Goal: Task Accomplishment & Management: Complete application form

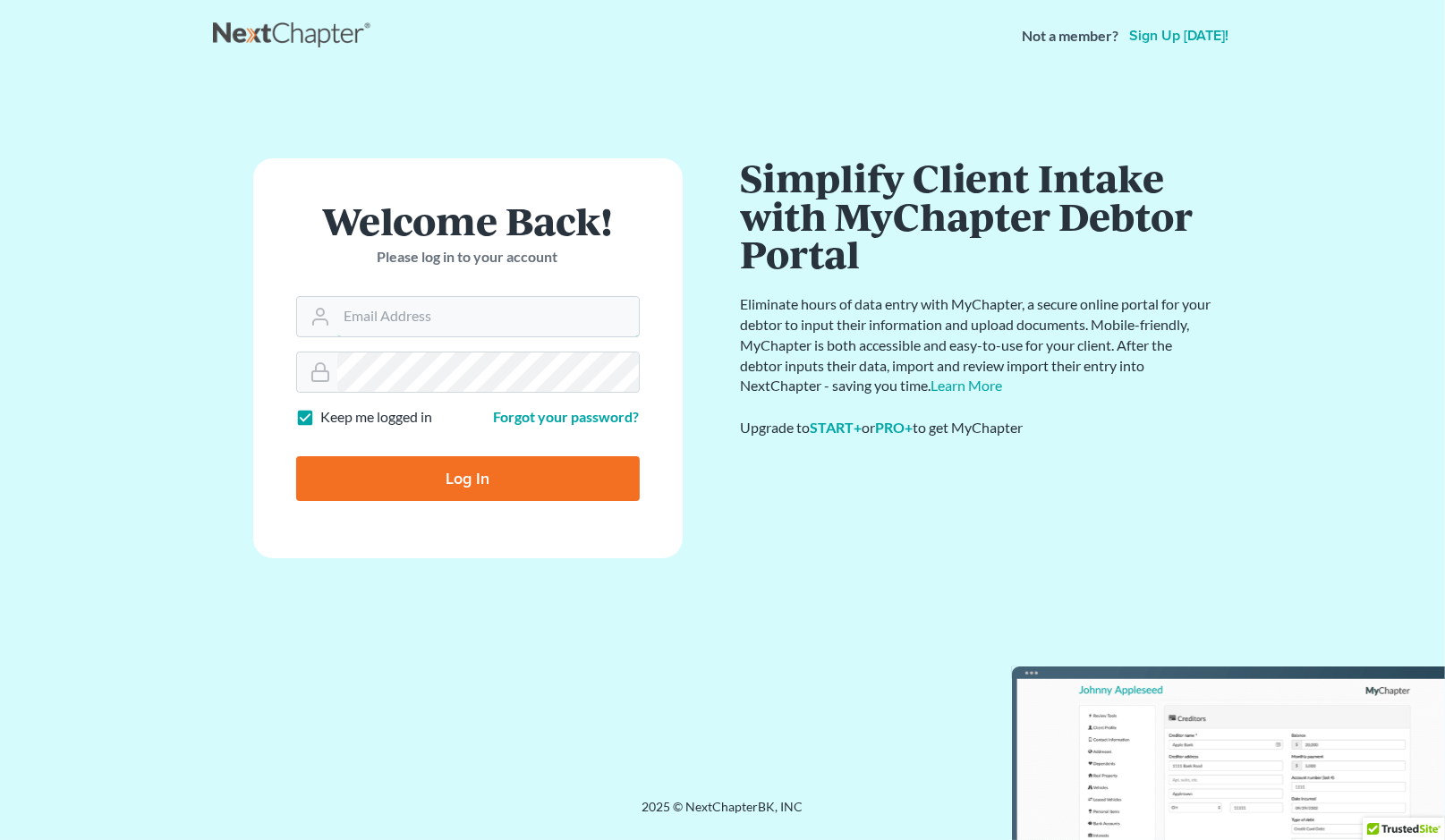
type input "mwf@morganfisherlaw.com"
click at [514, 486] on input "Log In" at bounding box center [467, 478] width 343 height 45
type input "Thinking..."
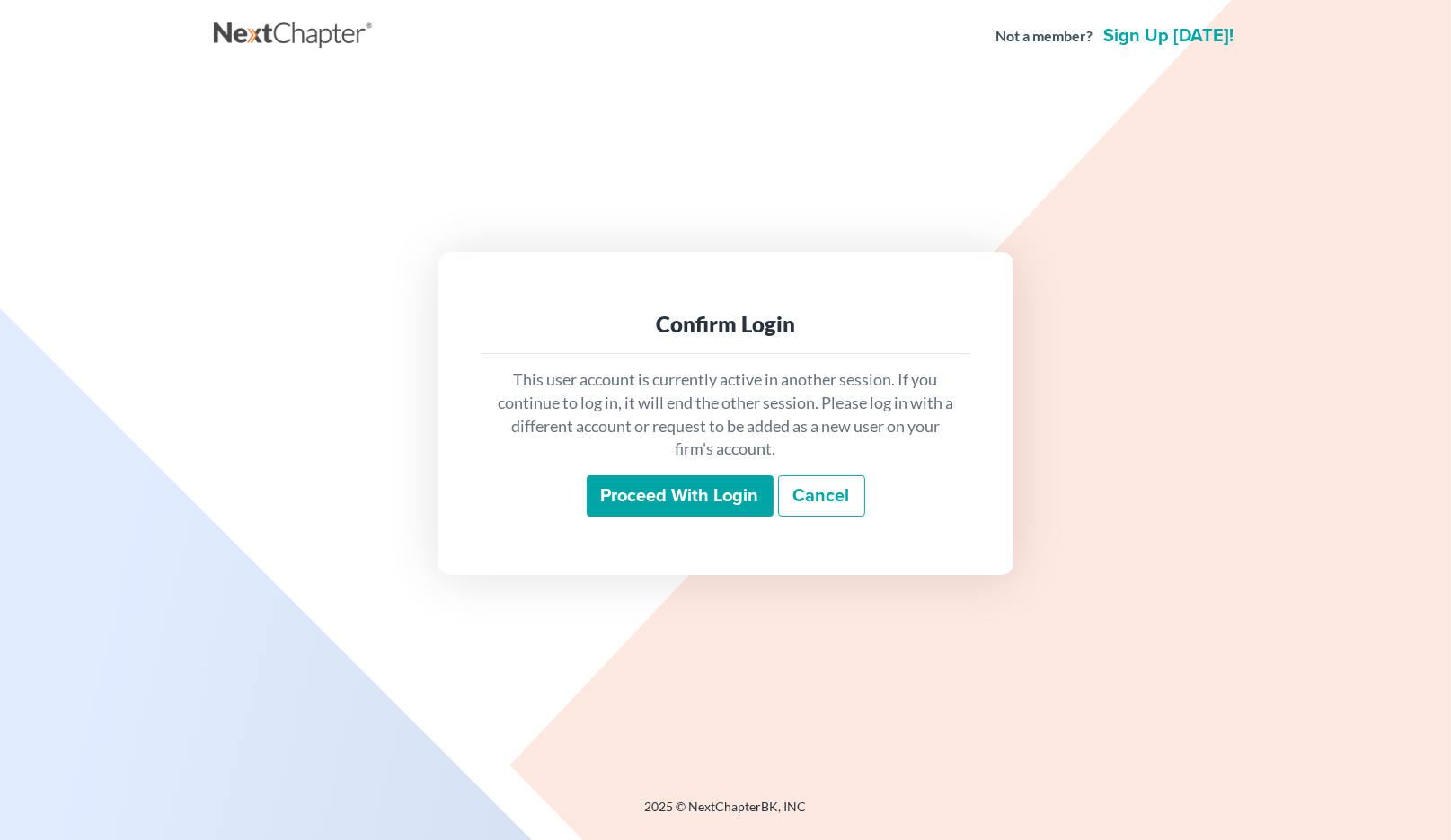
click at [710, 509] on input "Proceed with login" at bounding box center [680, 495] width 187 height 41
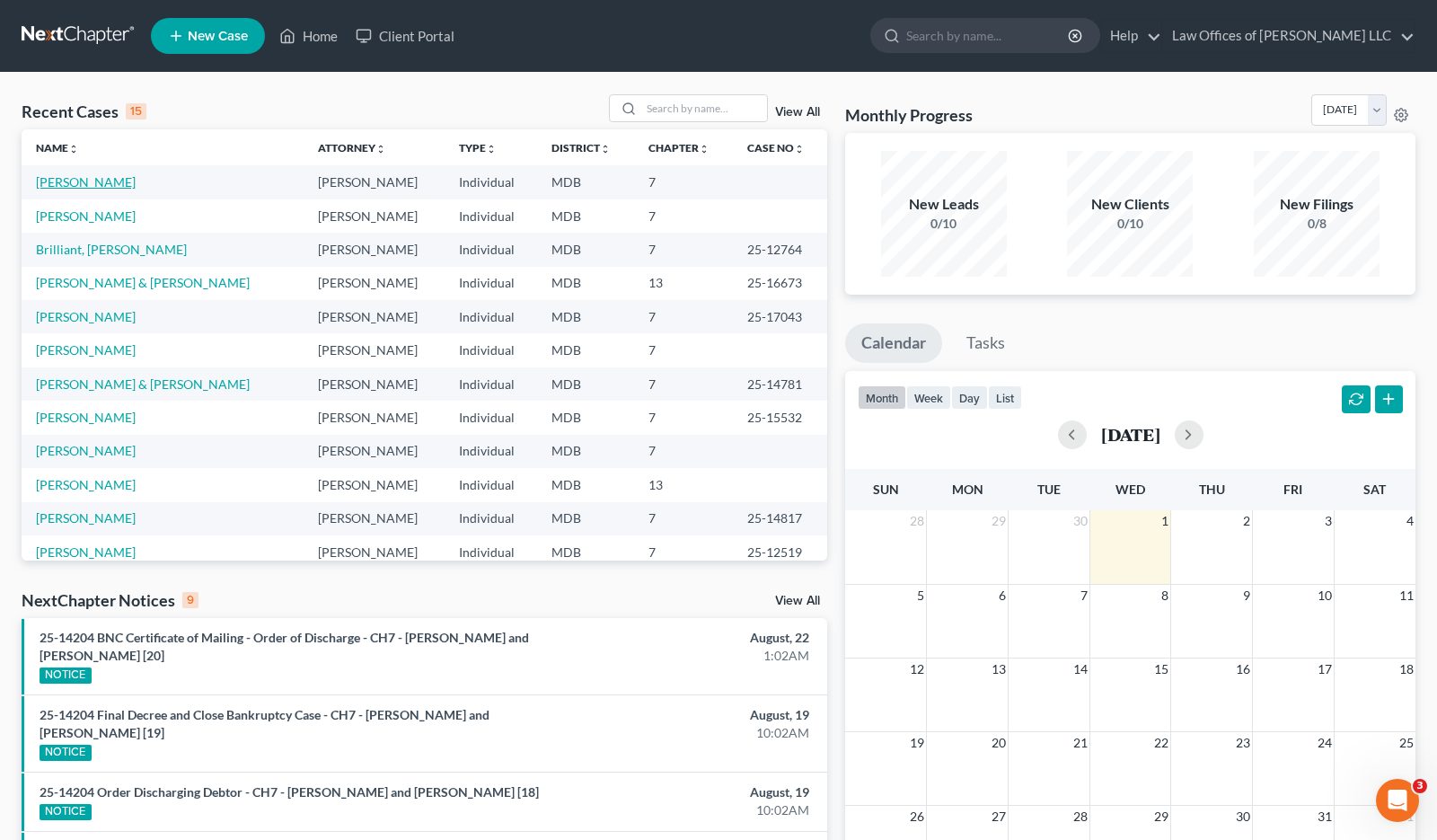
click at [79, 182] on link "Costello, James" at bounding box center [85, 182] width 100 height 16
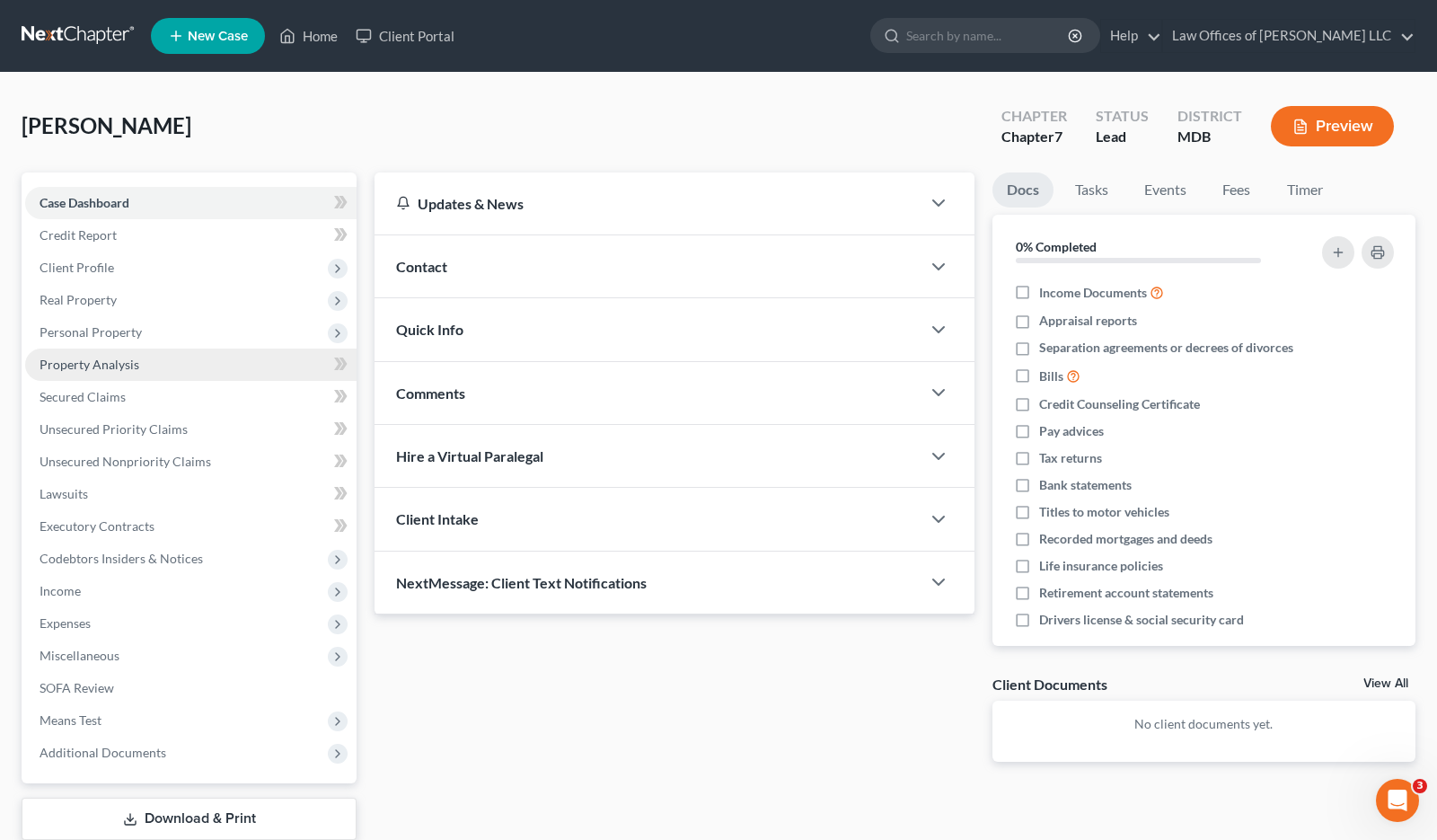
click at [186, 369] on link "Property Analysis" at bounding box center [191, 364] width 332 height 32
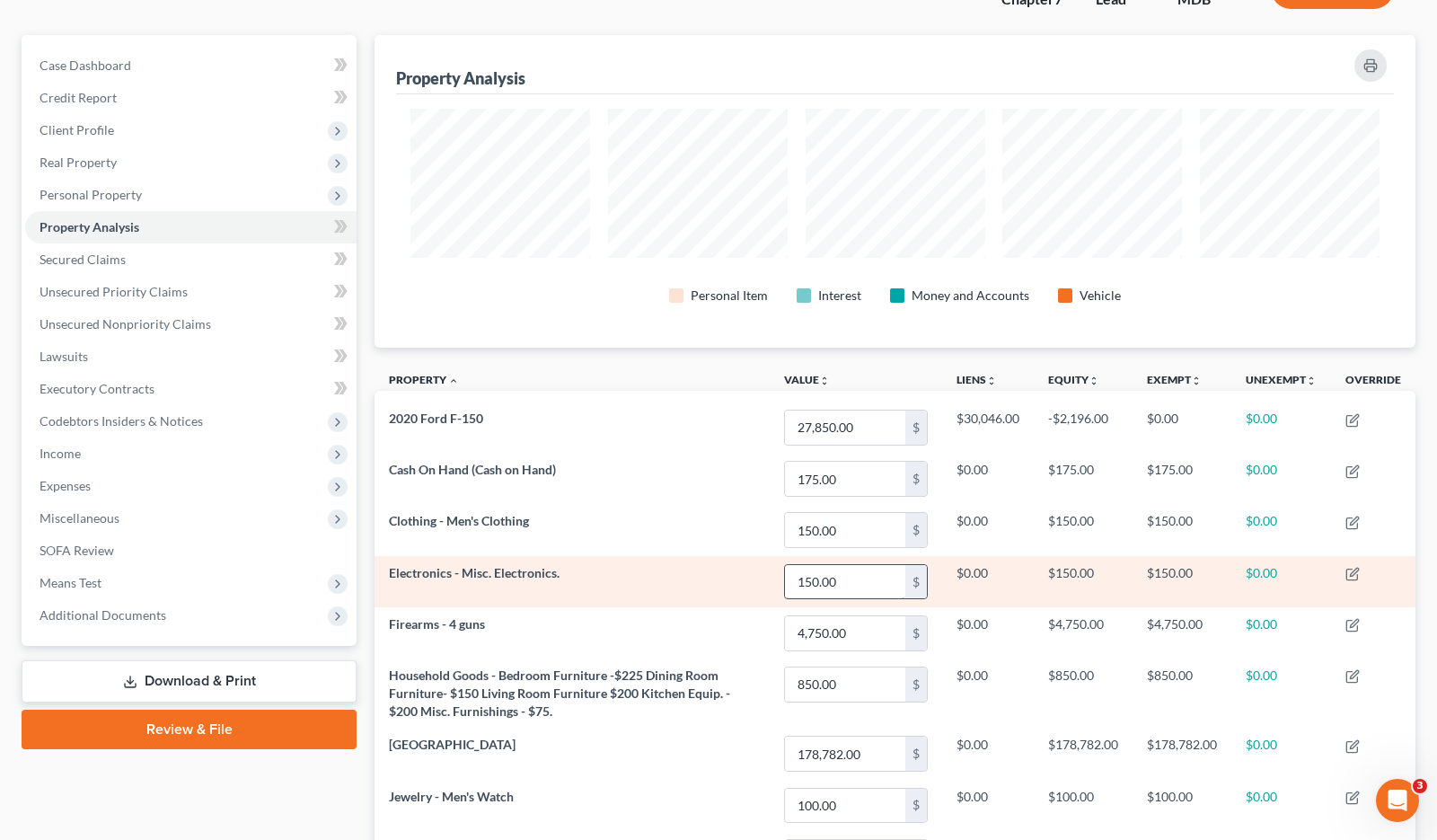
scroll to position [402, 0]
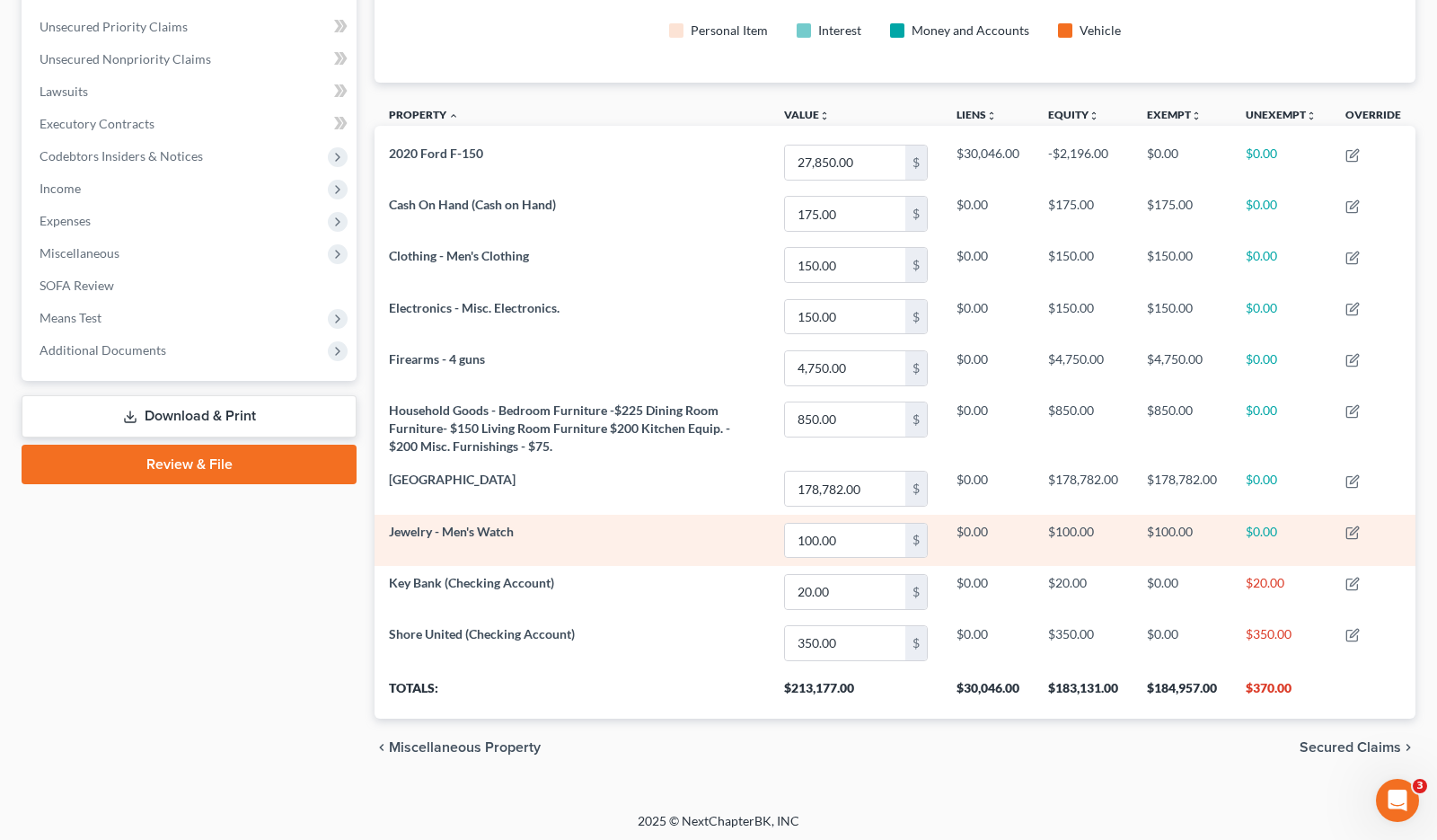
click at [656, 532] on td "Jewelry - Men's Watch" at bounding box center [572, 540] width 395 height 51
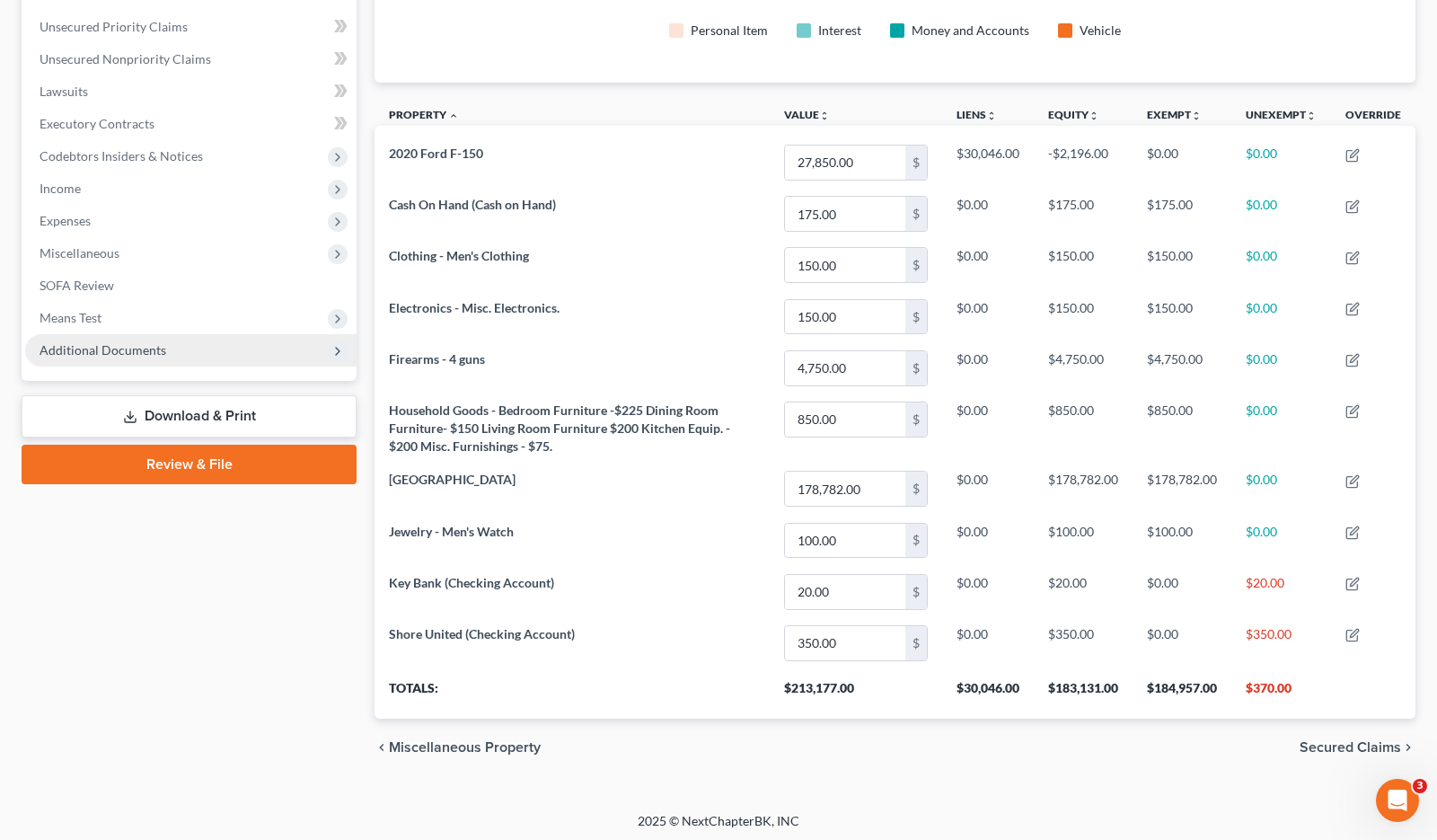
scroll to position [0, 0]
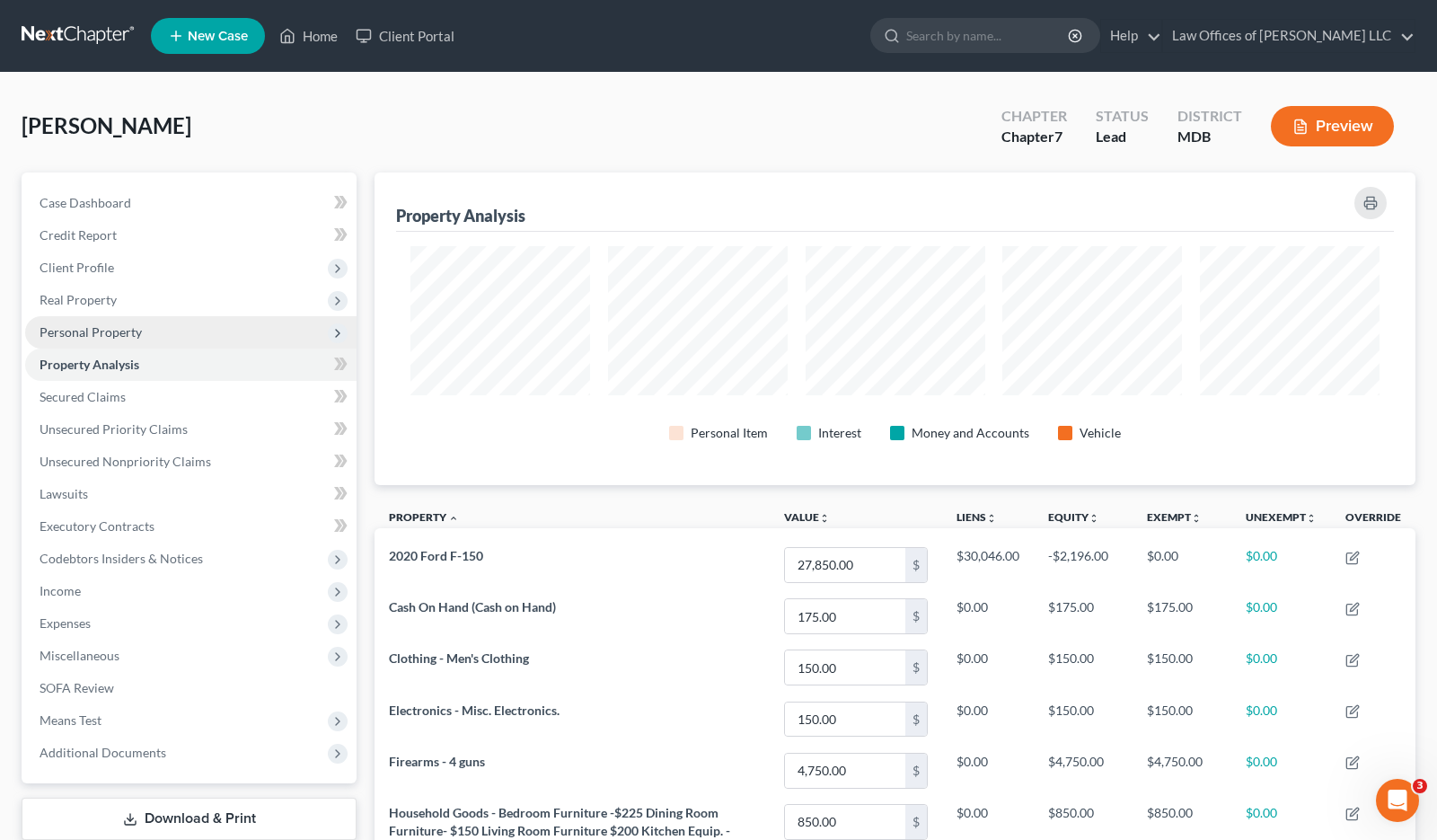
click at [165, 335] on span "Personal Property" at bounding box center [191, 332] width 332 height 32
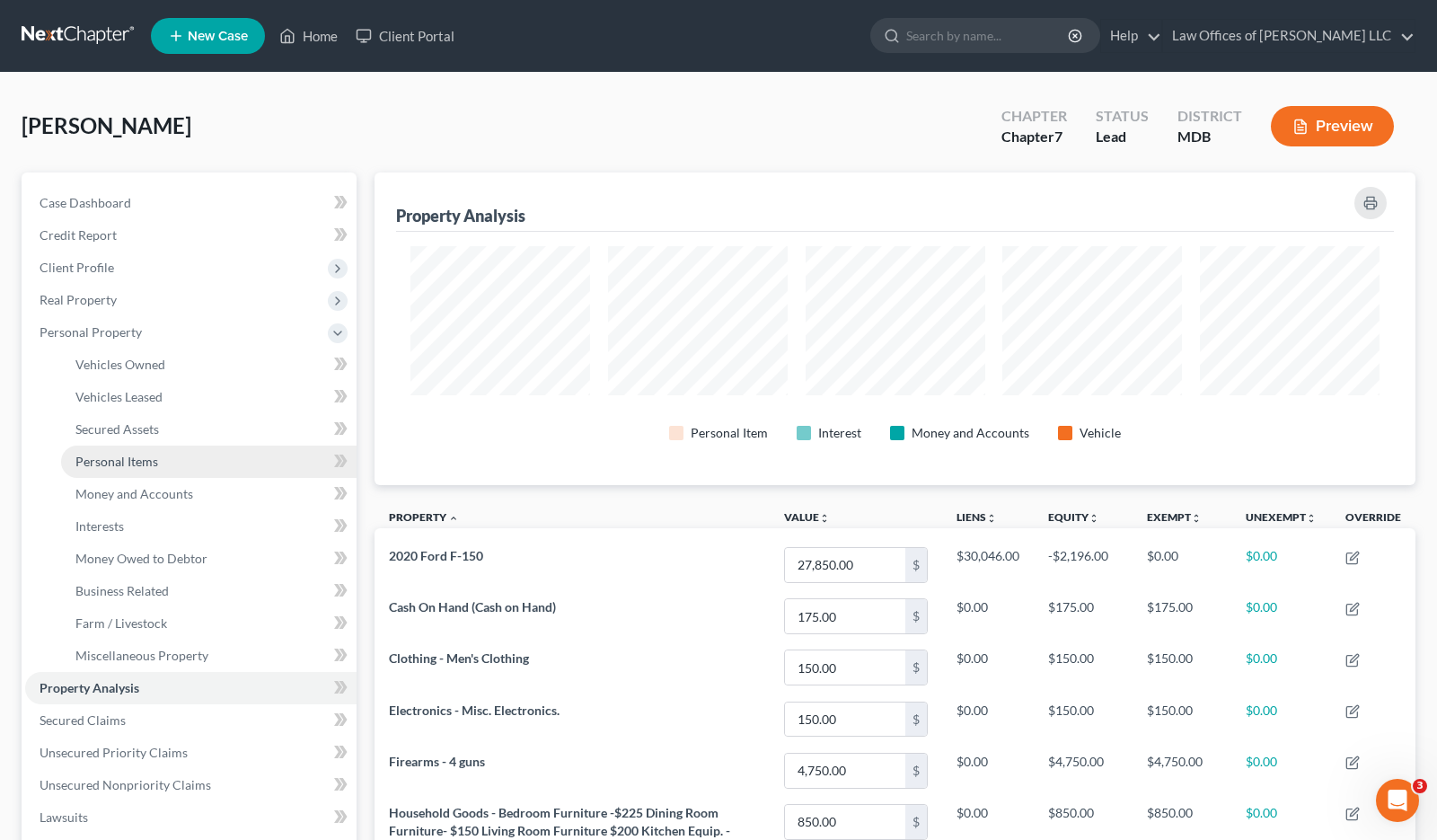
click at [197, 463] on link "Personal Items" at bounding box center [208, 461] width 295 height 32
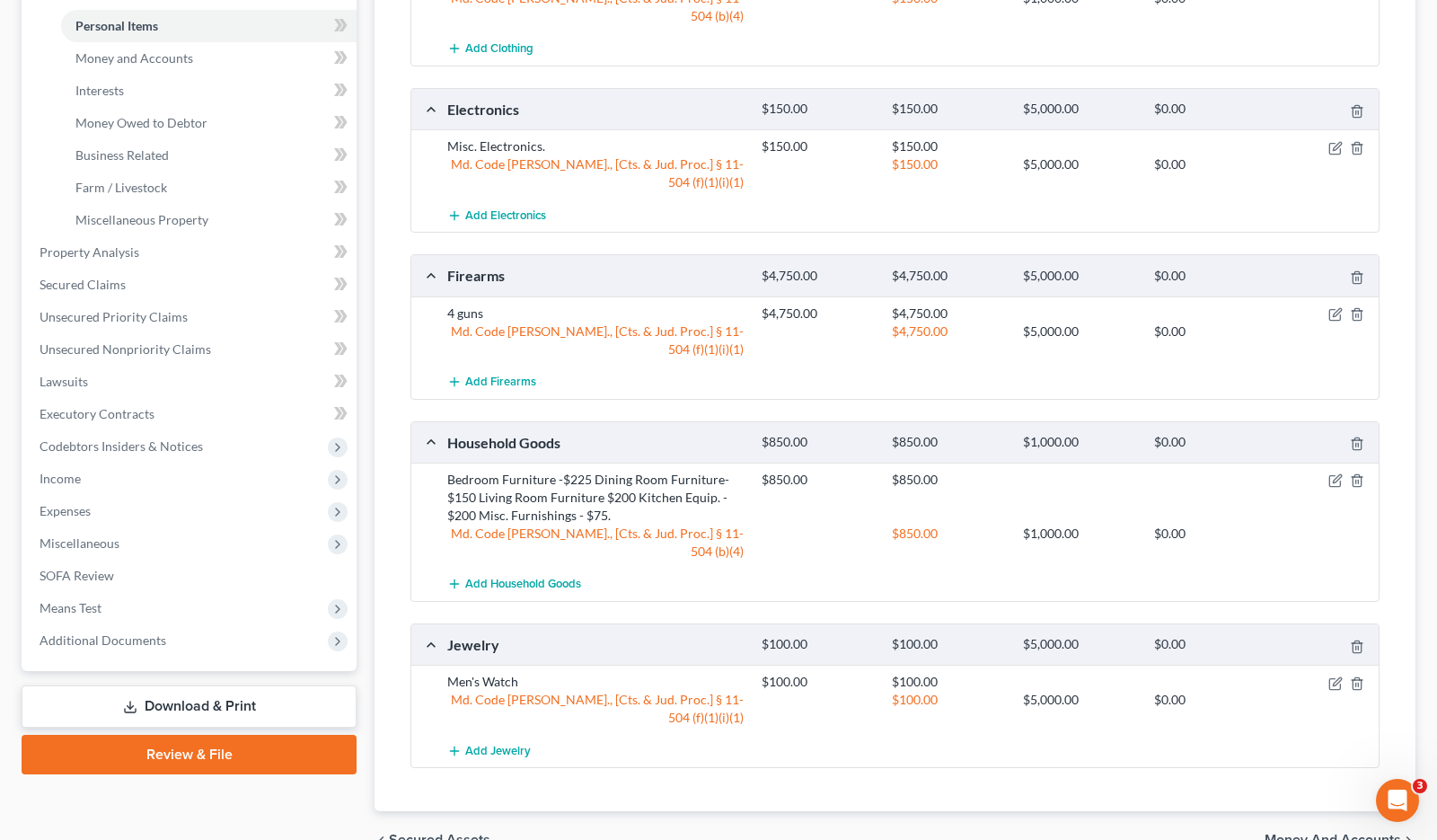
scroll to position [439, 0]
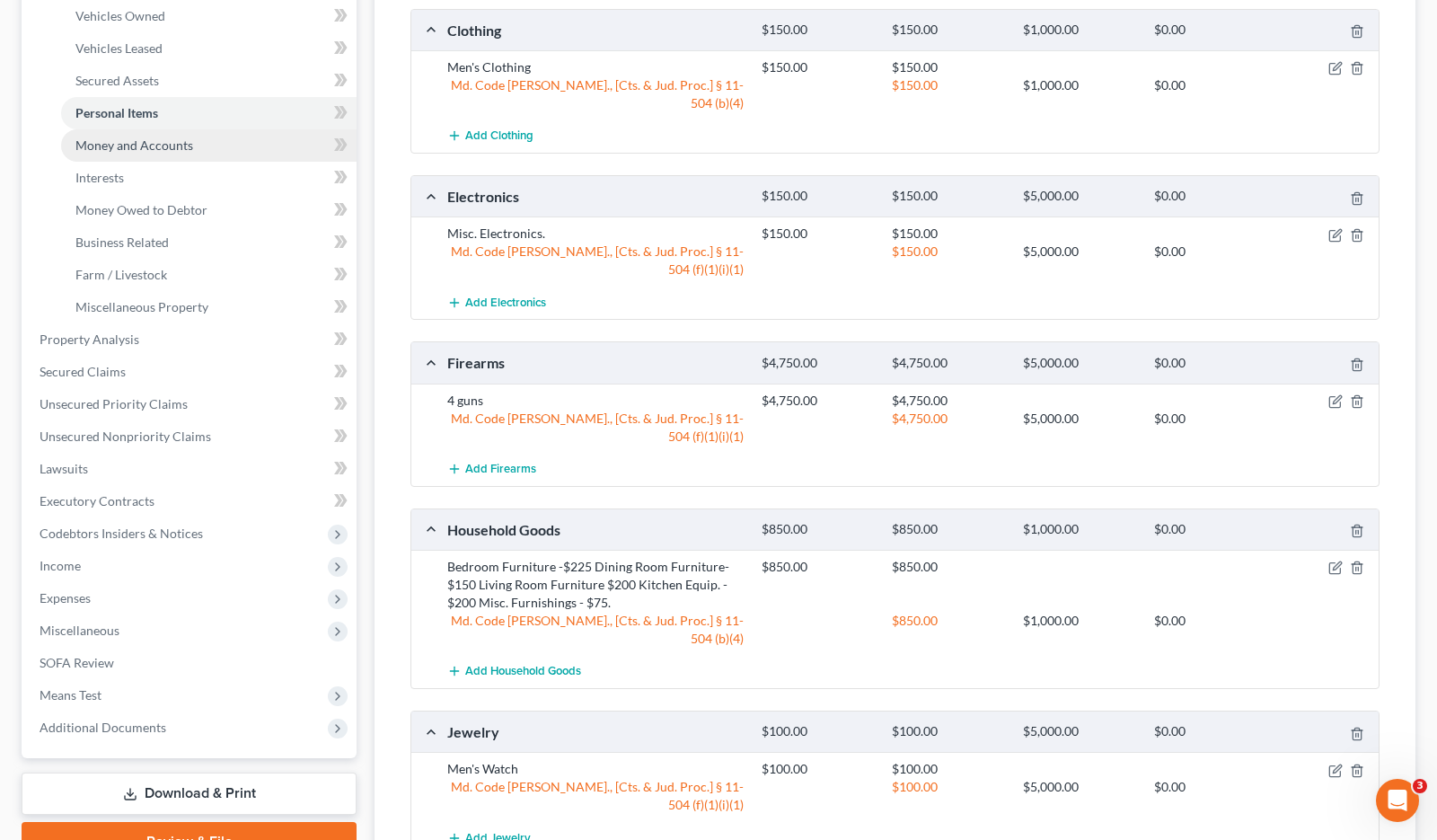
click at [169, 148] on span "Money and Accounts" at bounding box center [134, 144] width 118 height 16
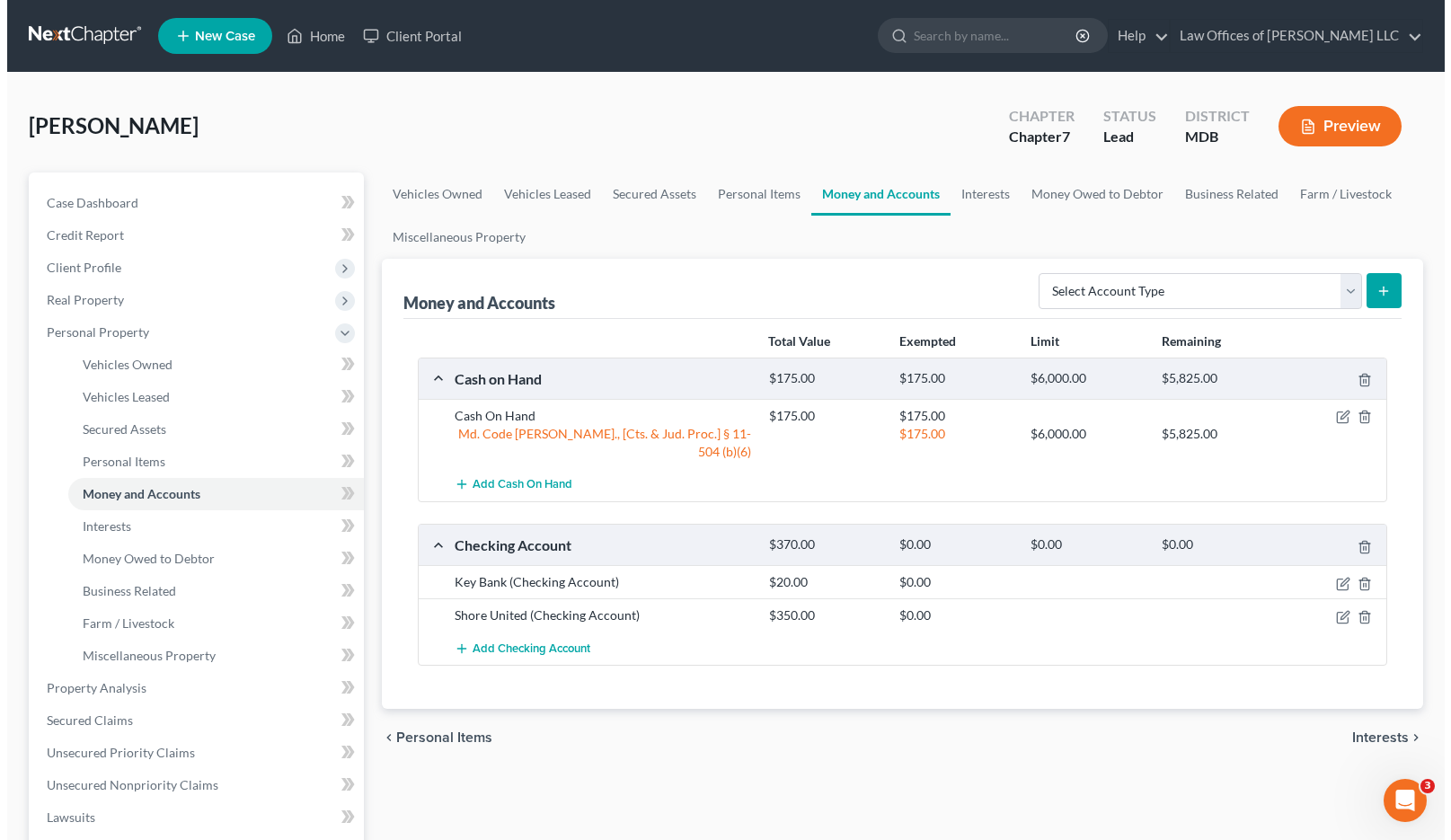
scroll to position [90, 0]
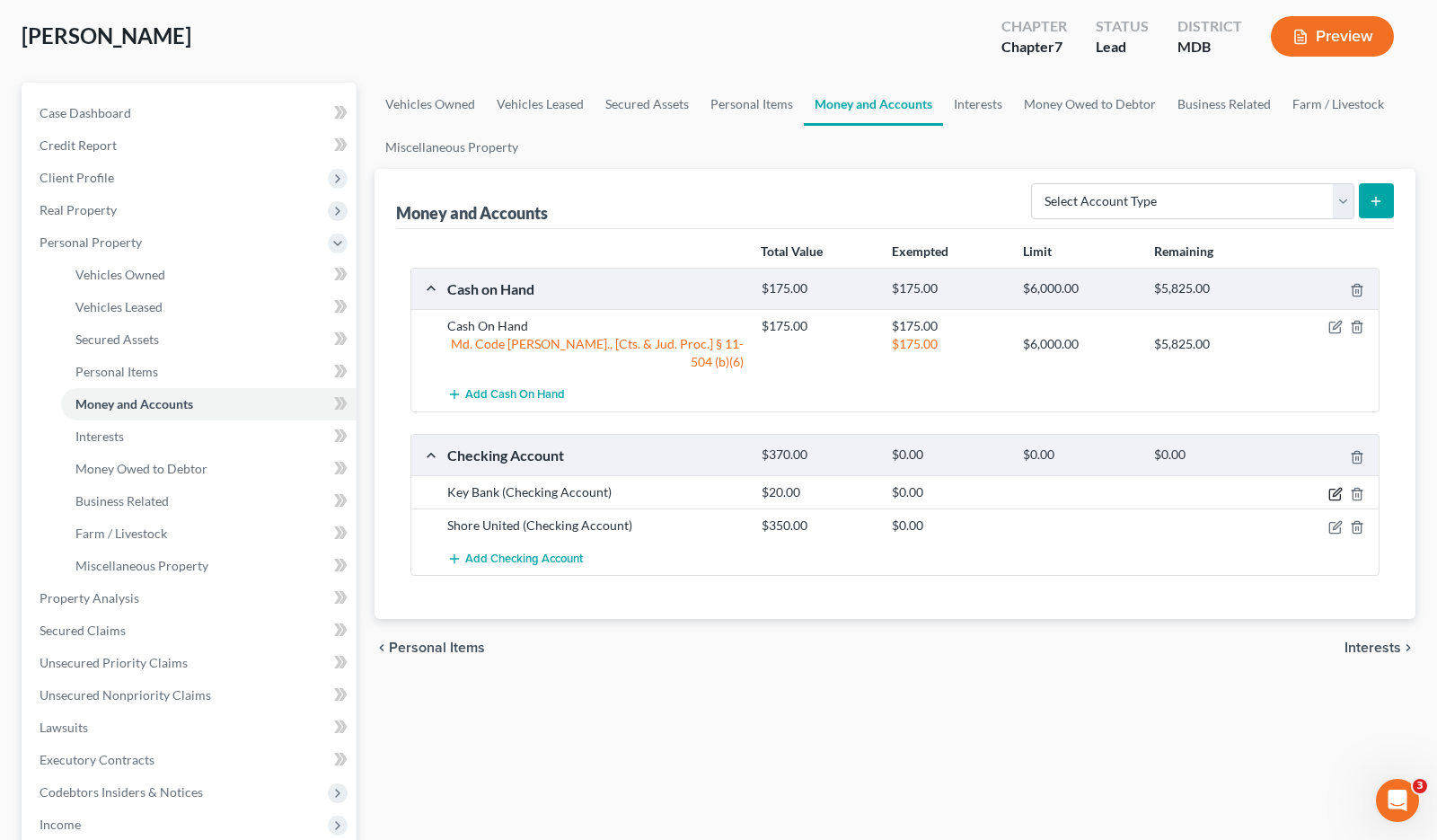
click at [1336, 488] on icon "button" at bounding box center [1336, 492] width 8 height 8
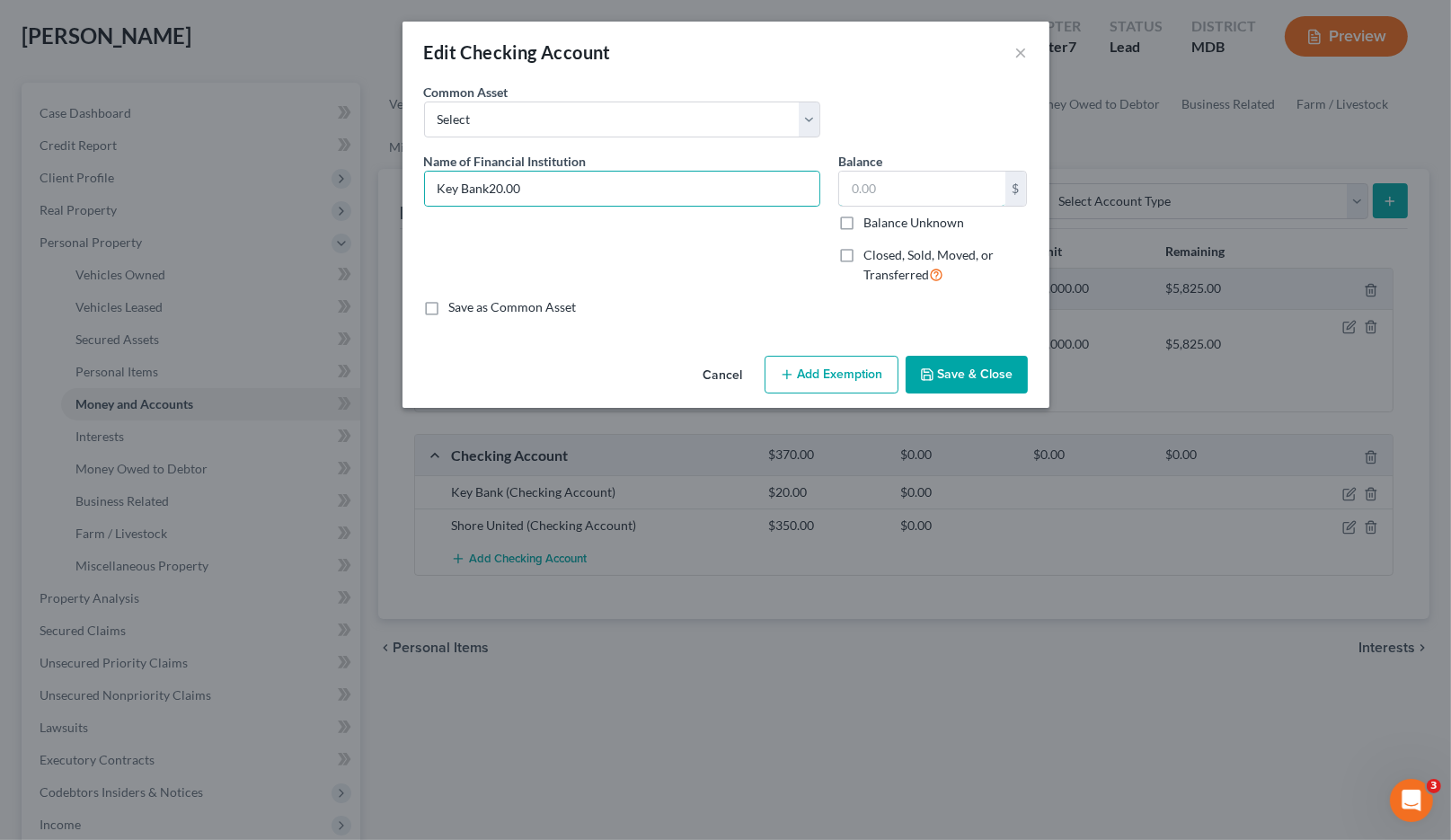
type input "Key Bank"
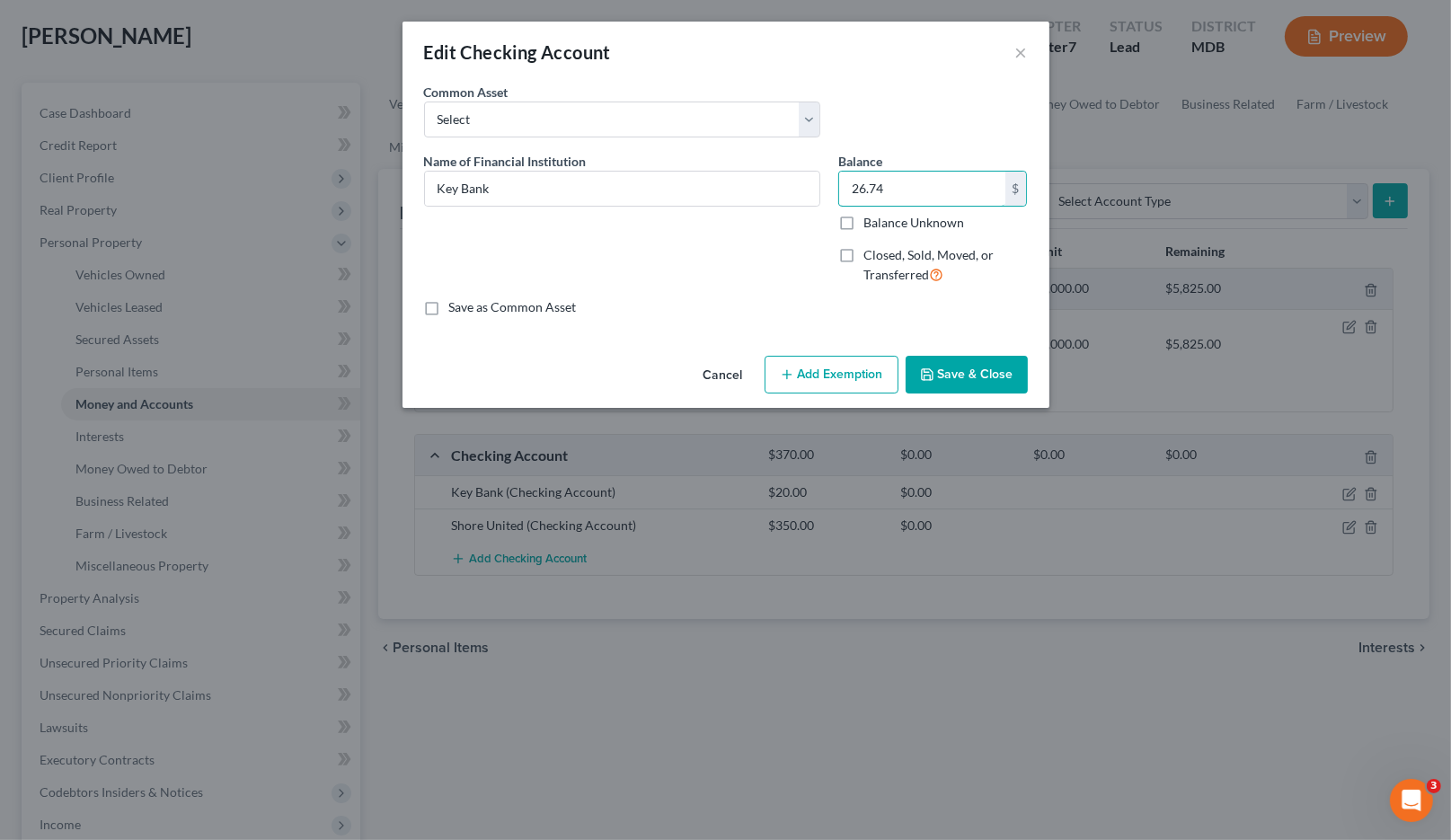
type input "26.74"
click at [803, 377] on button "Add Exemption" at bounding box center [831, 374] width 133 height 37
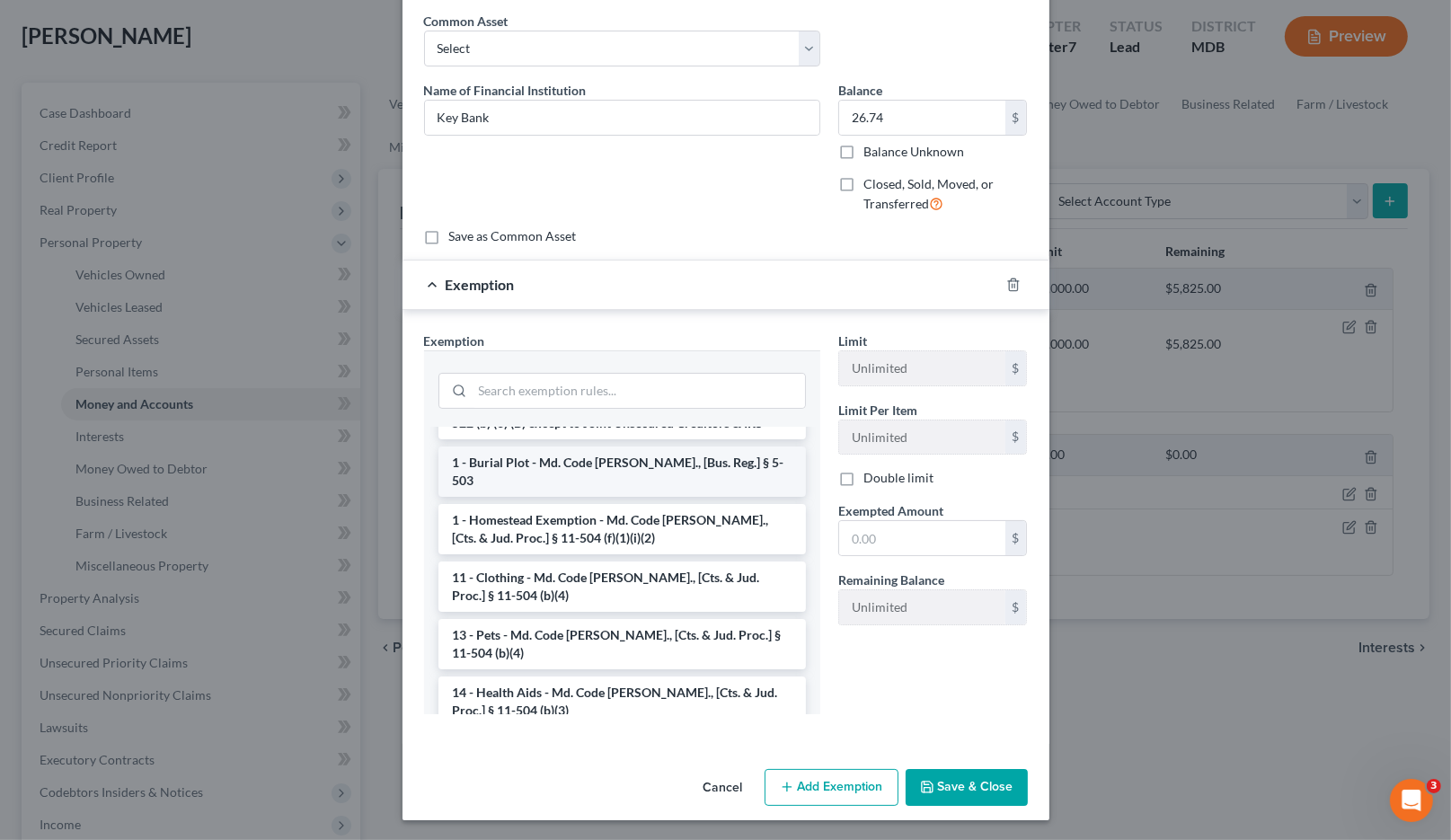
scroll to position [270, 0]
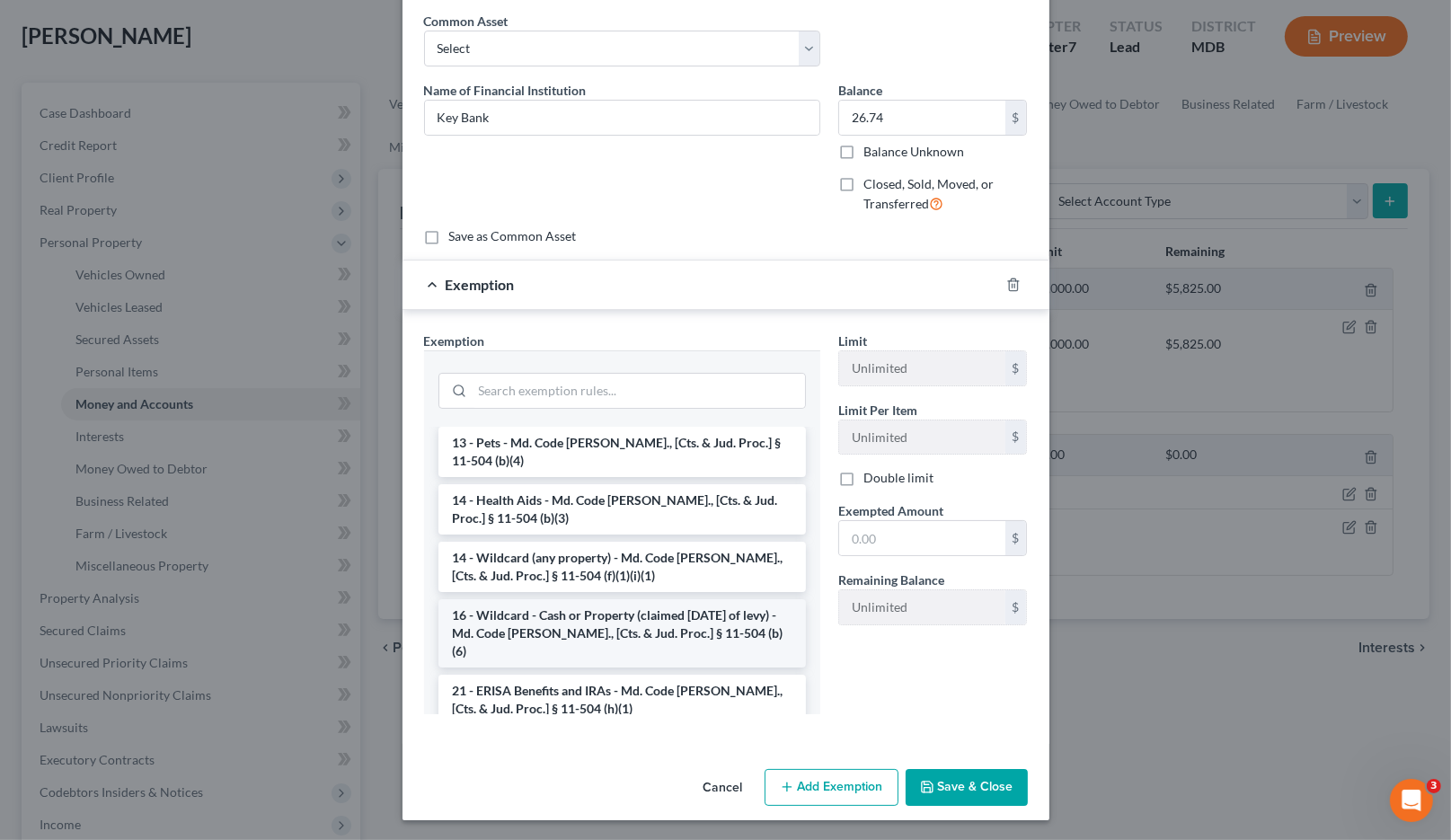
click at [598, 609] on li "16 - Wildcard - Cash or Property (claimed within Thirty Days of levy) - Md. Cod…" at bounding box center [623, 633] width 368 height 69
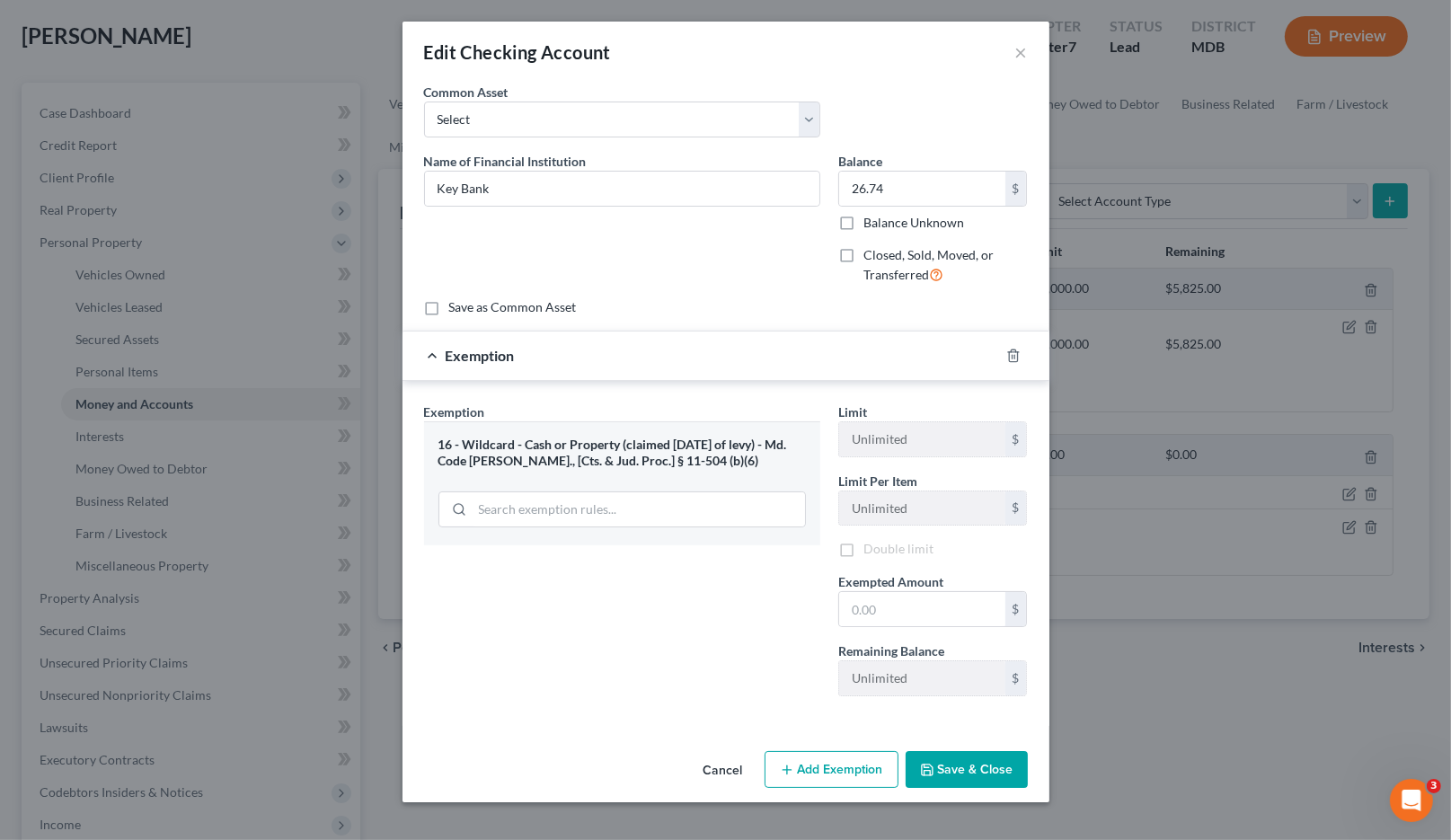
scroll to position [0, 0]
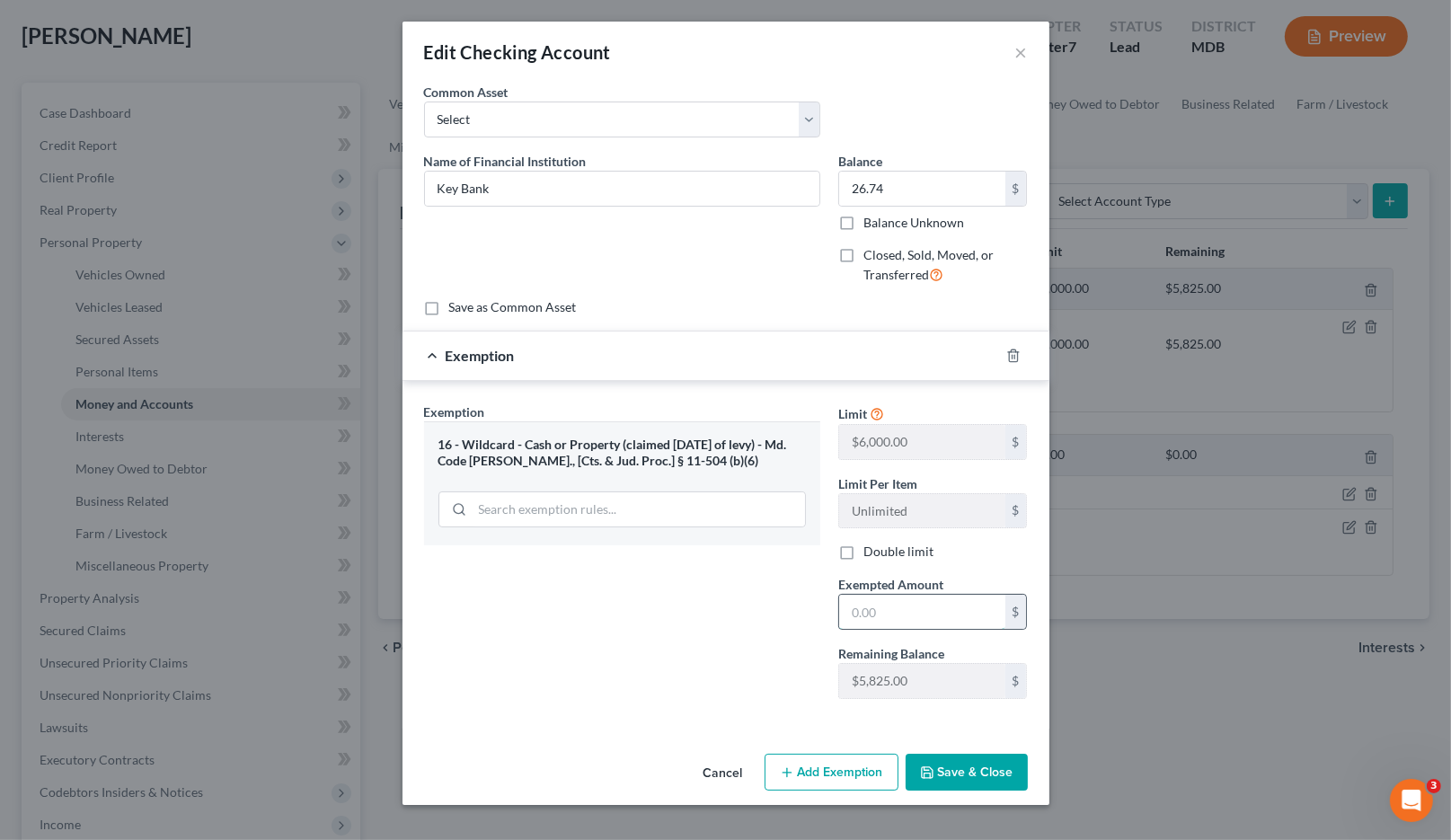
click at [858, 598] on input "text" at bounding box center [923, 611] width 166 height 34
type input "26.74"
click at [932, 768] on icon "button" at bounding box center [927, 772] width 15 height 15
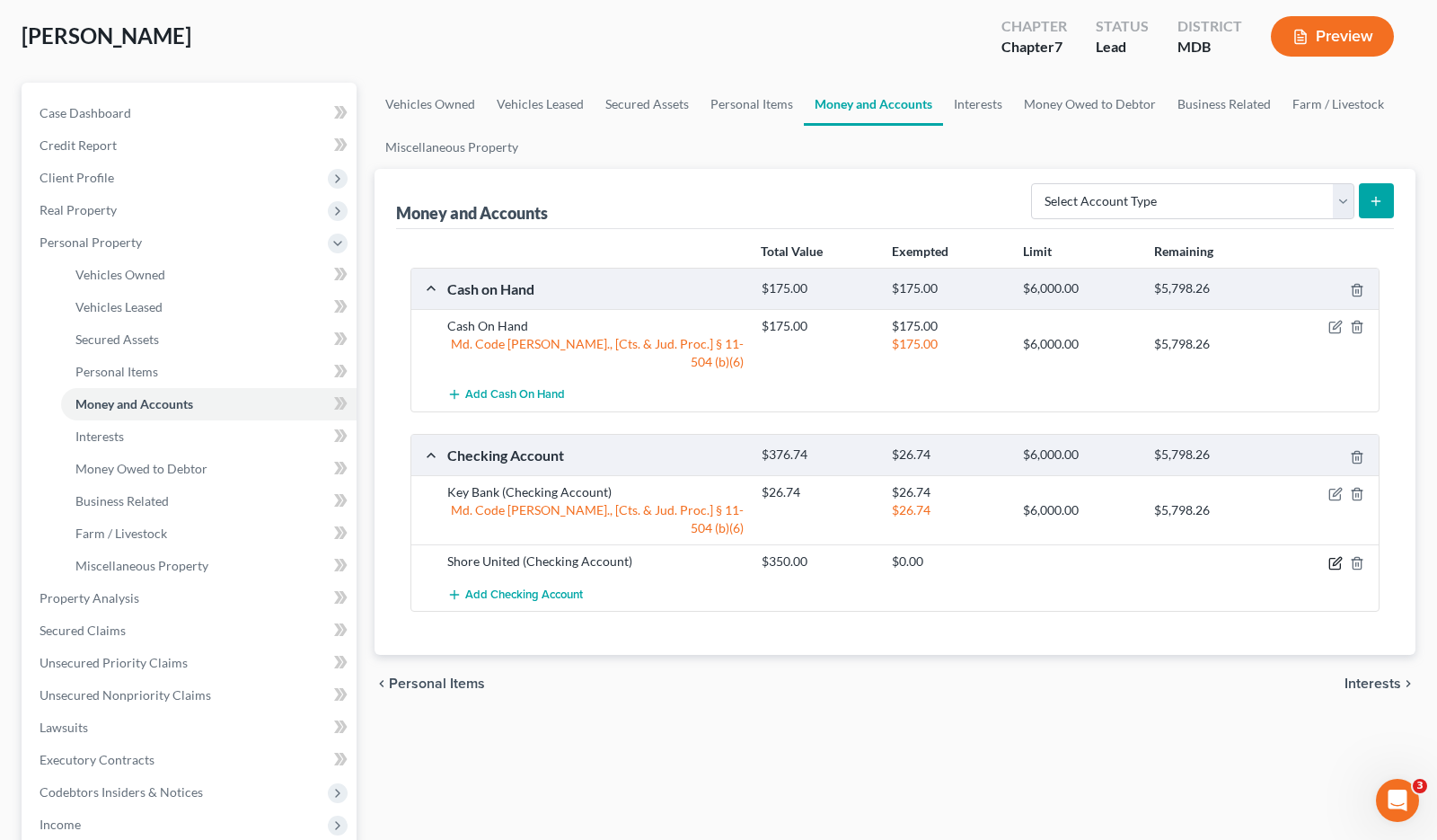
click at [1332, 556] on icon "button" at bounding box center [1336, 563] width 15 height 15
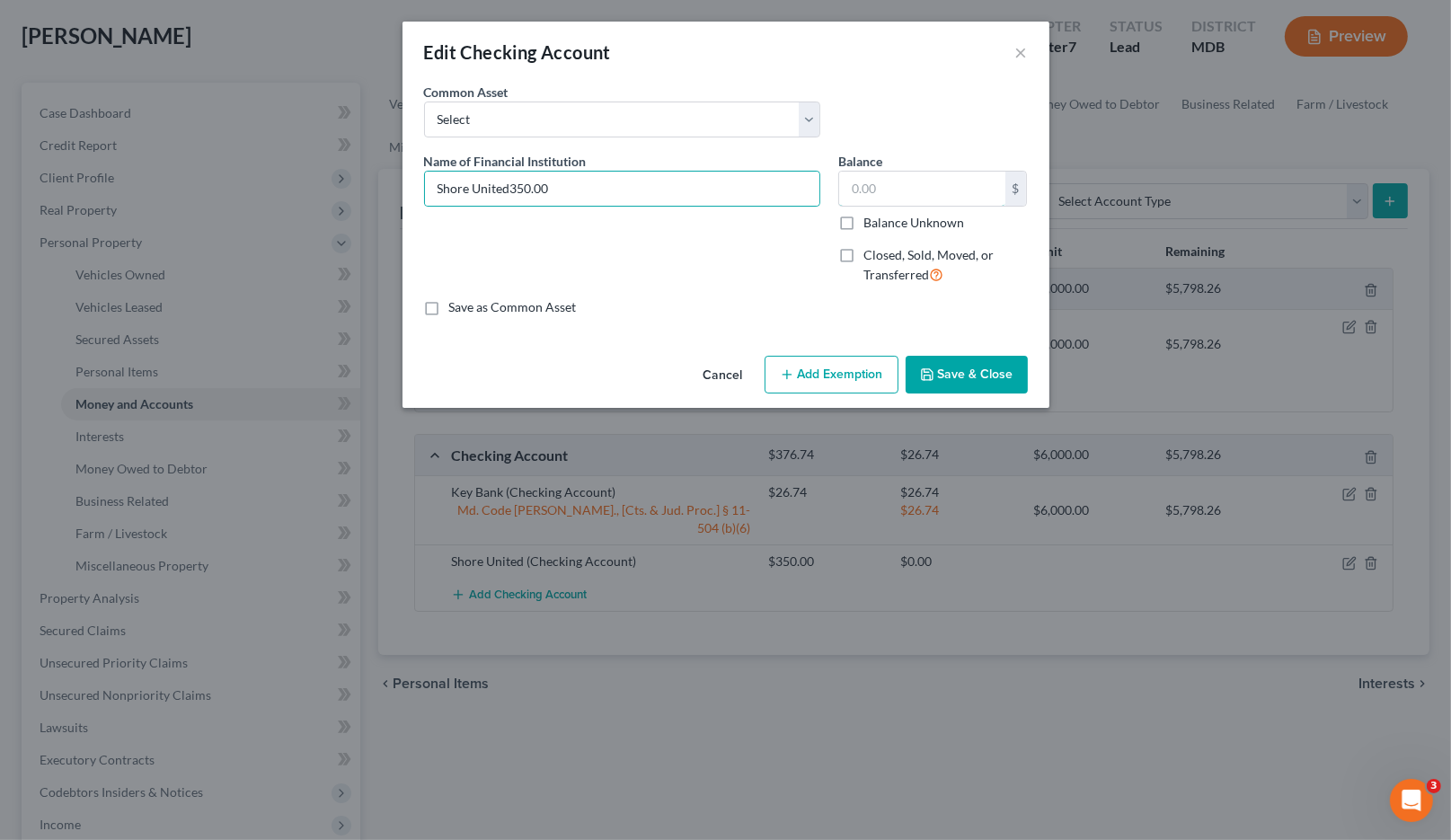
type input "Shore United"
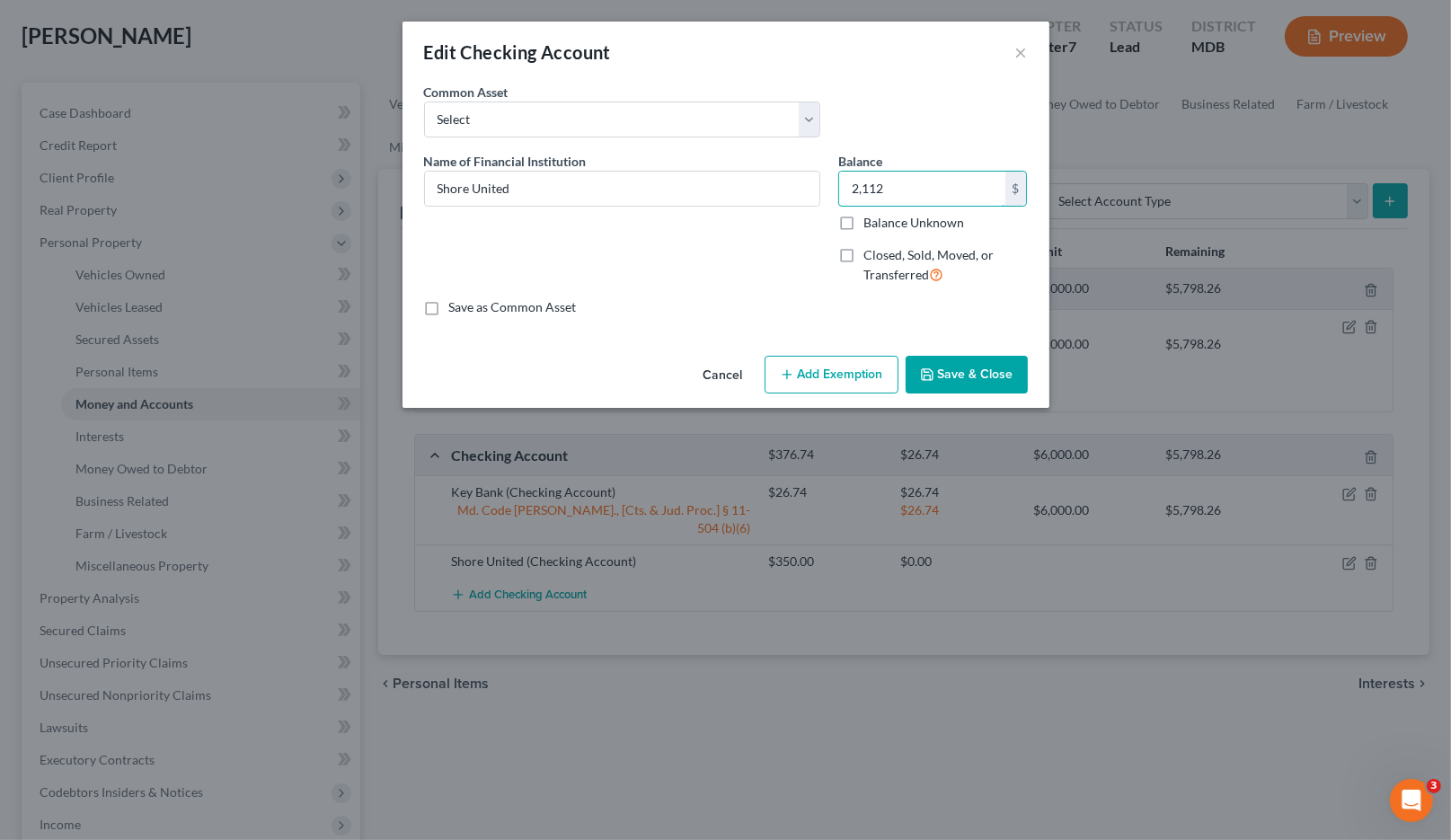
type input "2,112"
click at [808, 367] on button "Add Exemption" at bounding box center [831, 374] width 133 height 37
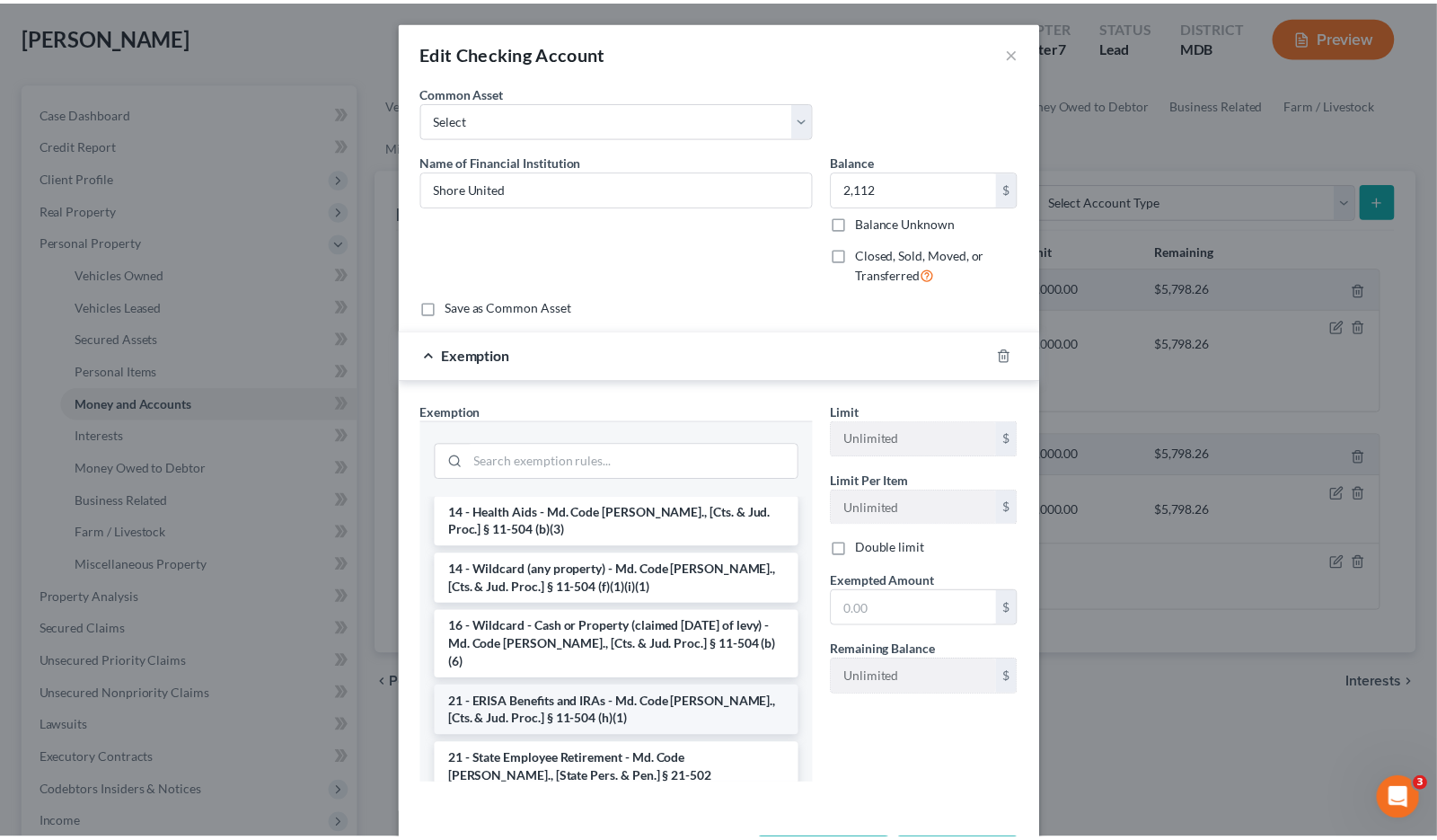
scroll to position [359, 0]
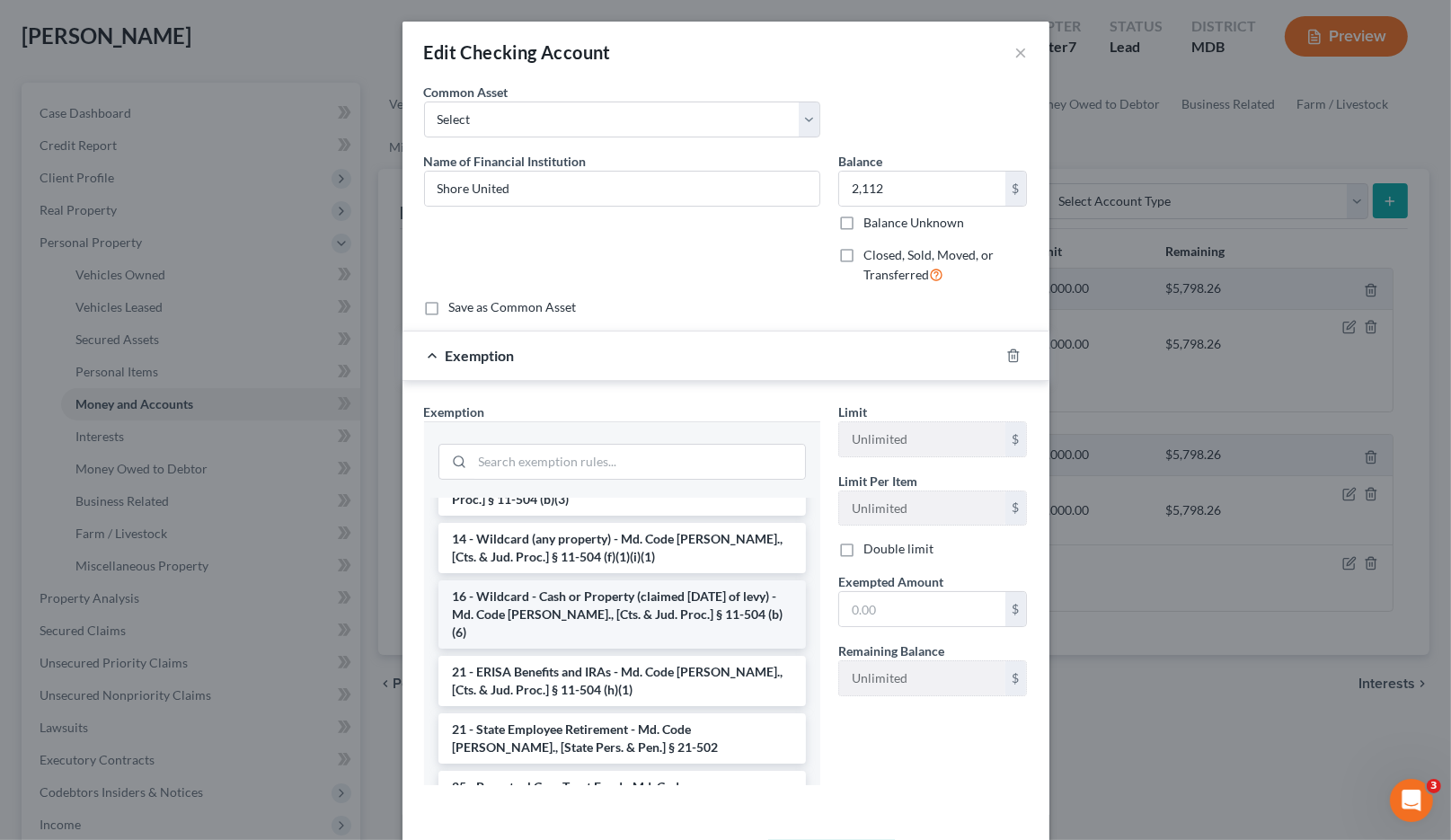
click at [603, 599] on li "16 - Wildcard - Cash or Property (claimed within Thirty Days of levy) - Md. Cod…" at bounding box center [623, 614] width 368 height 69
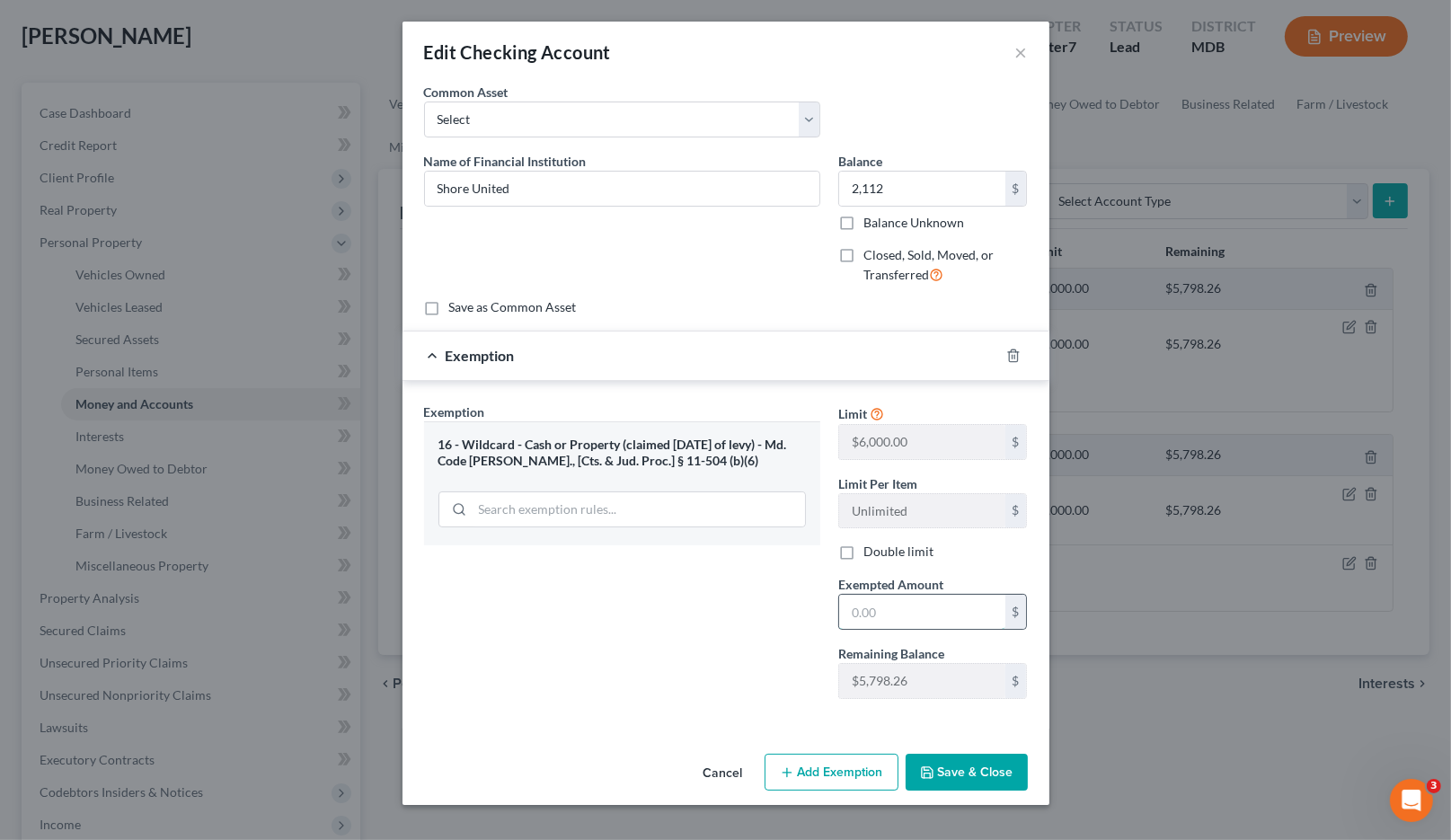
click at [870, 621] on input "text" at bounding box center [923, 611] width 166 height 34
type input "2,112"
click at [966, 761] on button "Save & Close" at bounding box center [967, 772] width 123 height 37
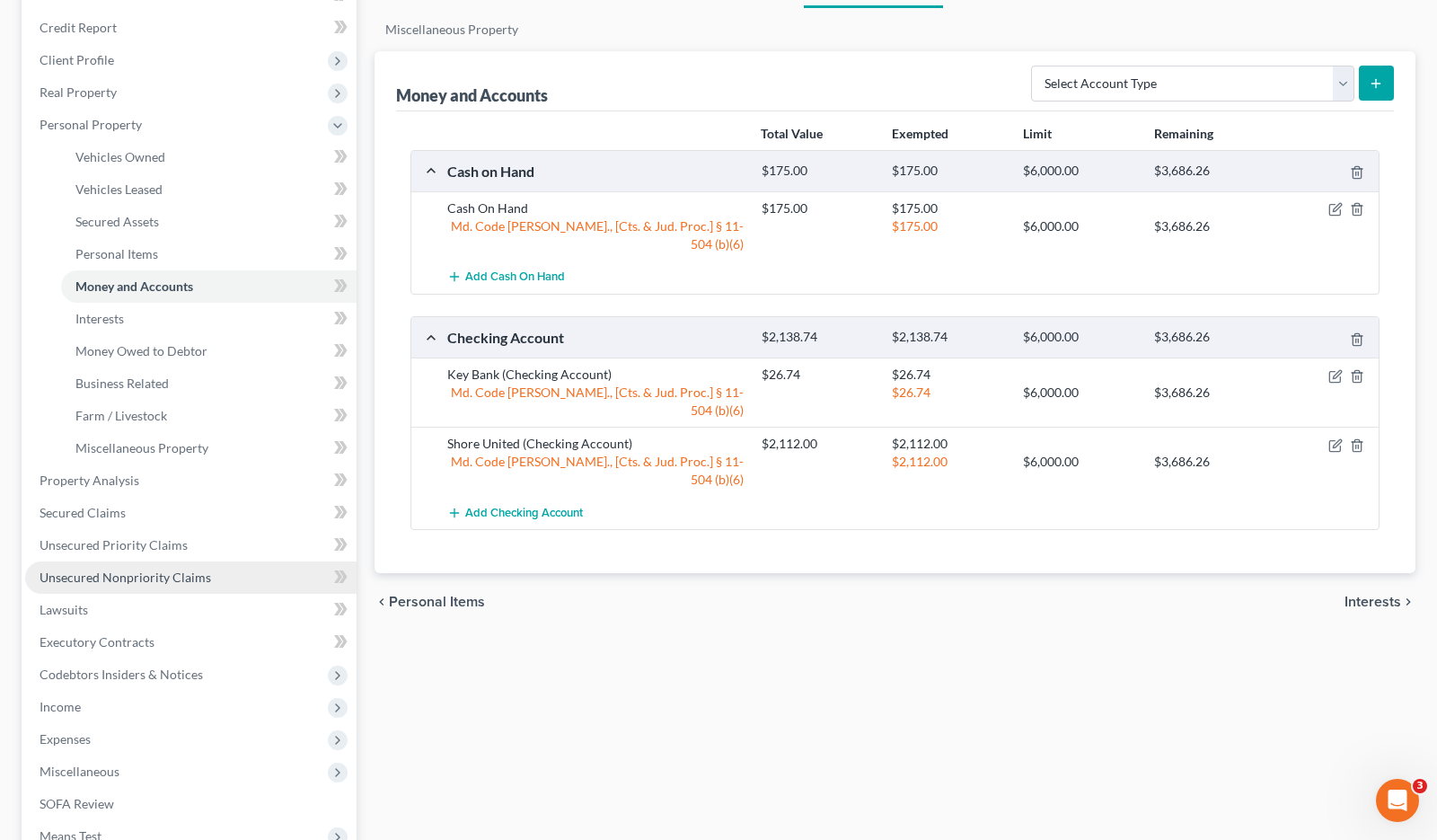
scroll to position [437, 0]
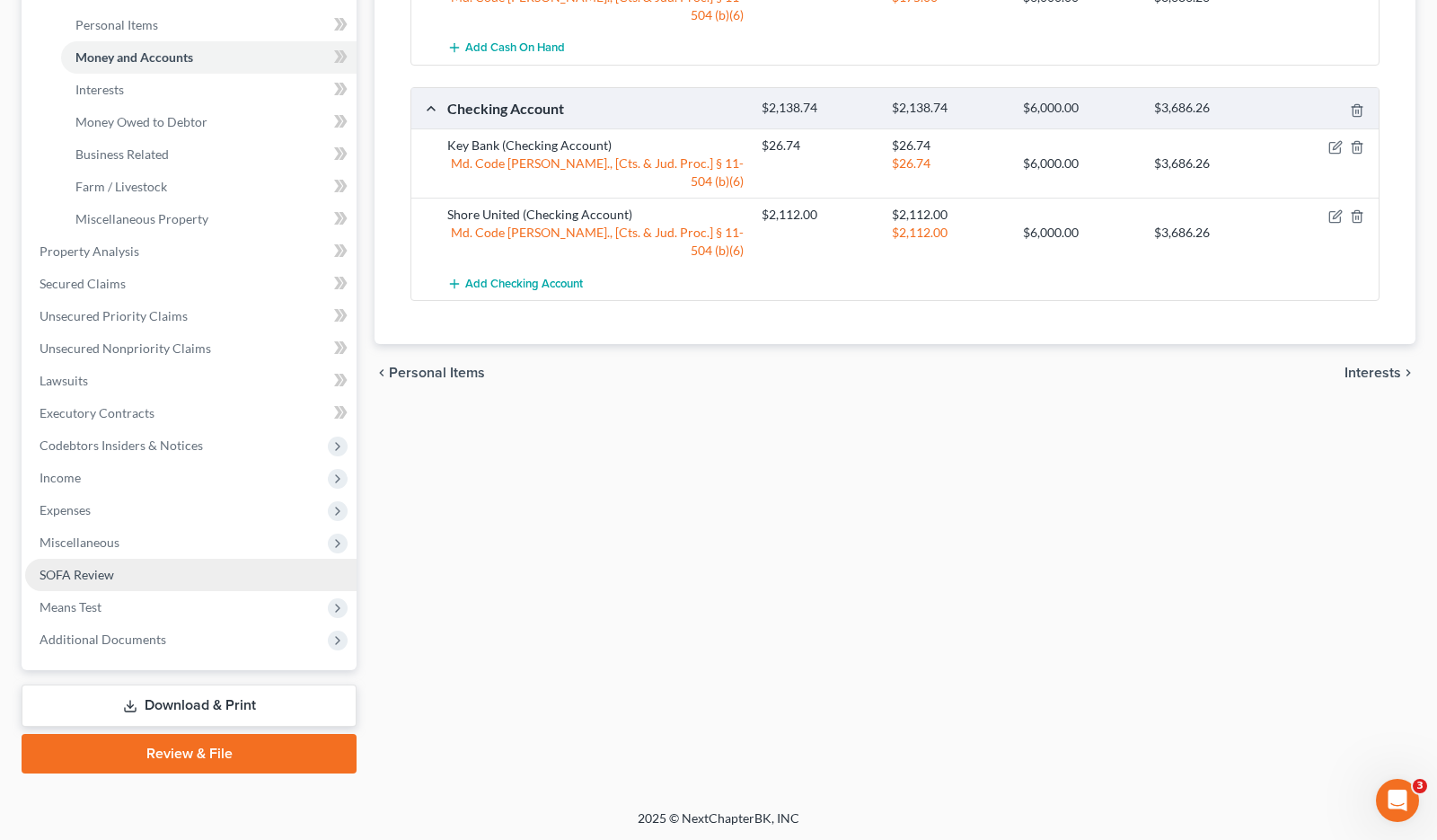
click at [252, 578] on link "SOFA Review" at bounding box center [191, 574] width 332 height 32
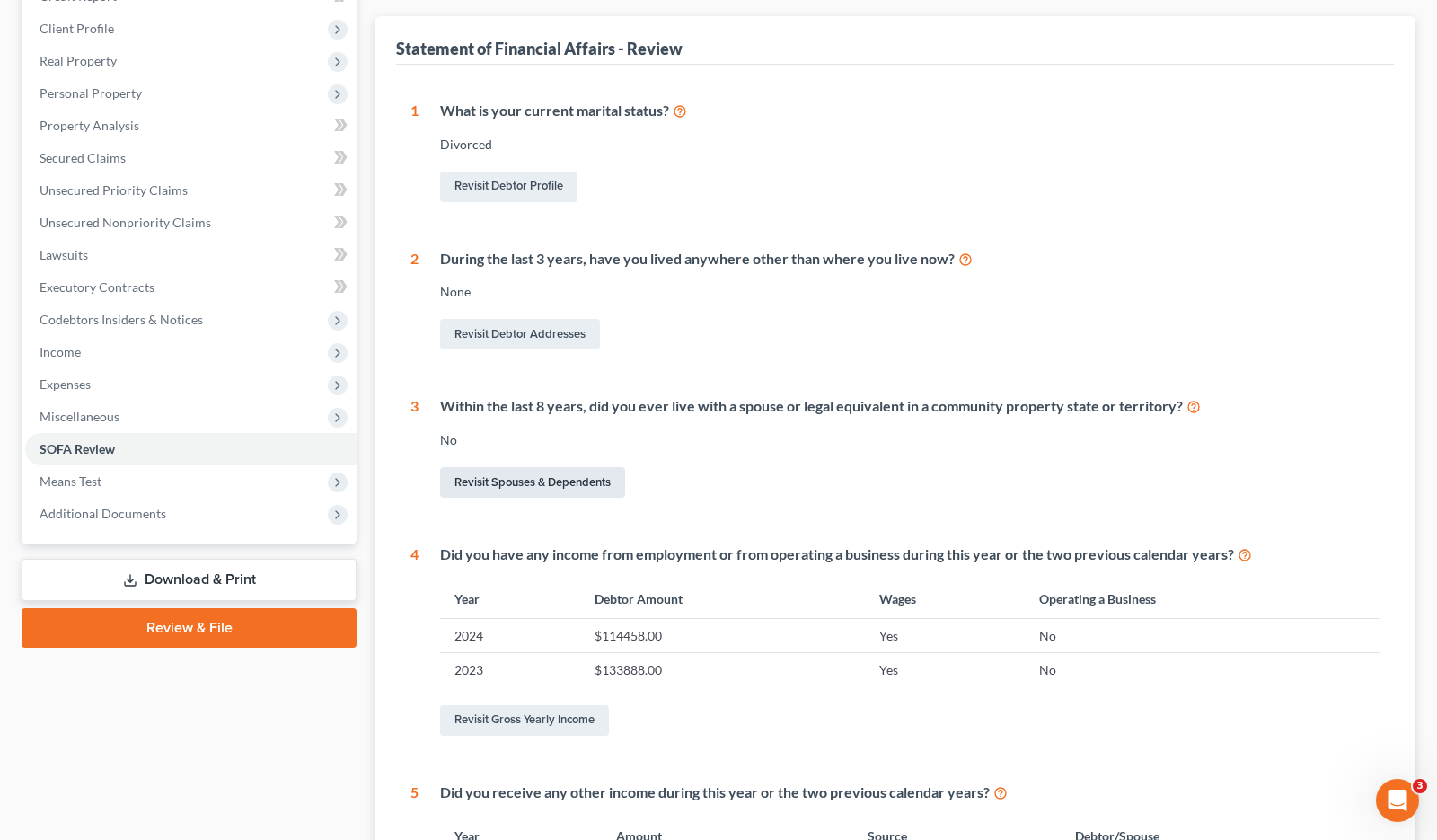
scroll to position [270, 0]
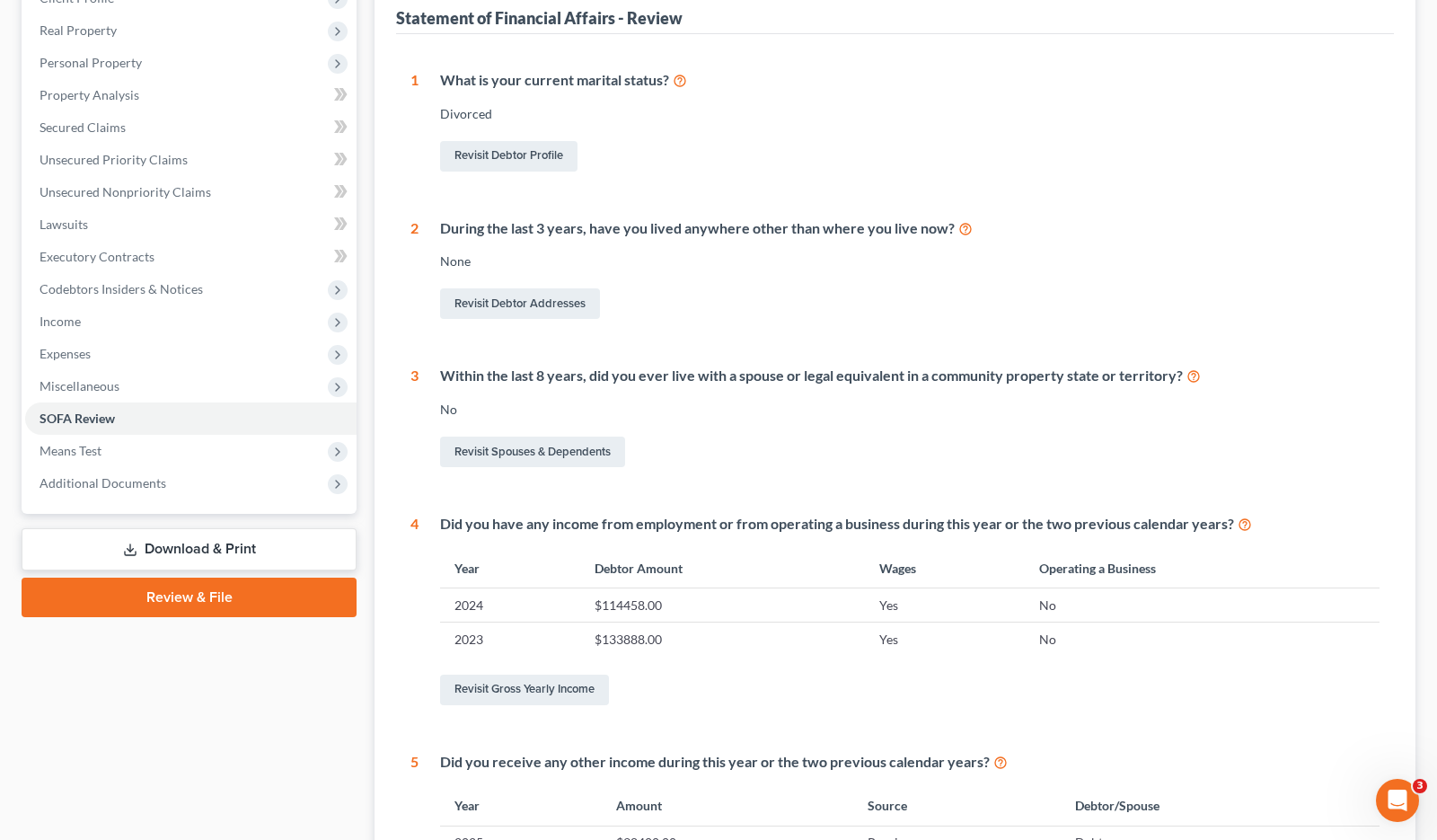
click at [255, 547] on link "Download & Print" at bounding box center [189, 549] width 335 height 42
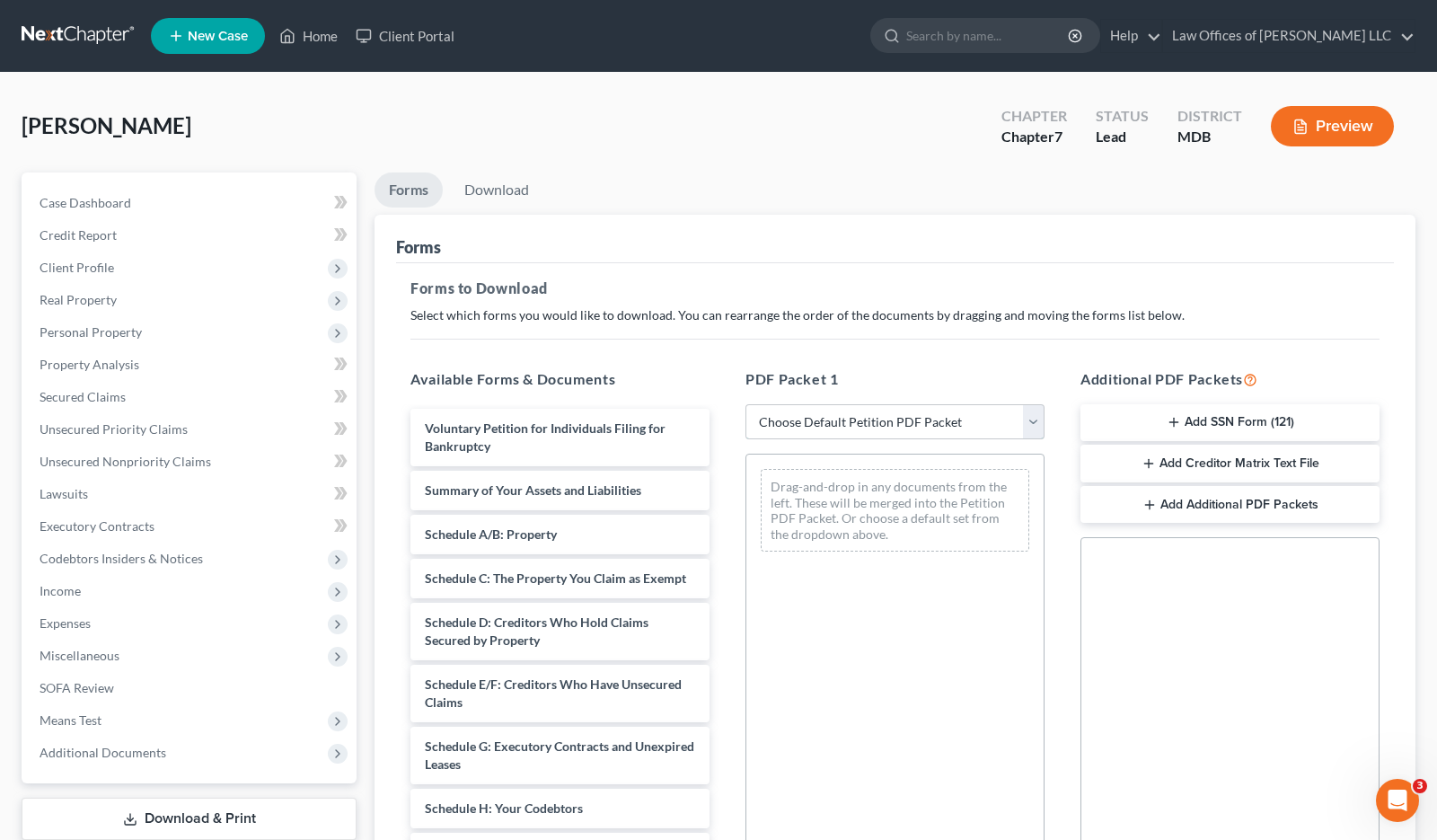
click at [806, 410] on select "Choose Default Petition PDF Packet Complete Bankruptcy Petition (all forms and …" at bounding box center [895, 421] width 299 height 36
select select "0"
click at [746, 404] on select "Choose Default Petition PDF Packet Complete Bankruptcy Petition (all forms and …" at bounding box center [895, 421] width 299 height 36
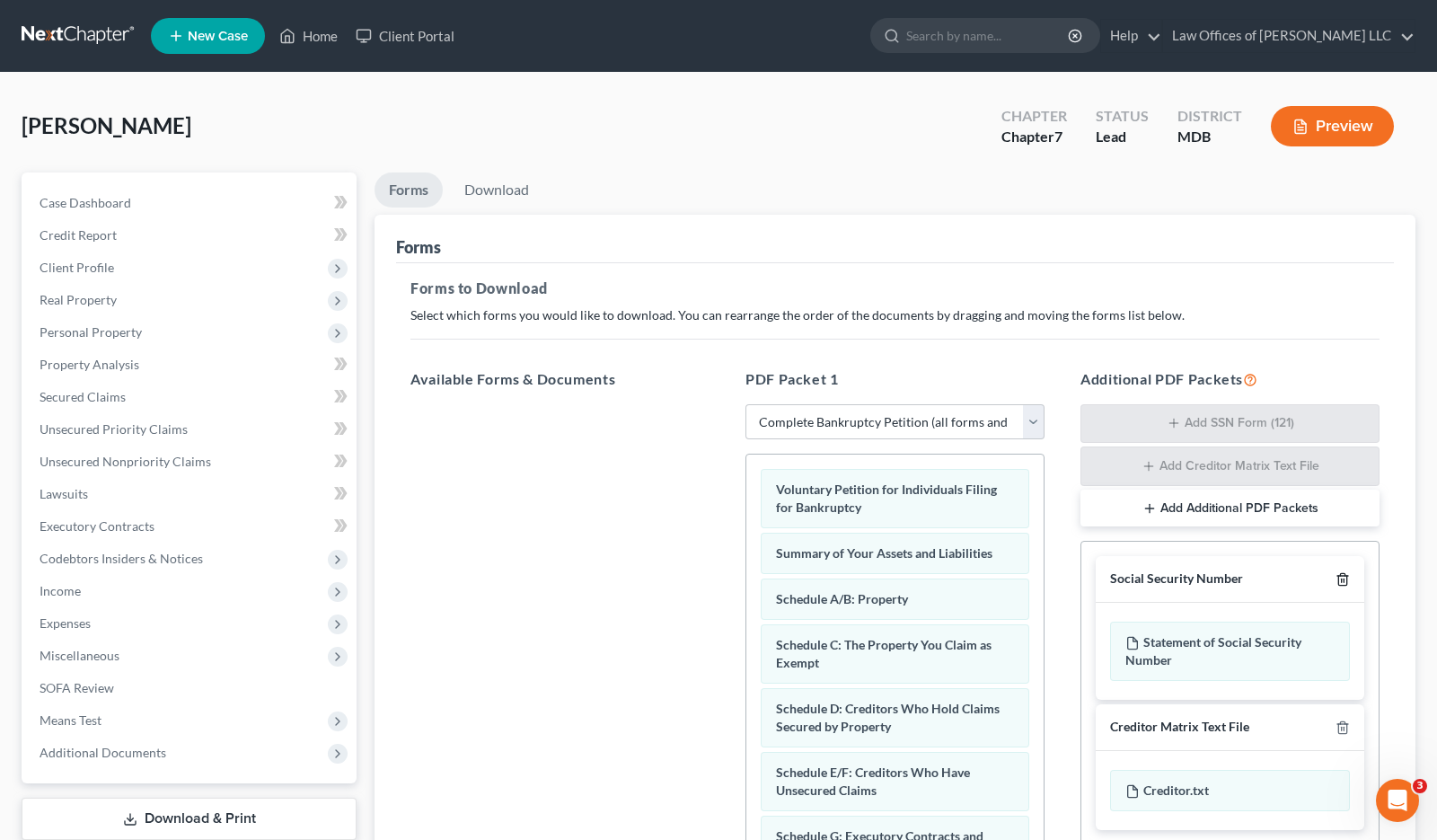
click at [1338, 578] on icon "button" at bounding box center [1342, 579] width 8 height 12
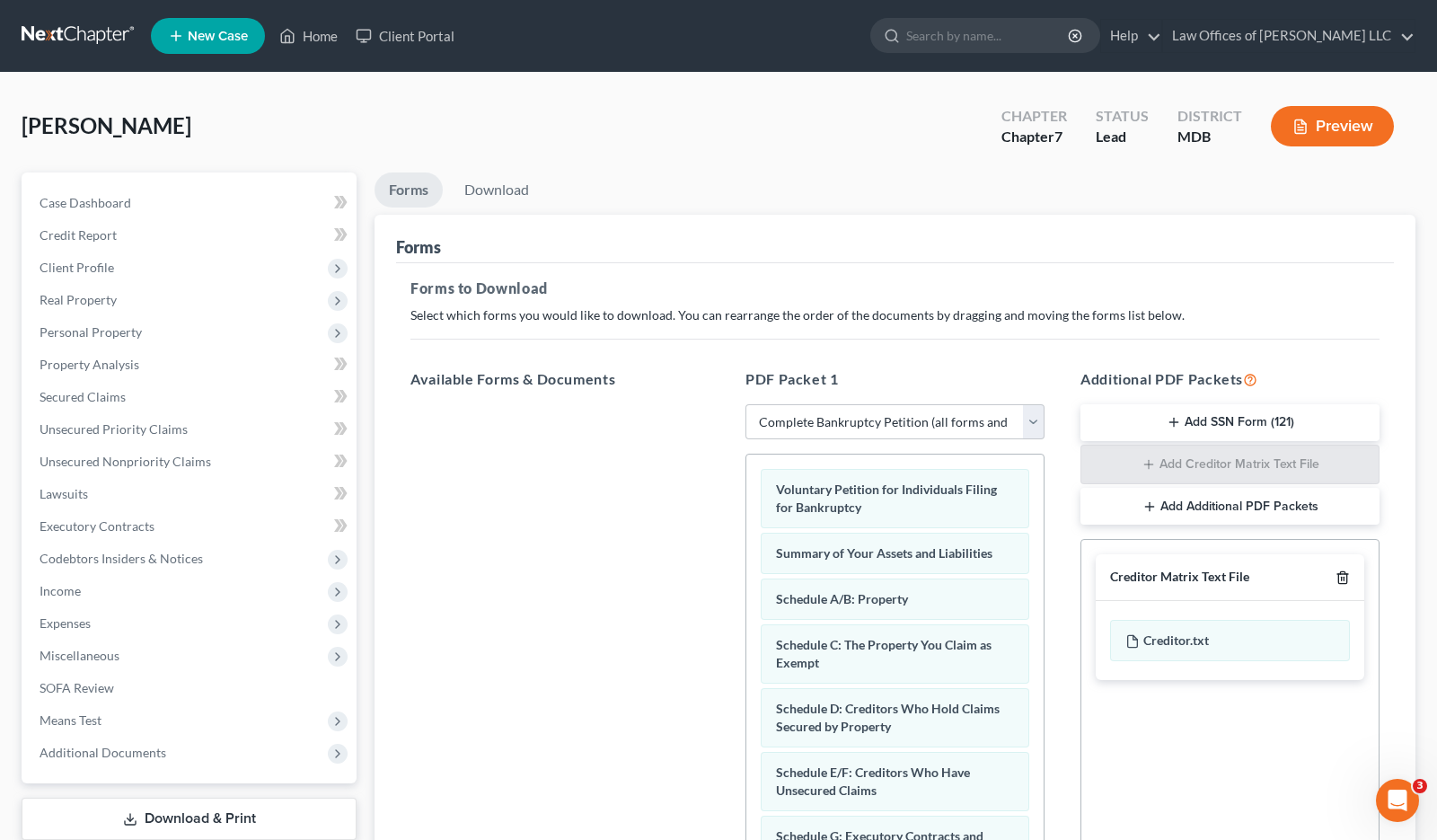
click at [1341, 574] on icon "button" at bounding box center [1343, 578] width 15 height 15
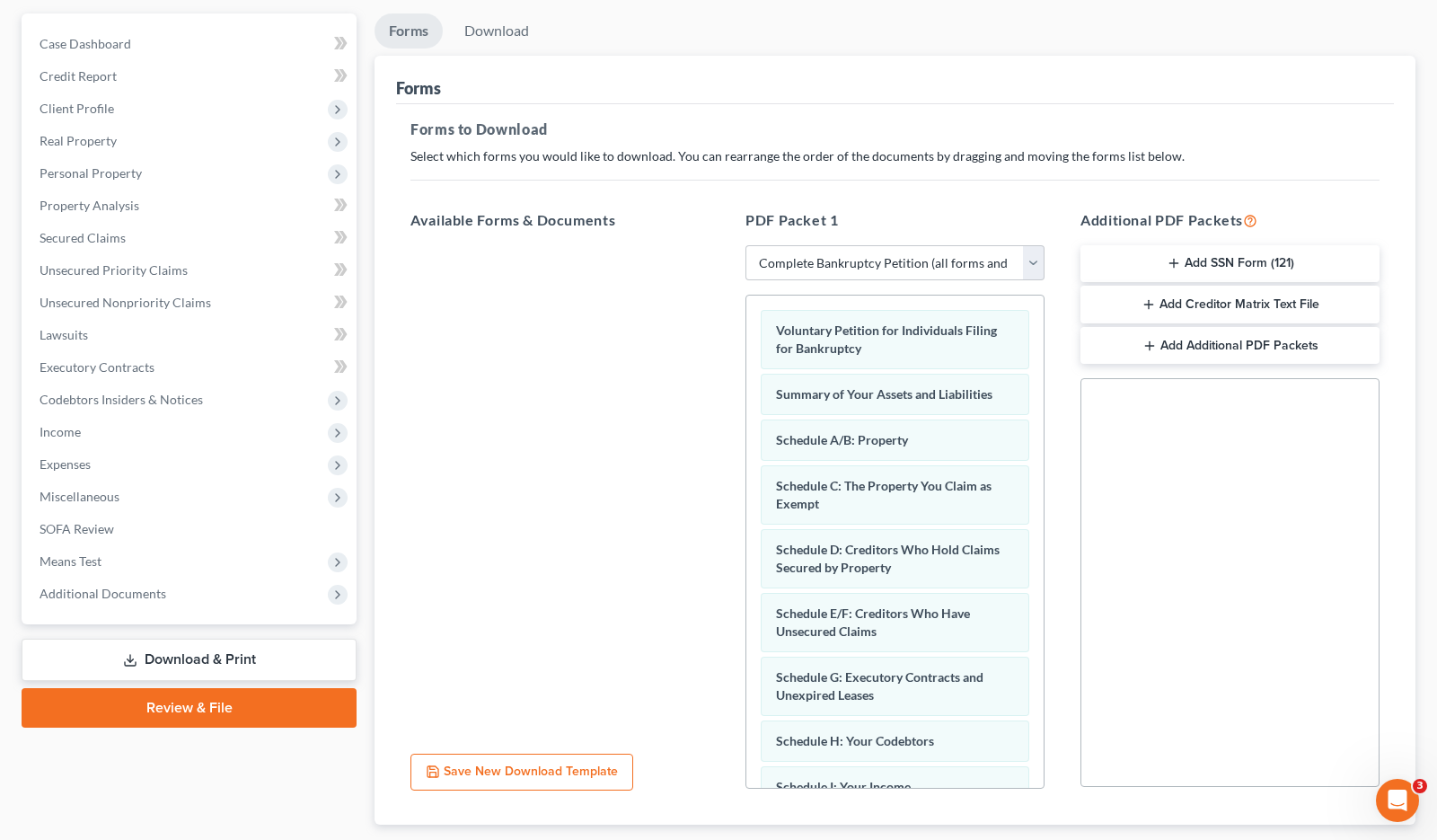
scroll to position [268, 0]
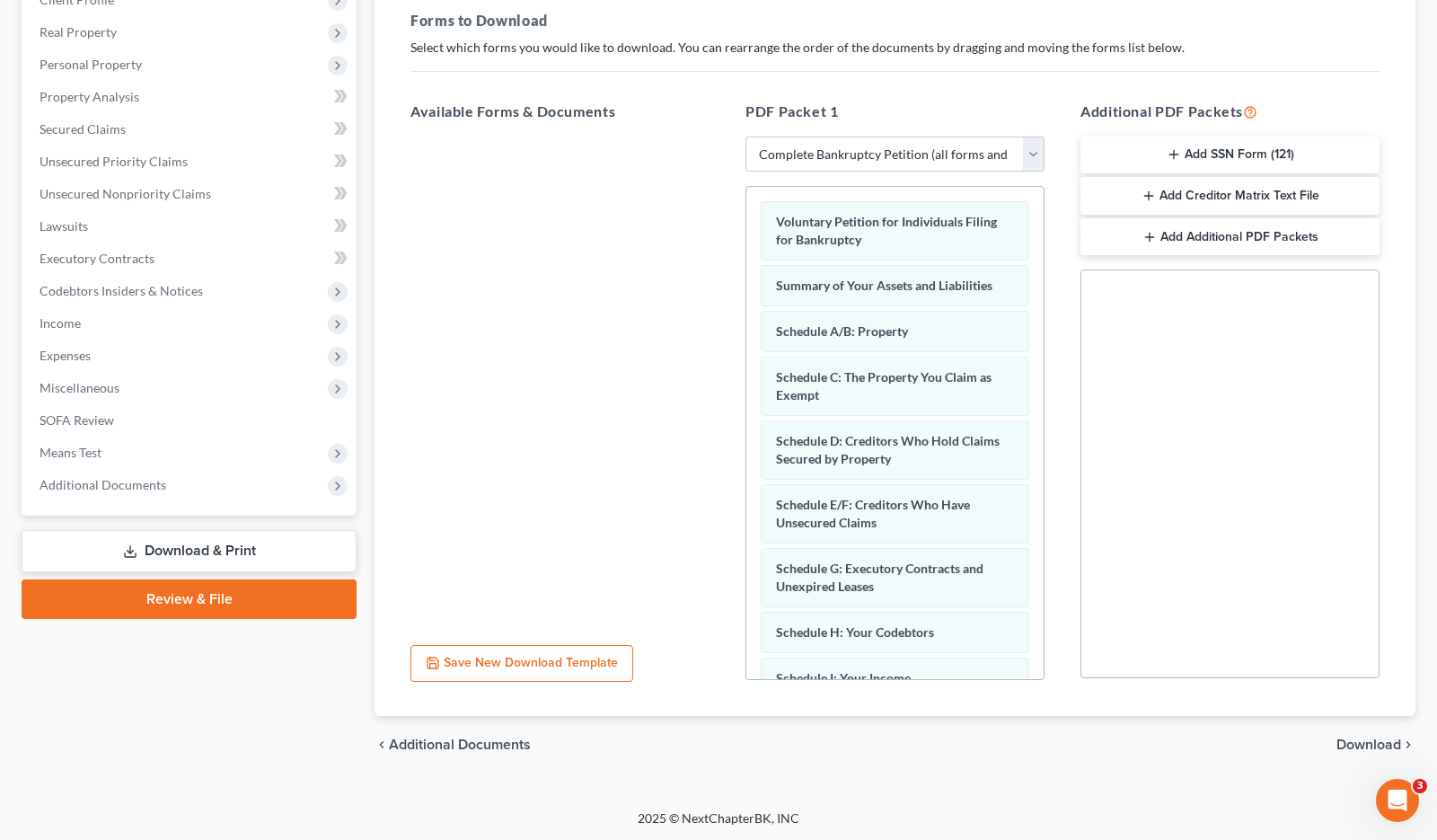
click at [1351, 743] on span "Download" at bounding box center [1368, 745] width 65 height 15
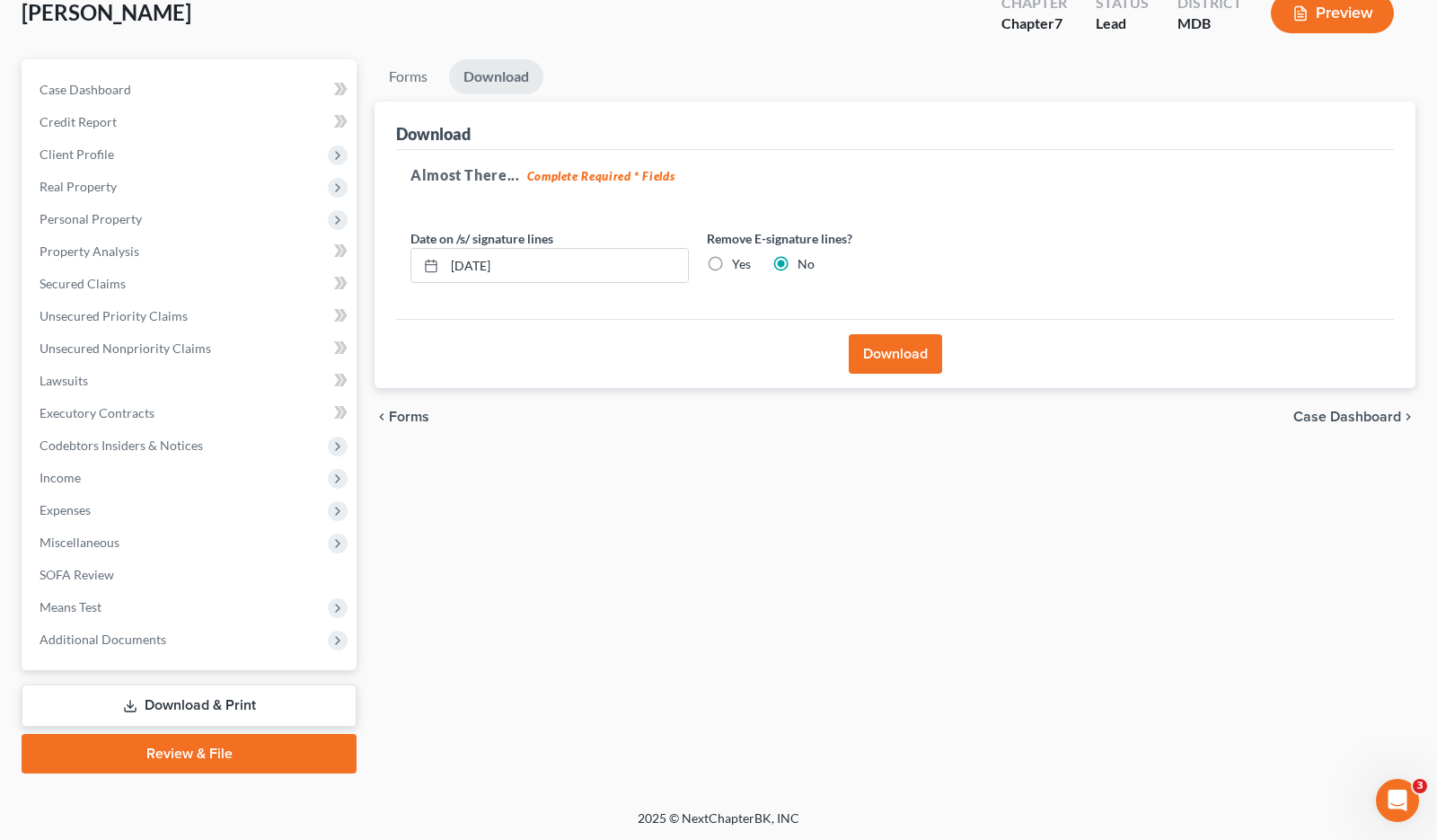
click at [895, 347] on button "Download" at bounding box center [896, 354] width 93 height 39
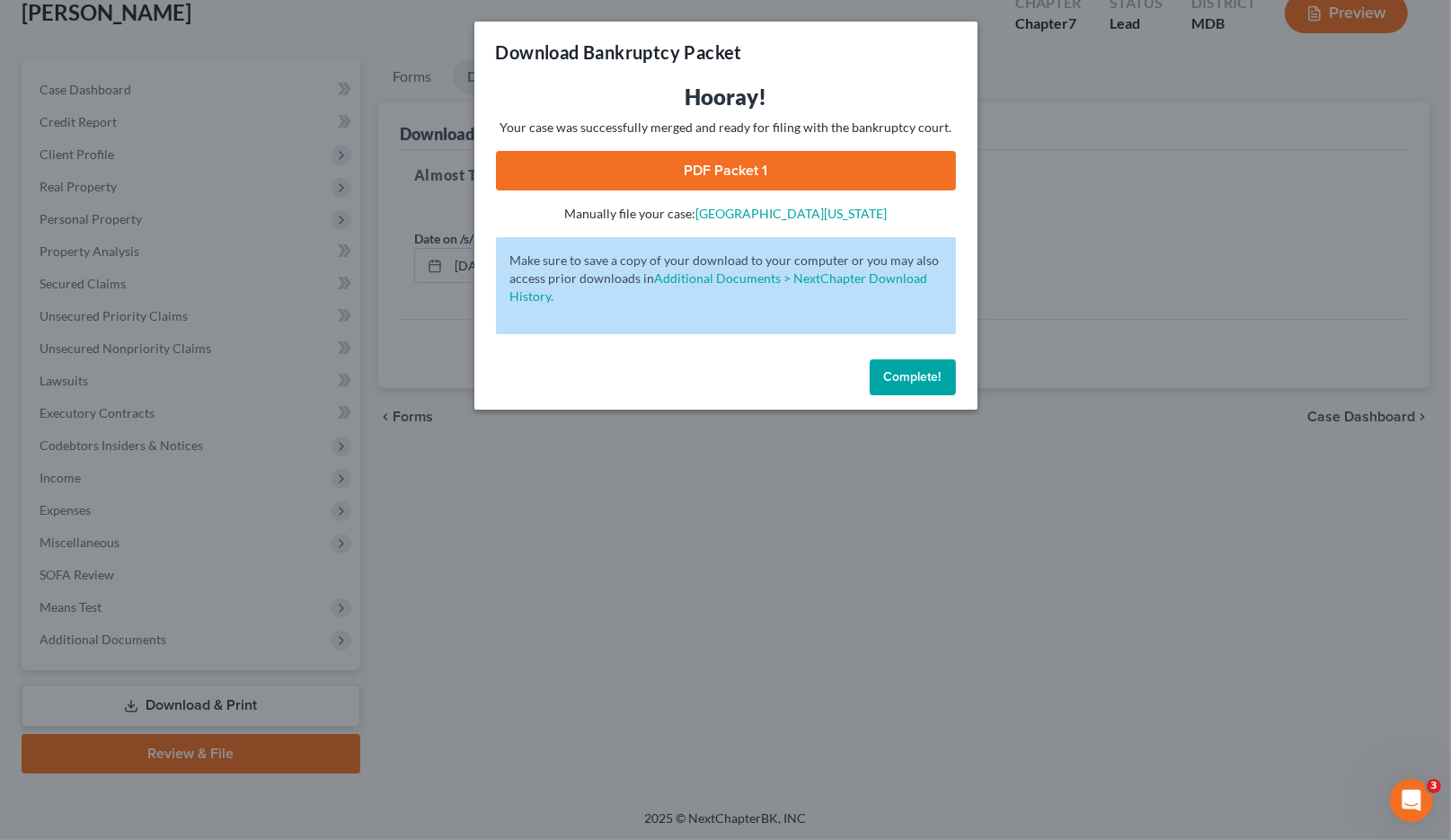
click at [443, 504] on div "Download Bankruptcy Packet Hooray! Your case was successfully merged and ready …" at bounding box center [725, 420] width 1451 height 840
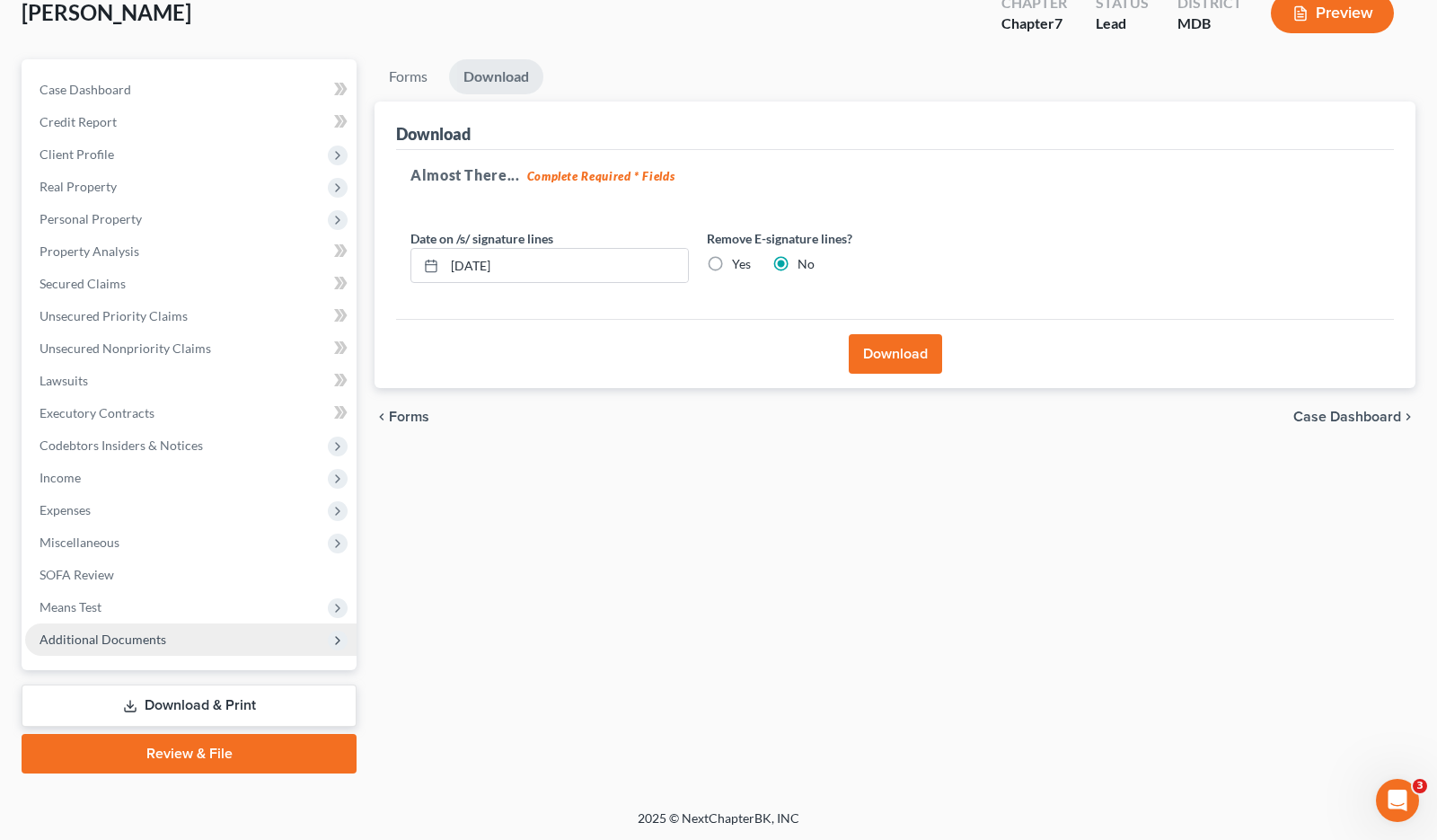
click at [175, 636] on span "Additional Documents" at bounding box center [191, 639] width 332 height 32
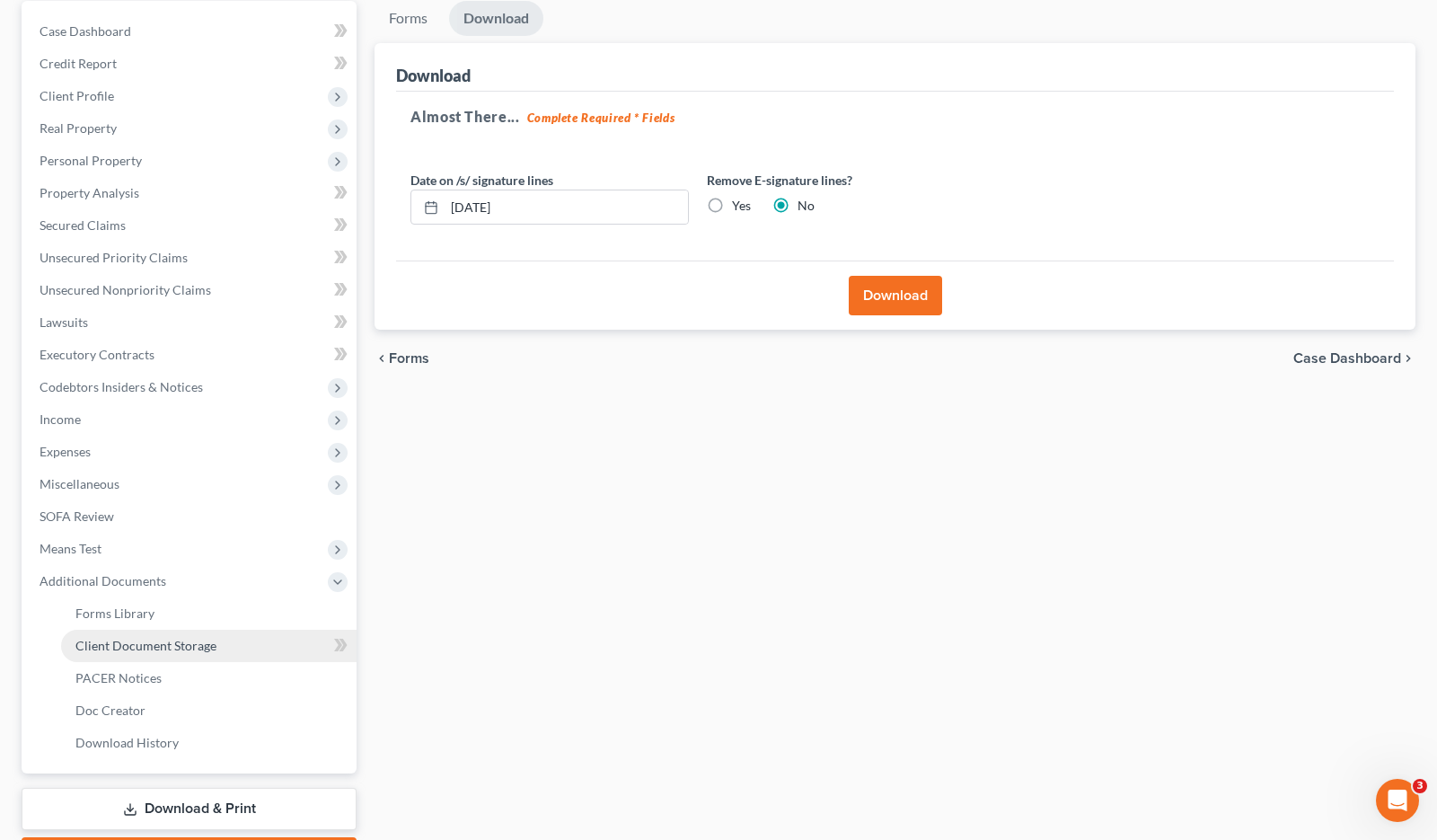
scroll to position [203, 0]
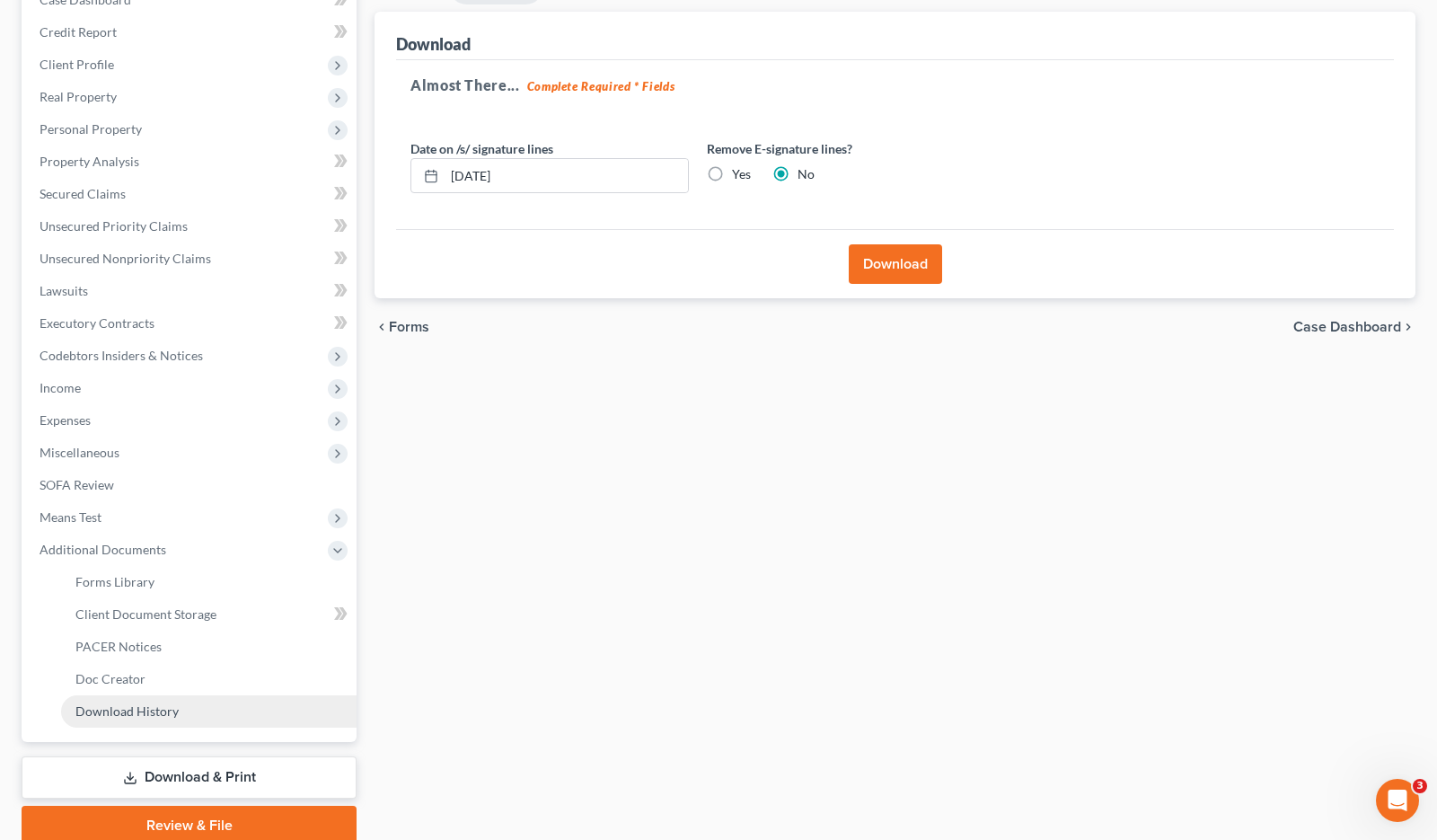
click at [220, 707] on link "Download History" at bounding box center [208, 711] width 295 height 32
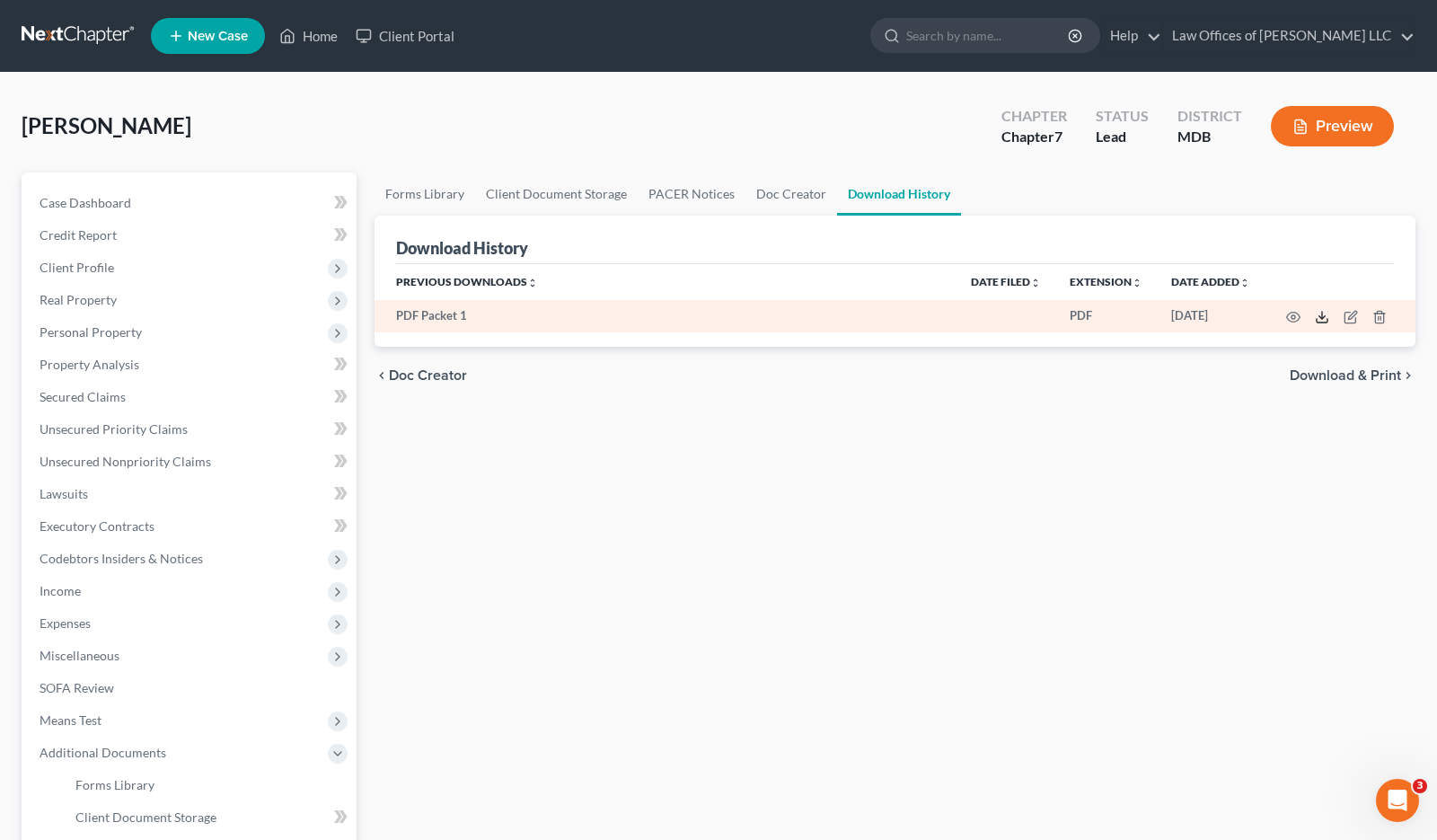
click at [1319, 323] on icon at bounding box center [1323, 321] width 11 height 4
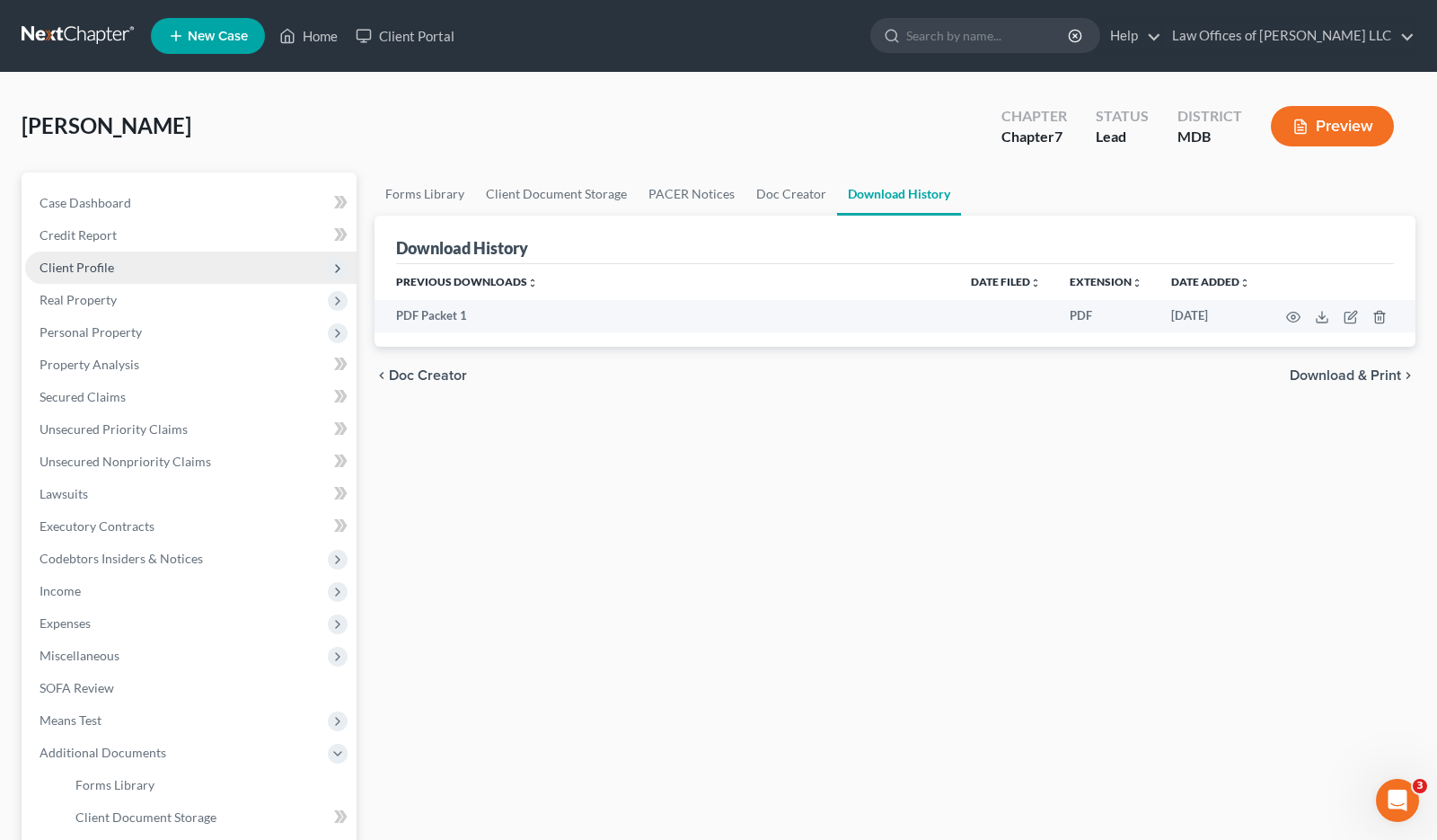
click at [97, 272] on span "Client Profile" at bounding box center [77, 267] width 75 height 16
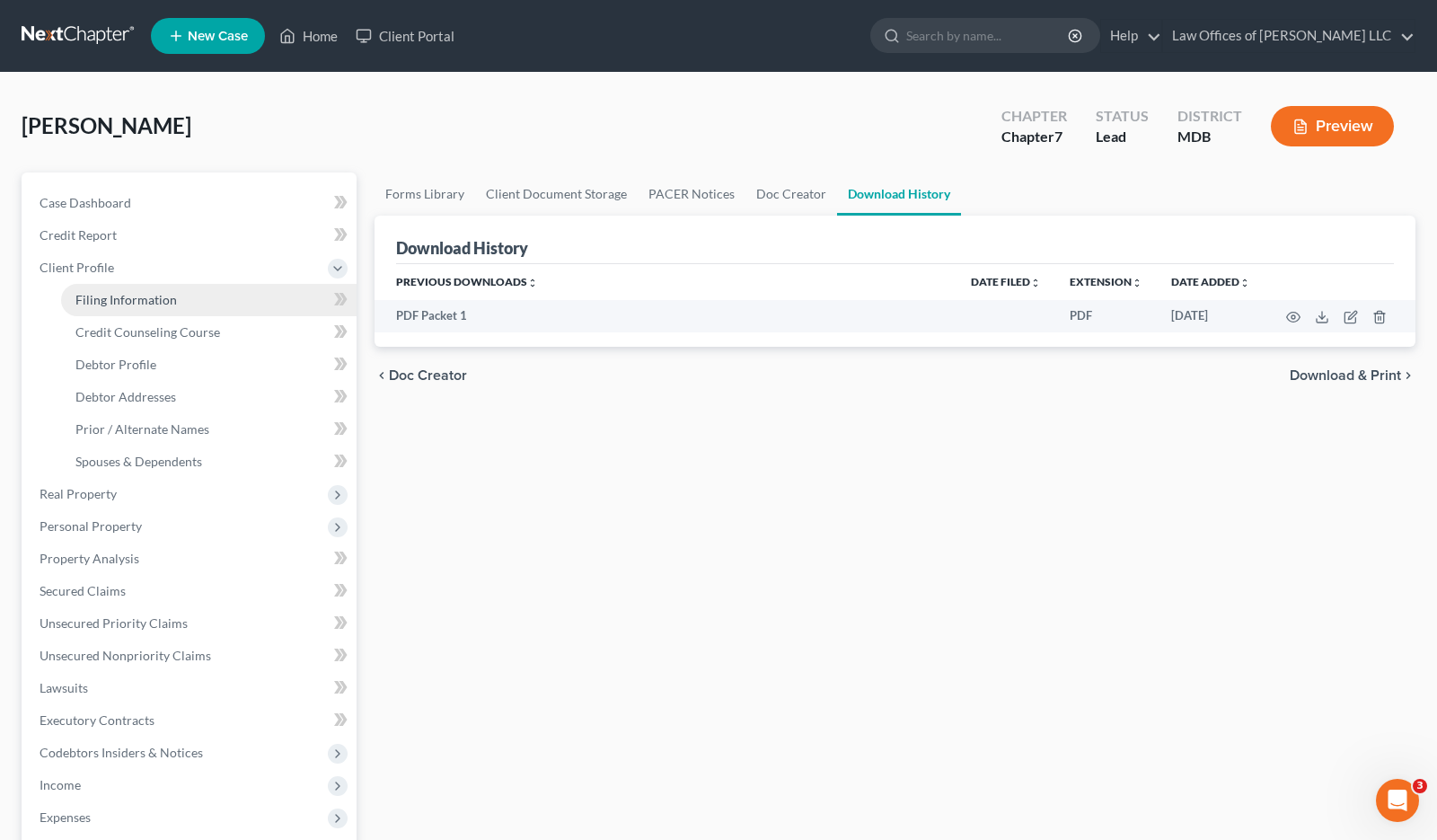
click at [118, 301] on span "Filing Information" at bounding box center [126, 299] width 101 height 16
select select "1"
select select "0"
select select "38"
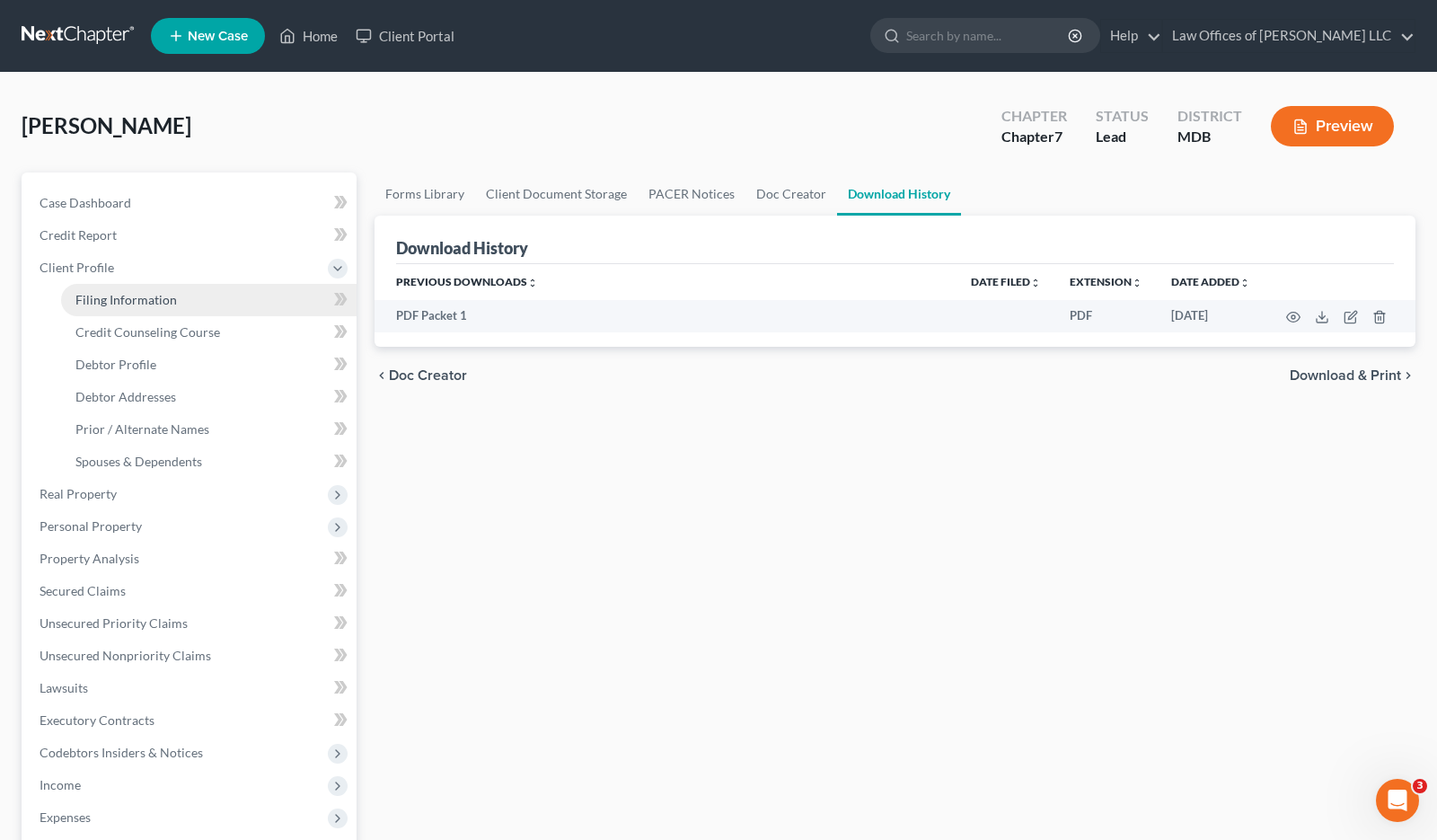
select select "0"
select select "21"
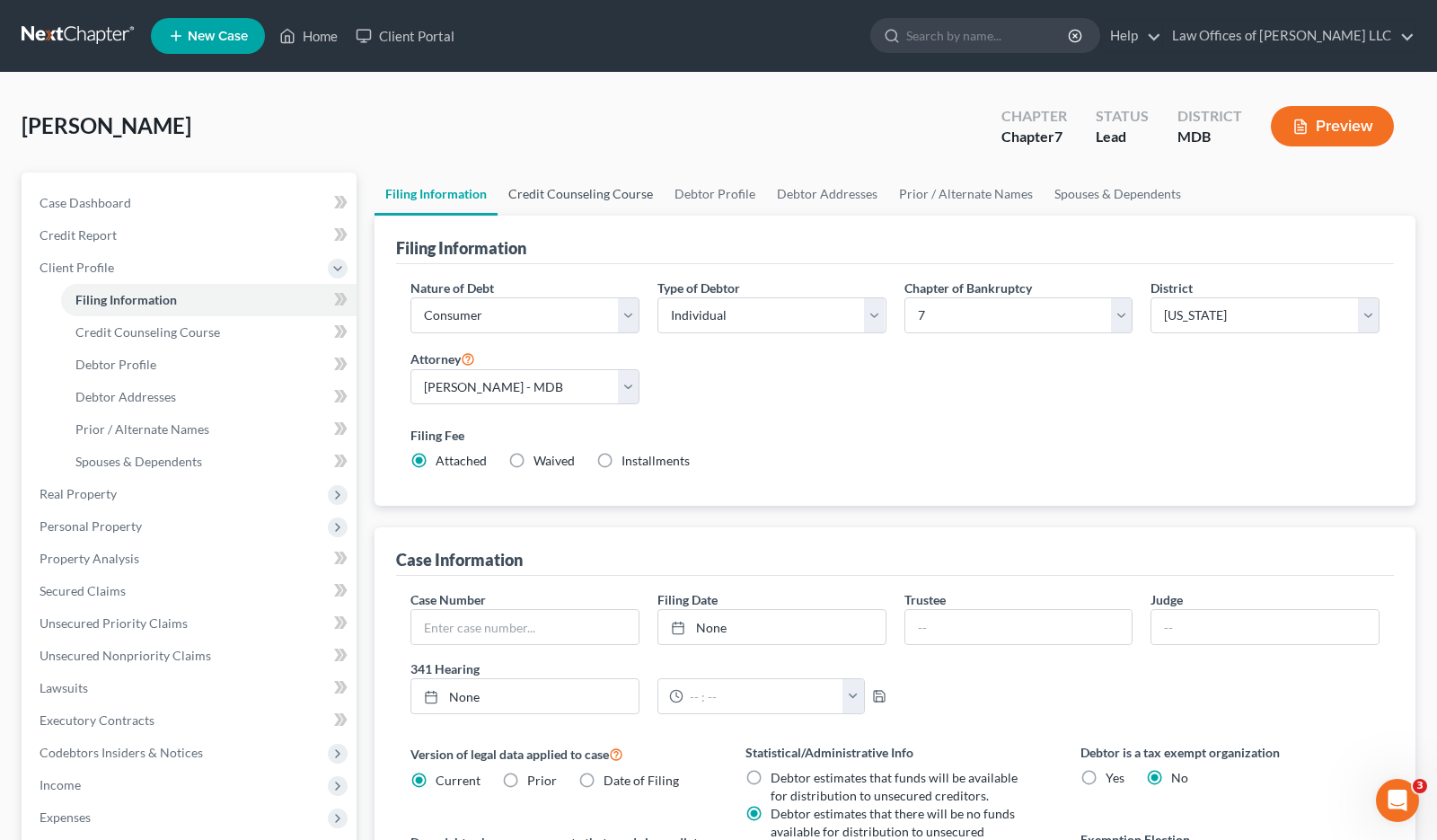
click at [609, 197] on link "Credit Counseling Course" at bounding box center [580, 194] width 166 height 43
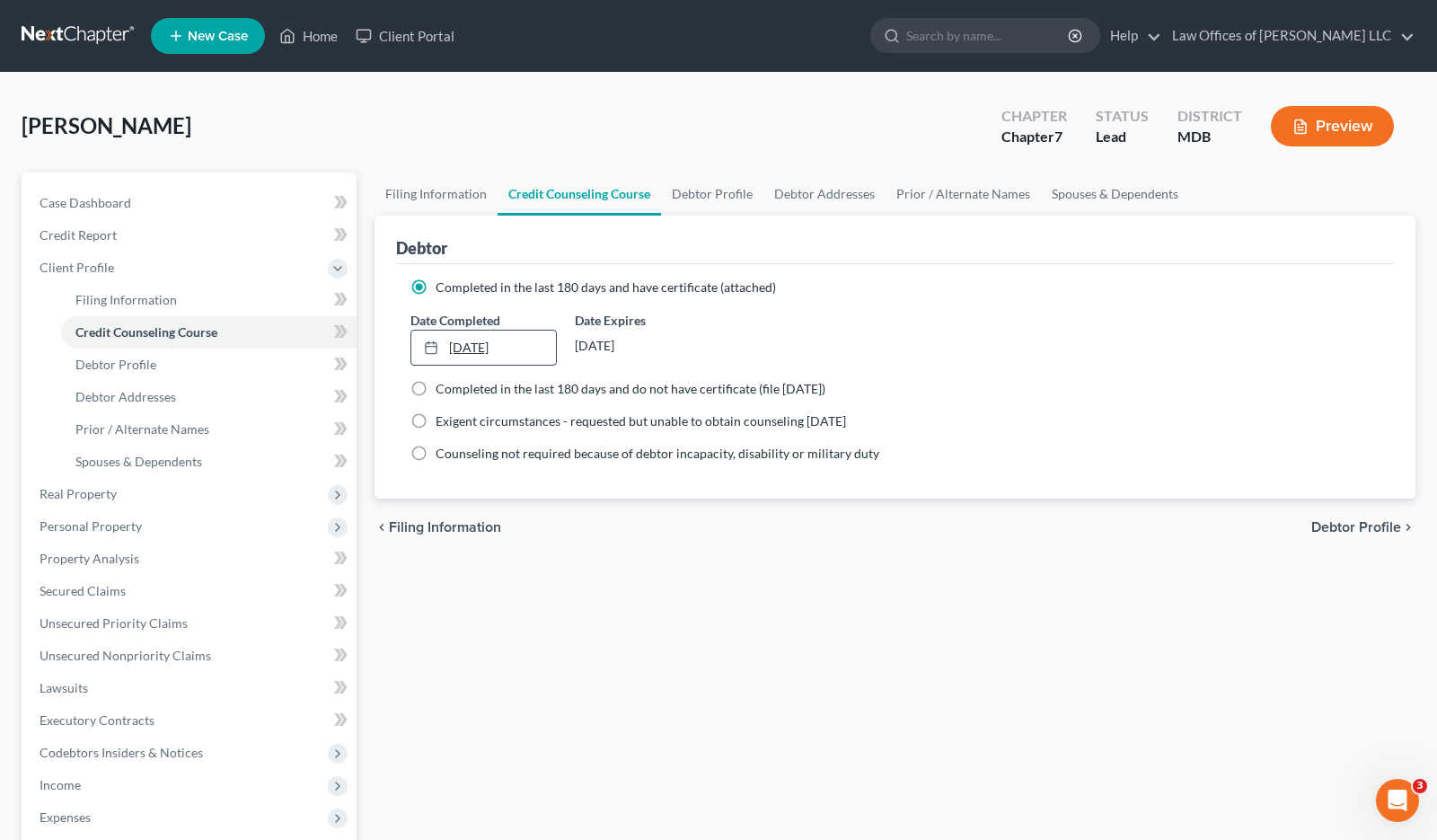
click at [540, 342] on link "3/25/2025" at bounding box center [484, 347] width 144 height 34
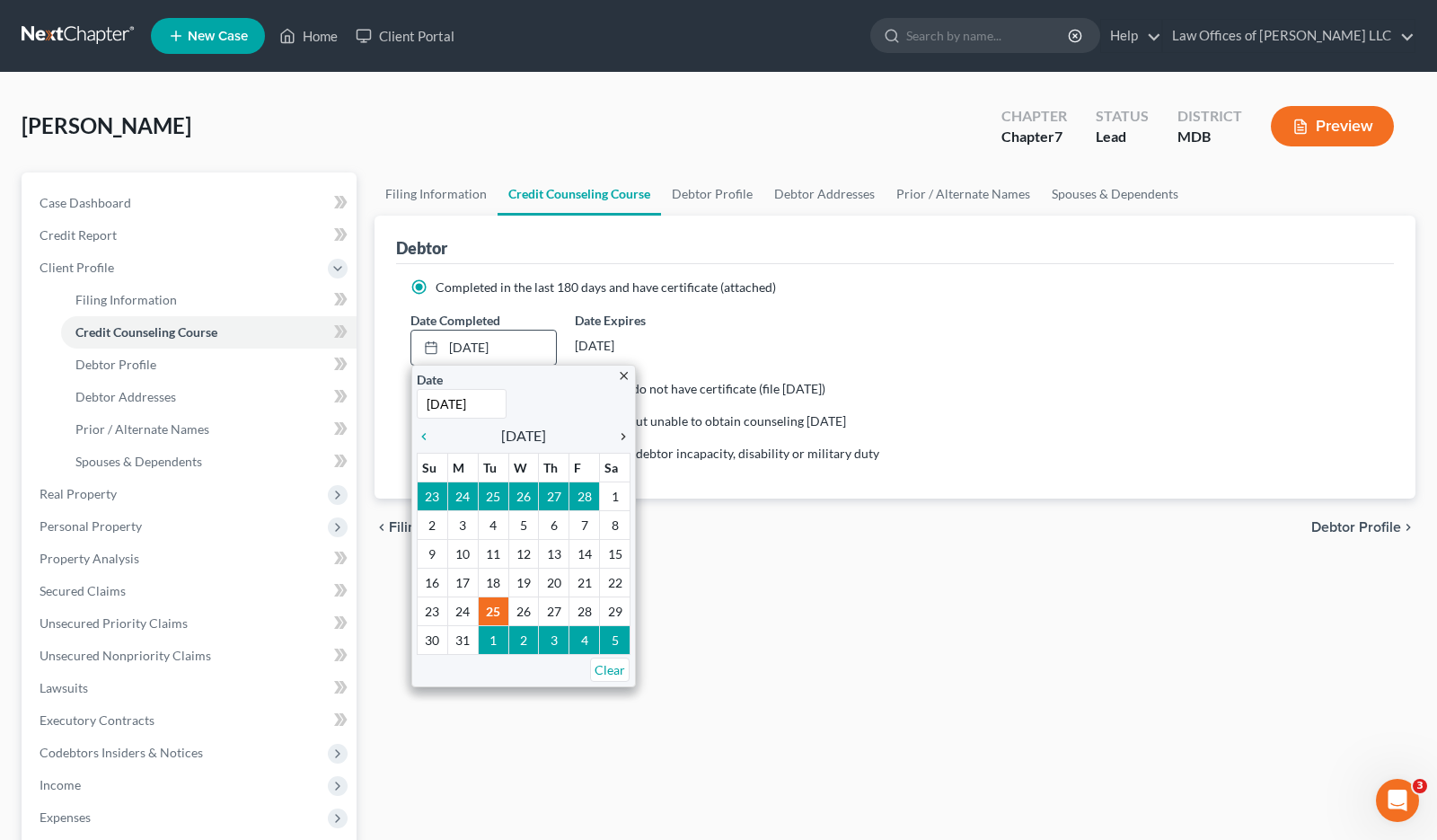
click at [617, 438] on icon "chevron_right" at bounding box center [619, 437] width 24 height 15
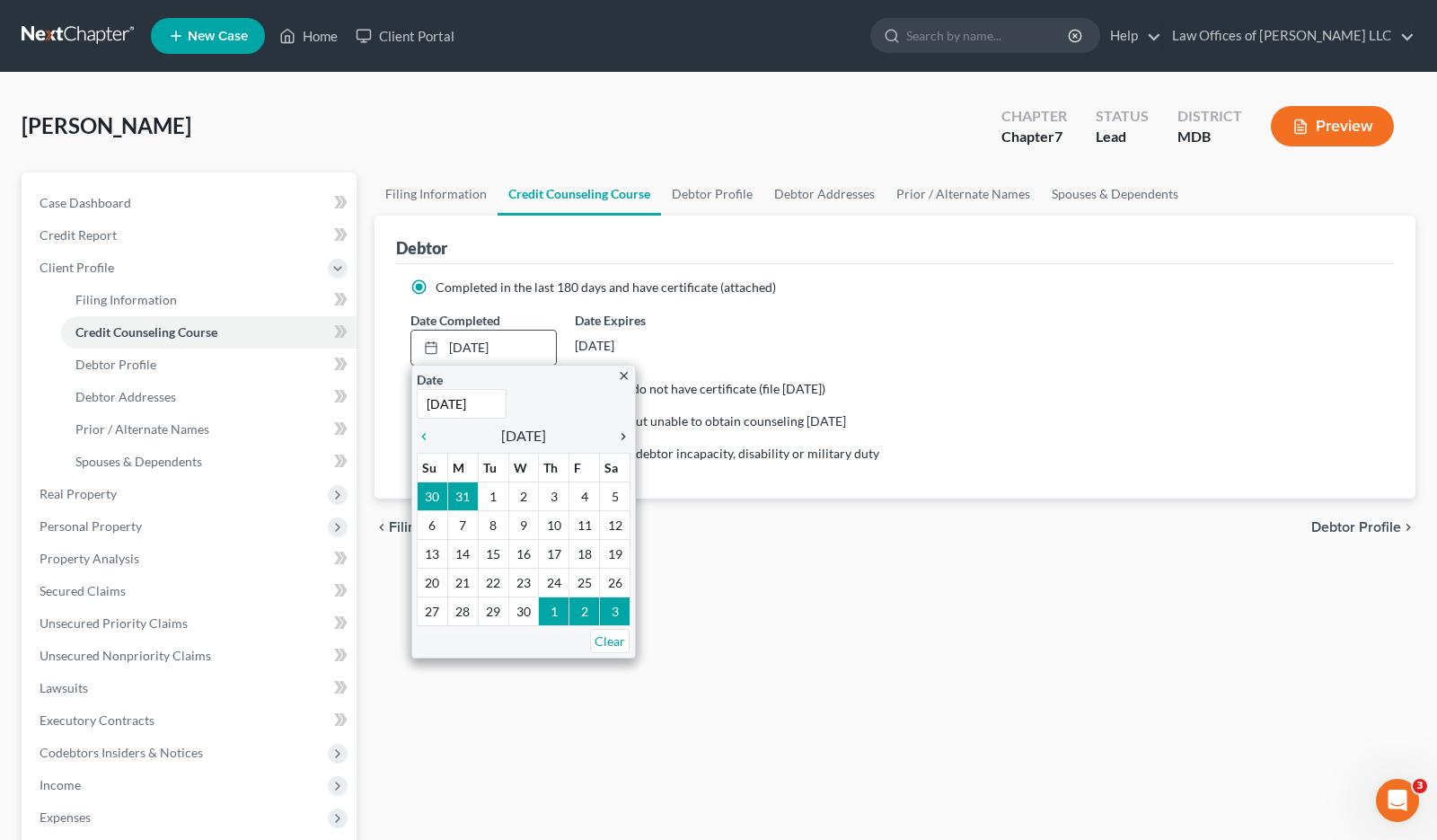
click at [617, 438] on icon "chevron_right" at bounding box center [619, 437] width 24 height 15
click at [616, 438] on icon "chevron_right" at bounding box center [619, 437] width 24 height 15
click at [615, 435] on icon "chevron_right" at bounding box center [619, 437] width 24 height 15
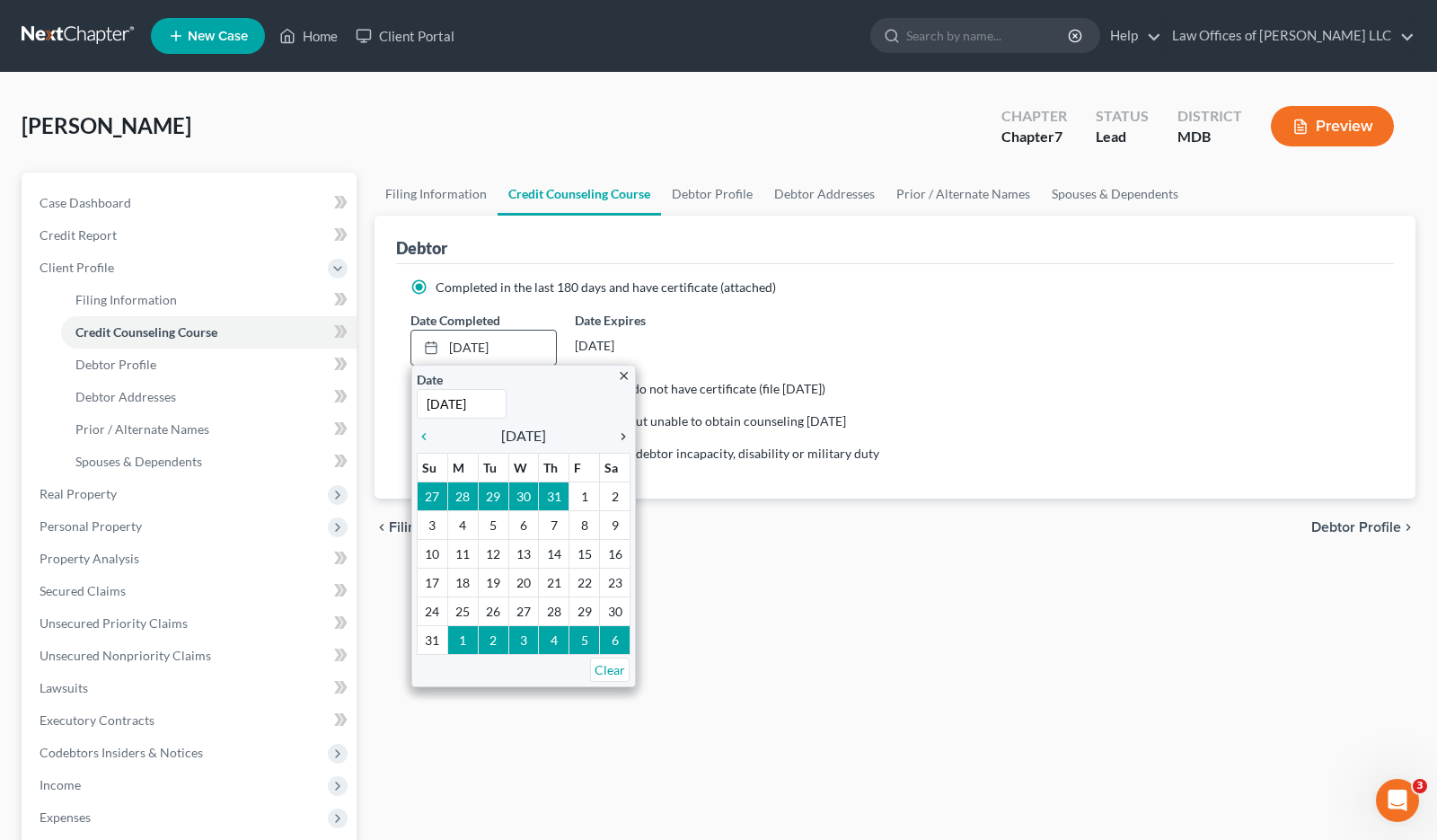
click at [614, 434] on icon "chevron_right" at bounding box center [619, 437] width 24 height 15
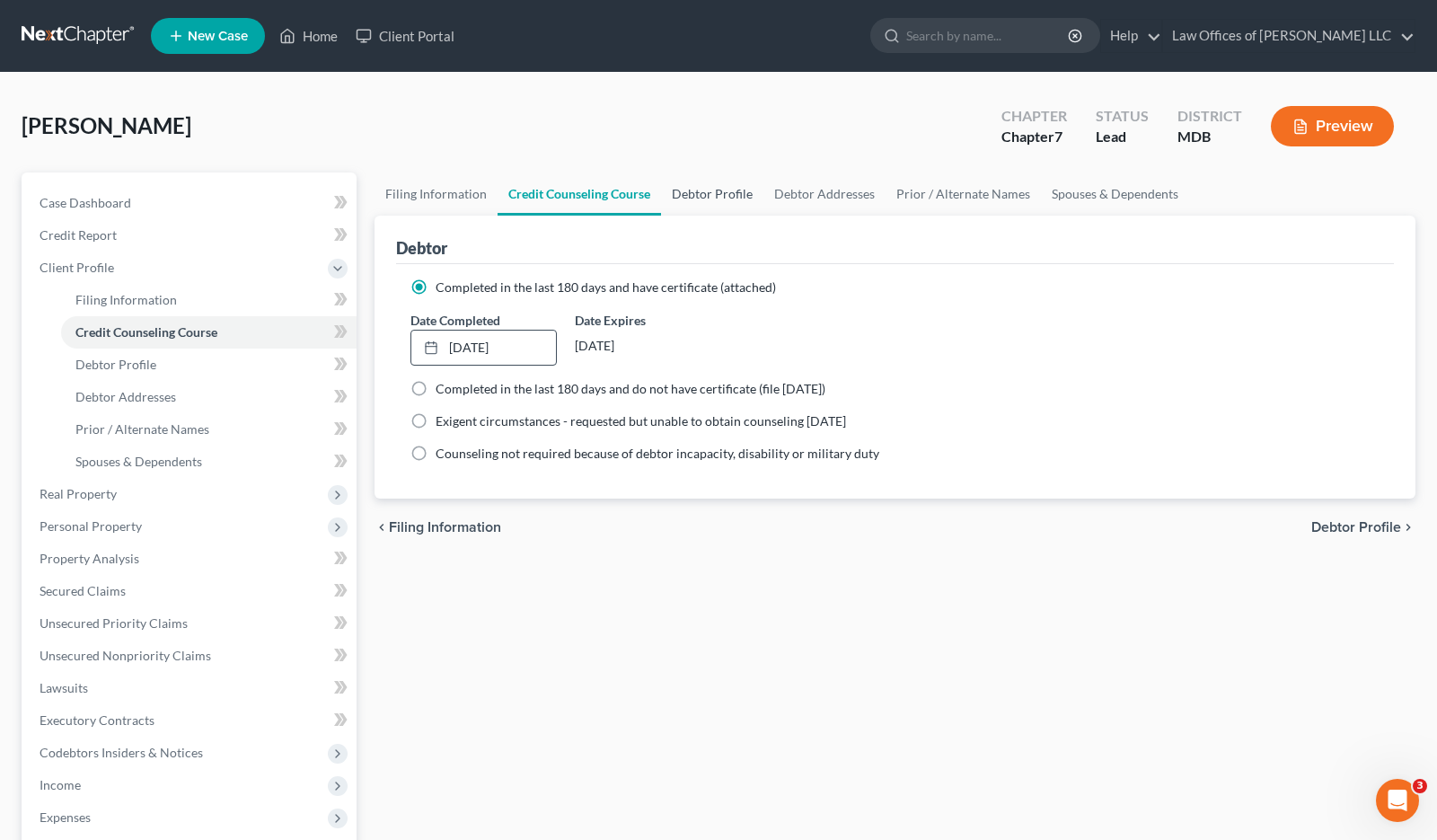
click at [714, 197] on link "Debtor Profile" at bounding box center [712, 194] width 102 height 43
select select "3"
select select "0"
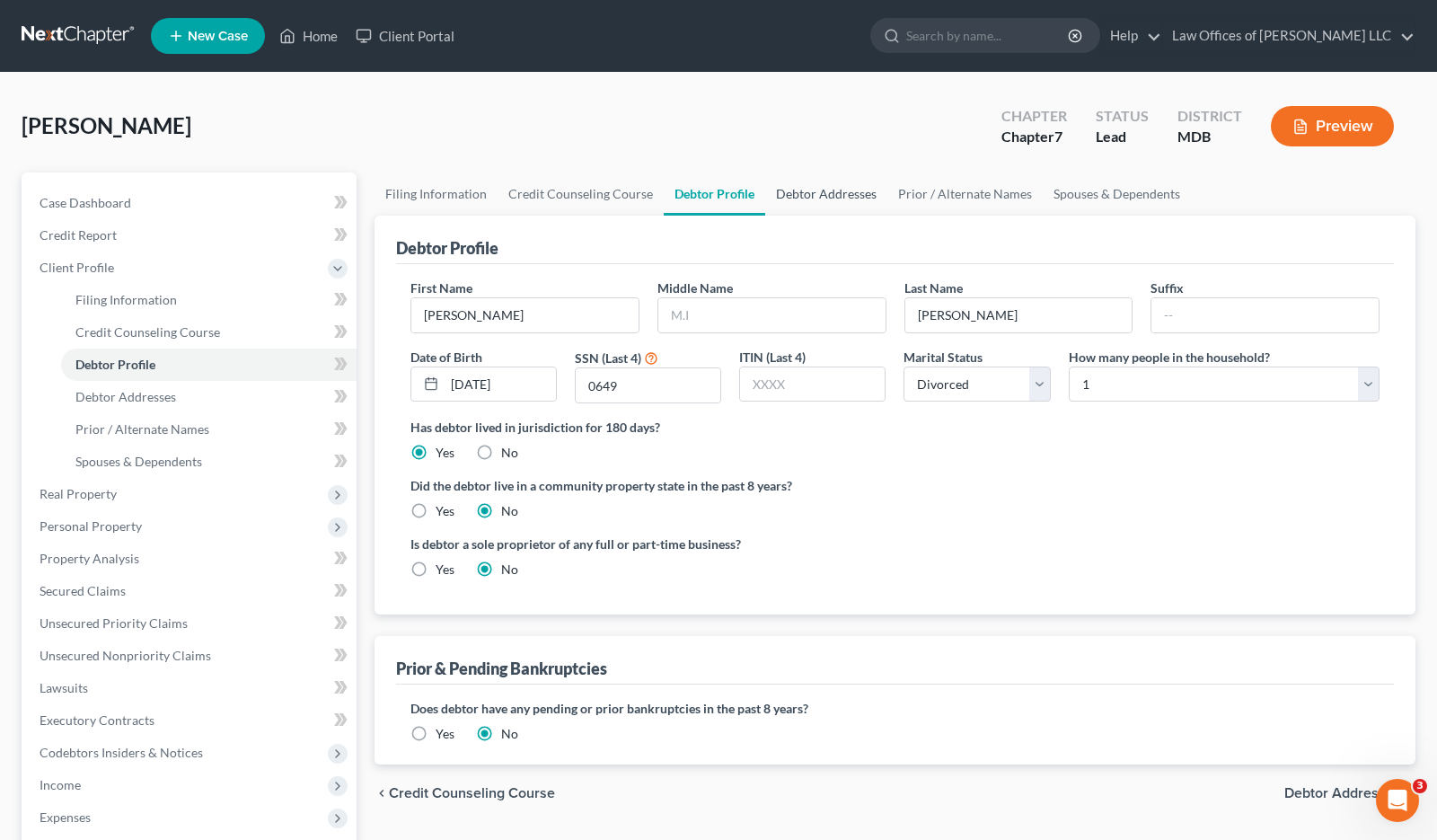
click at [818, 198] on link "Debtor Addresses" at bounding box center [826, 194] width 122 height 43
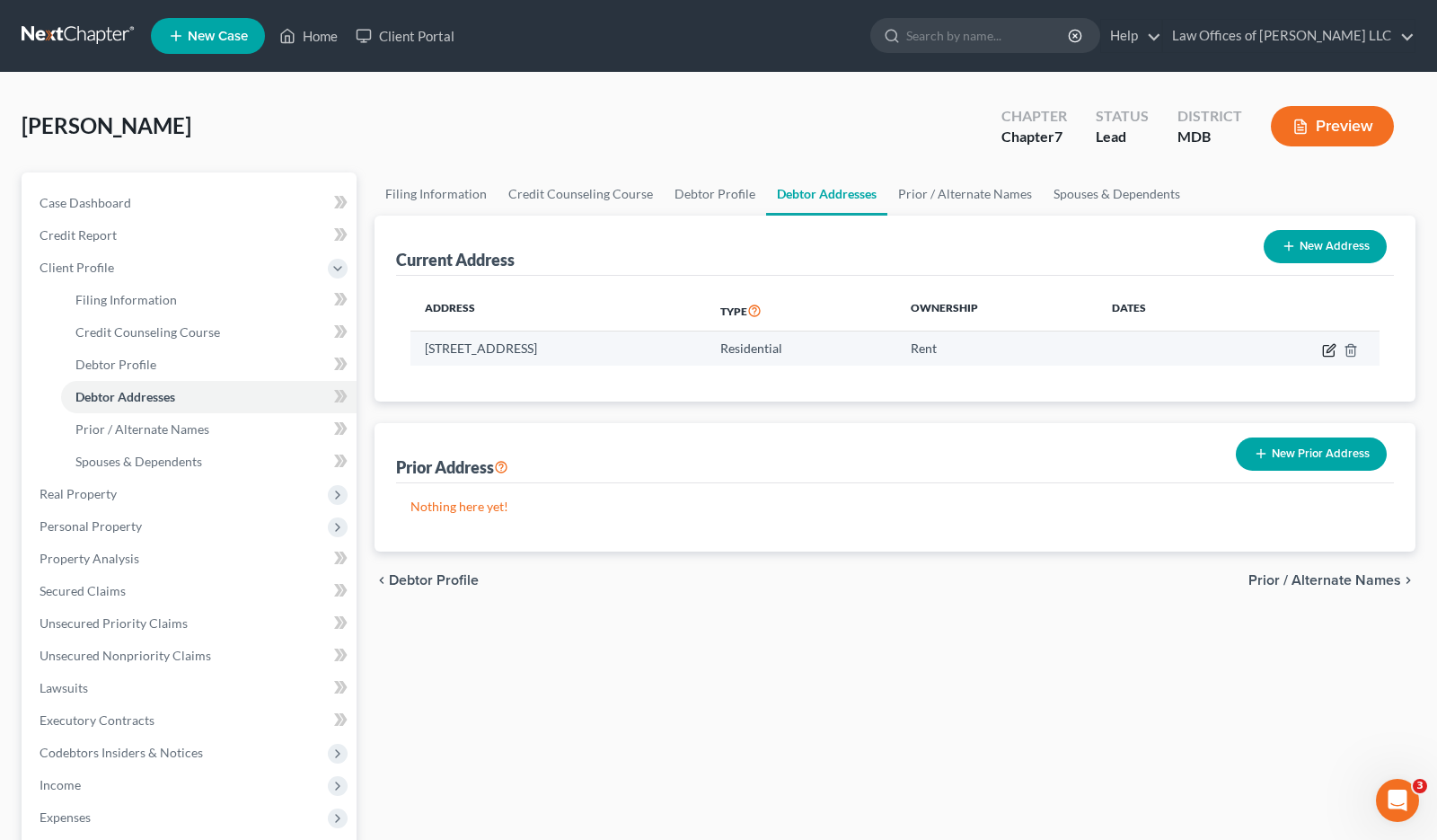
click at [1329, 349] on icon "button" at bounding box center [1330, 347] width 8 height 8
select select "21"
select select "0"
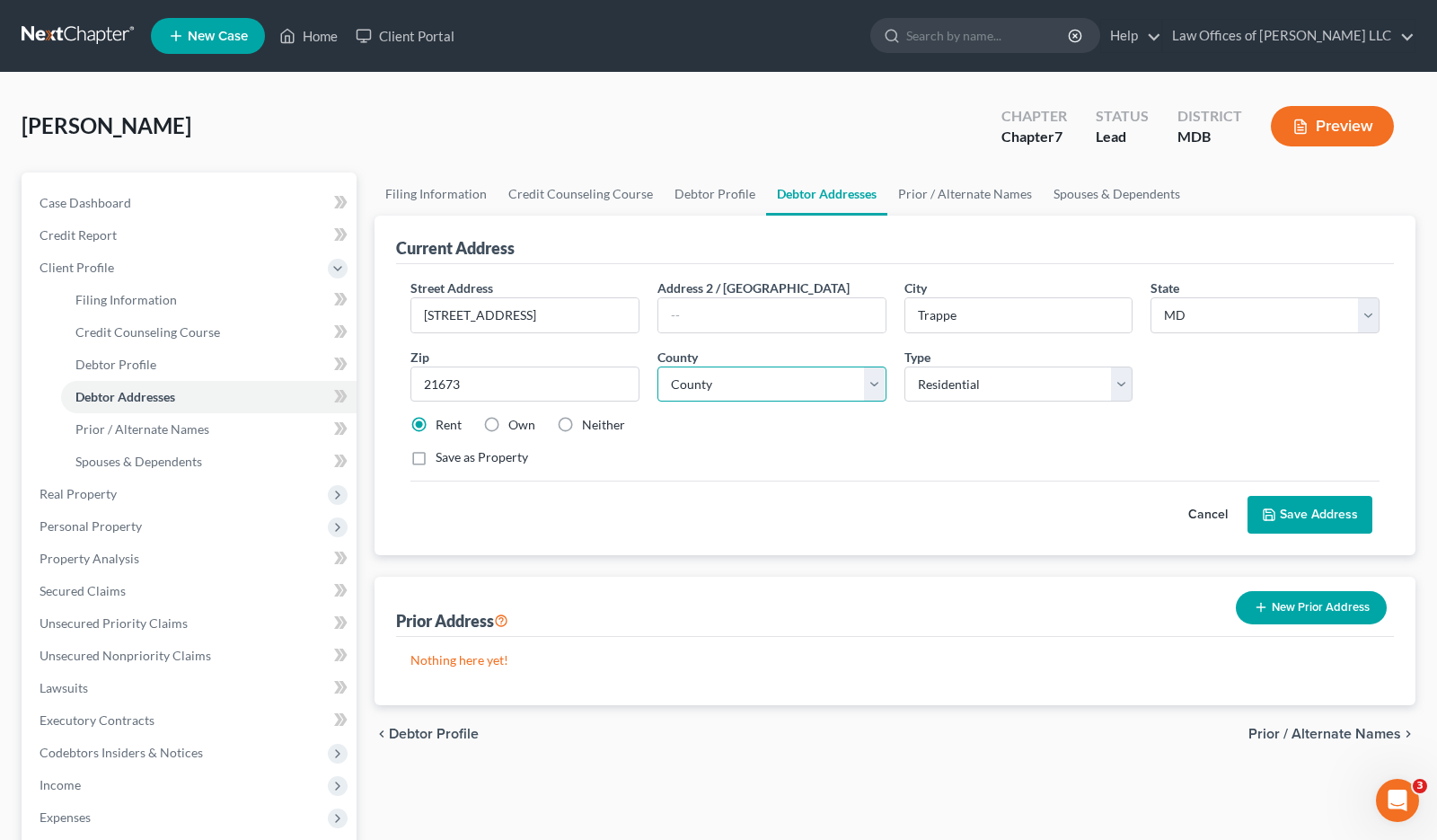
click at [785, 389] on select "County Allegany County Anne Arundel County Baltimore County Baltimore city Calv…" at bounding box center [772, 384] width 229 height 36
select select "20"
click at [657, 367] on select "County Allegany County Anne Arundel County Baltimore County Baltimore city Calv…" at bounding box center [772, 384] width 229 height 36
click at [1292, 507] on button "Save Address" at bounding box center [1310, 514] width 125 height 37
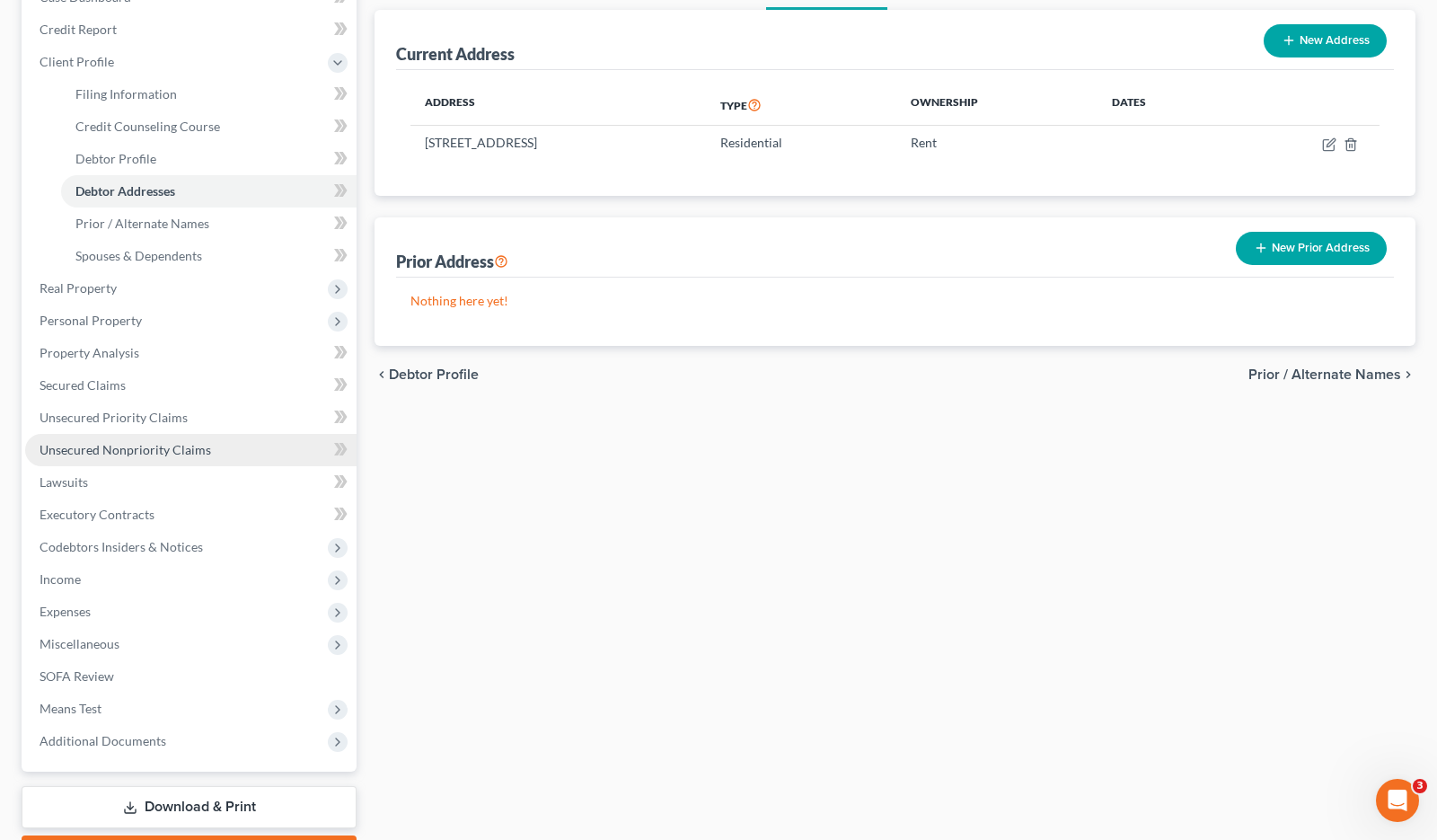
scroll to position [307, 0]
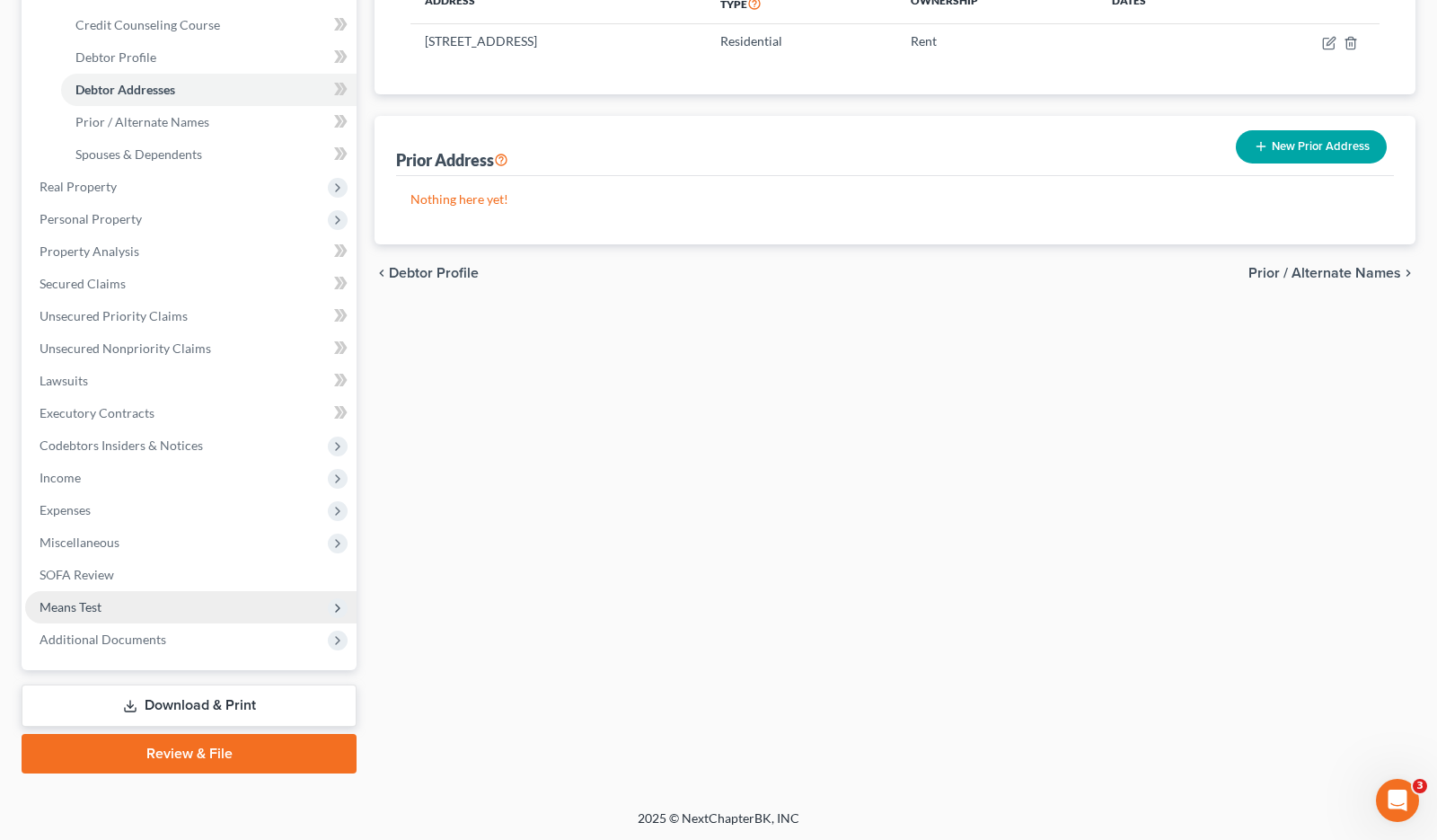
click at [197, 606] on span "Means Test" at bounding box center [191, 607] width 332 height 32
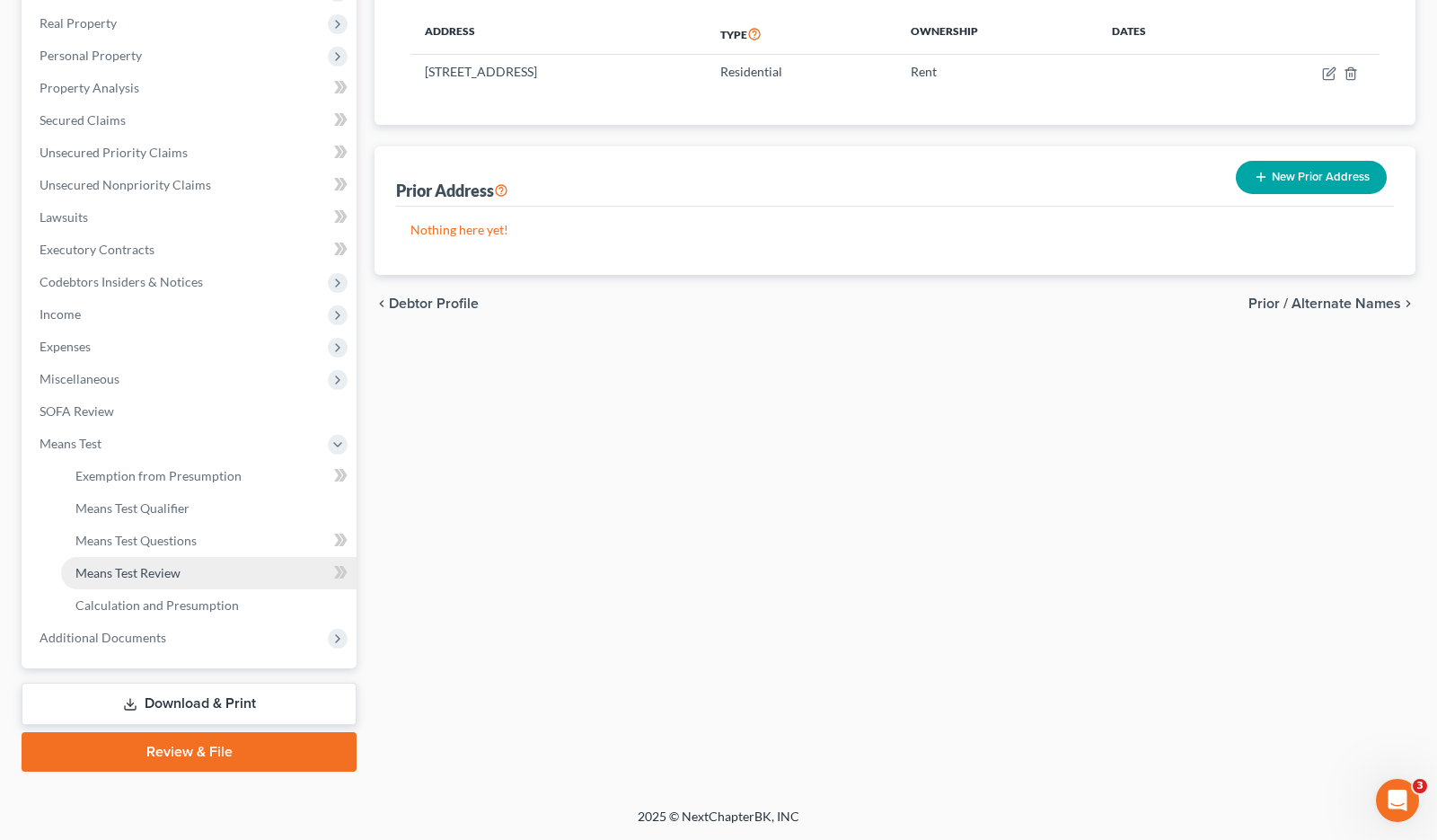
scroll to position [275, 0]
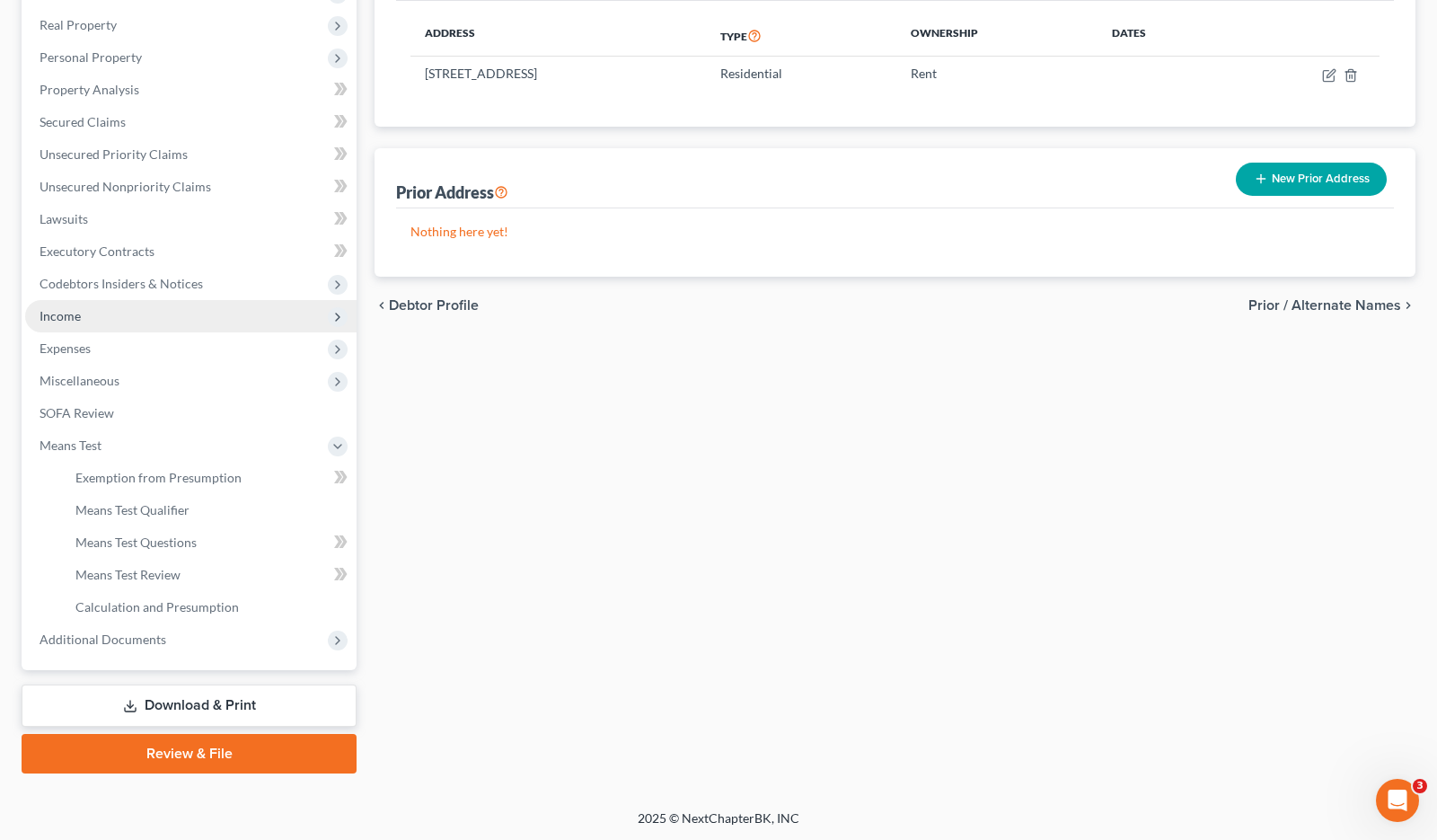
click at [133, 314] on span "Income" at bounding box center [191, 315] width 332 height 32
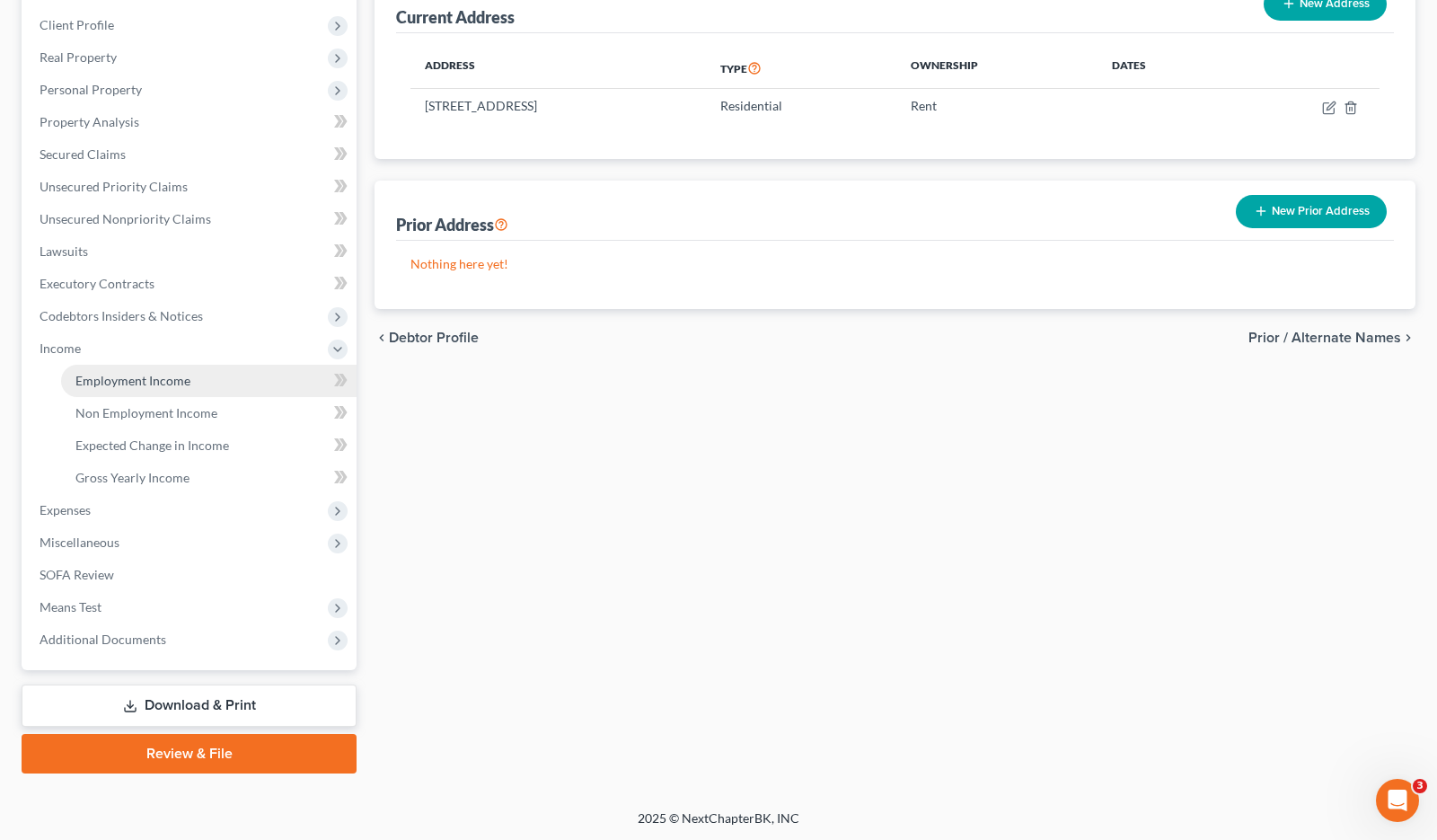
click at [160, 370] on link "Employment Income" at bounding box center [208, 380] width 295 height 32
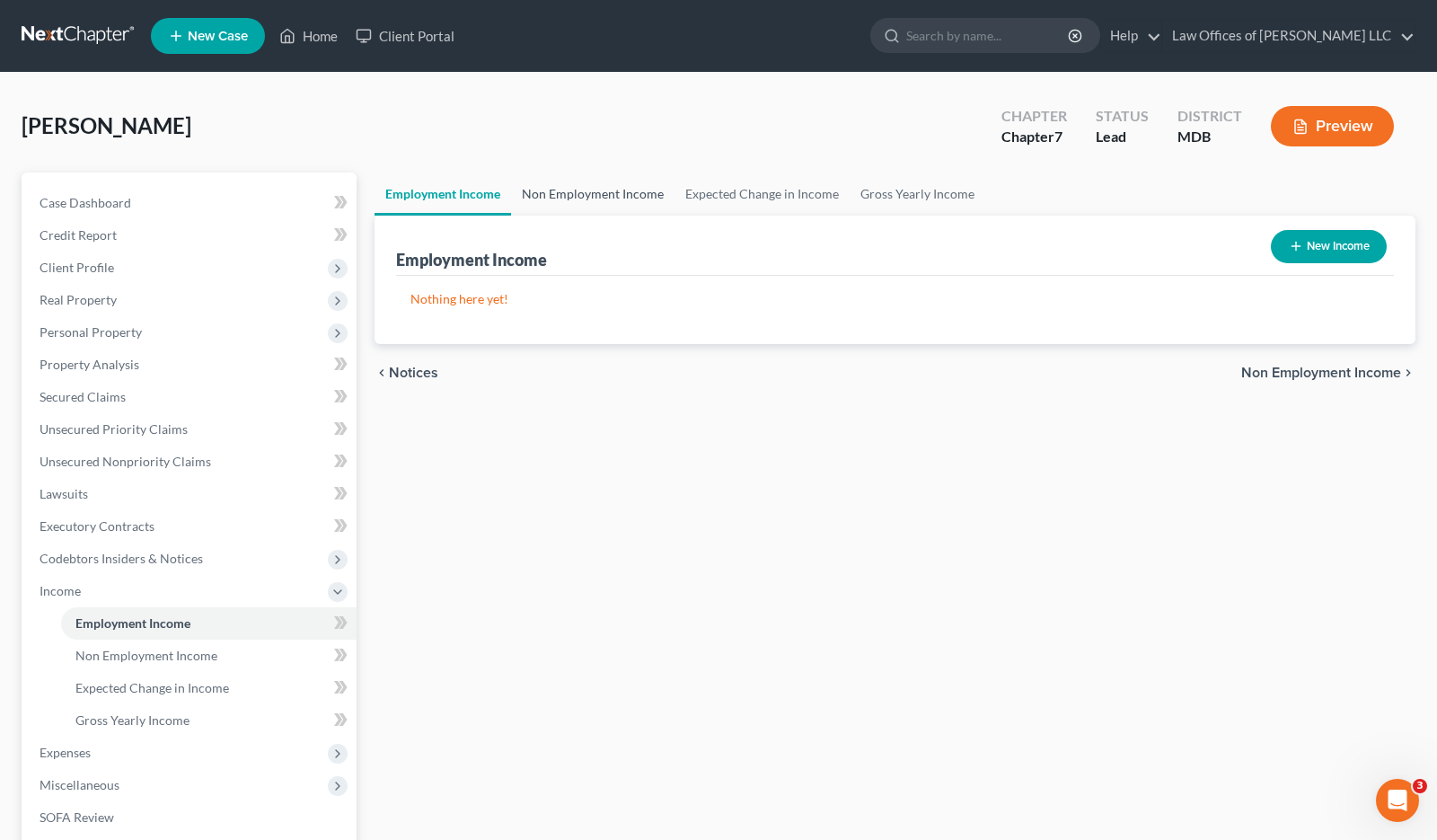
click at [625, 190] on link "Non Employment Income" at bounding box center [592, 194] width 164 height 43
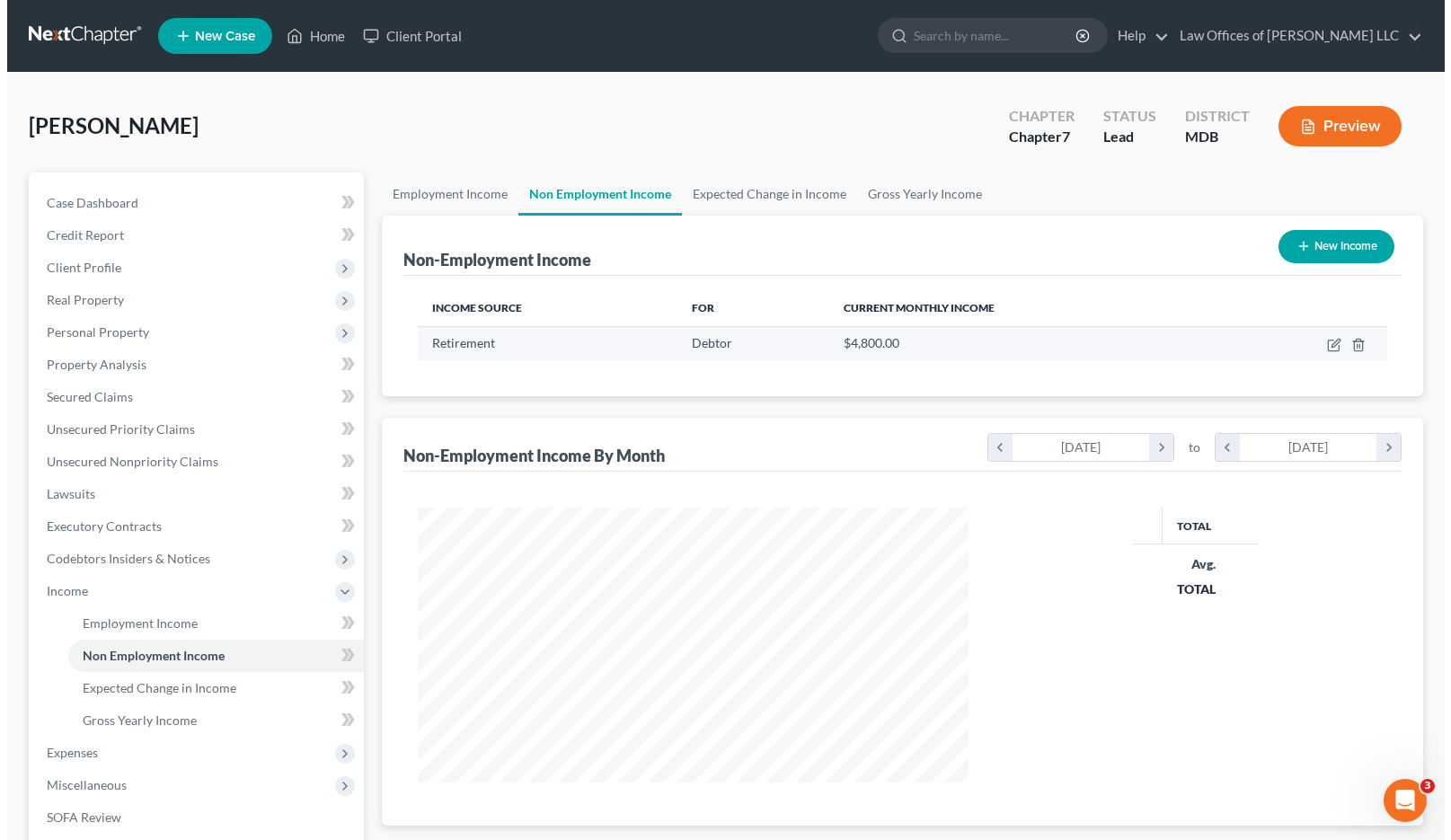
scroll to position [320, 586]
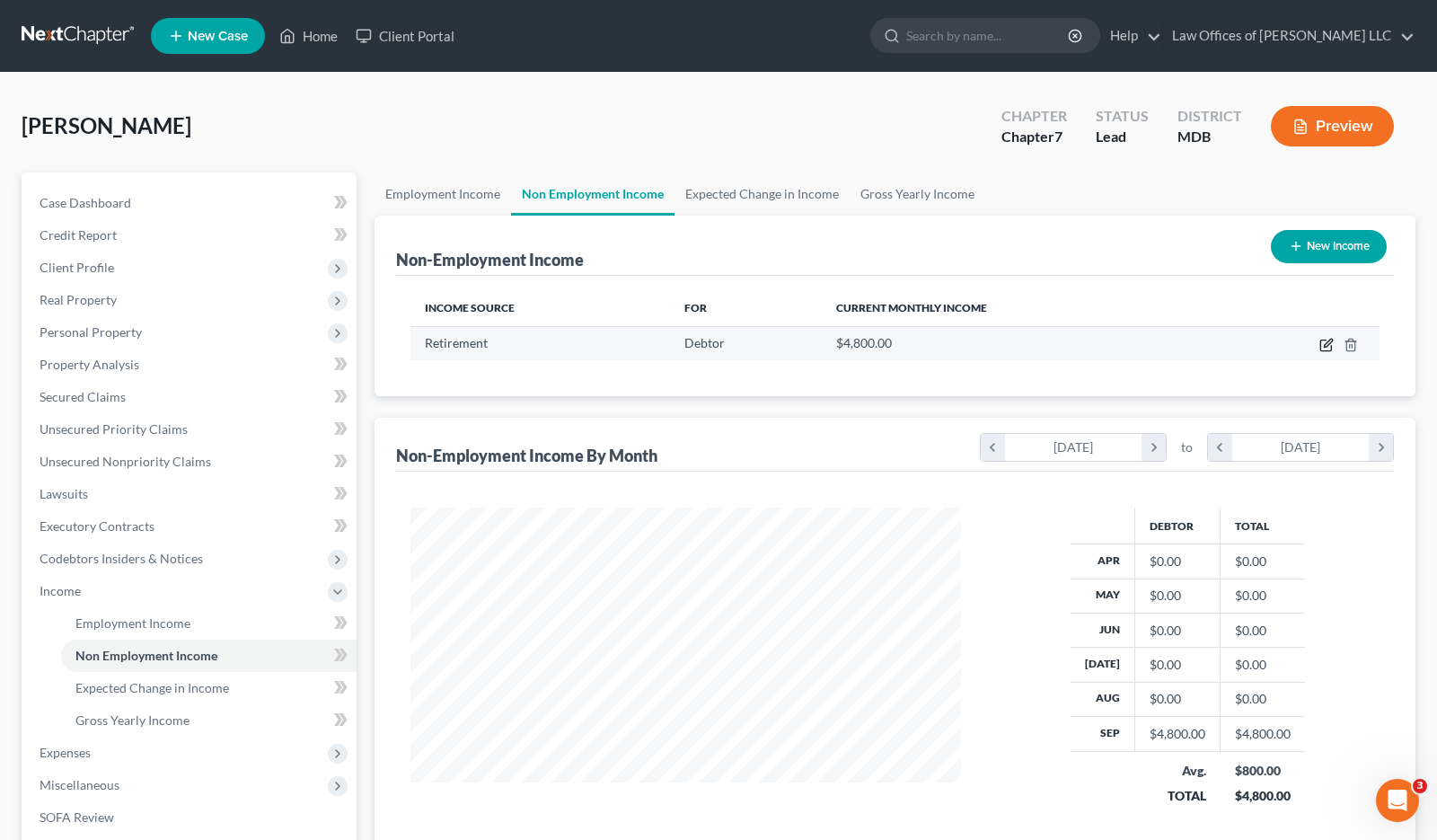
click at [1328, 347] on icon "button" at bounding box center [1327, 346] width 15 height 15
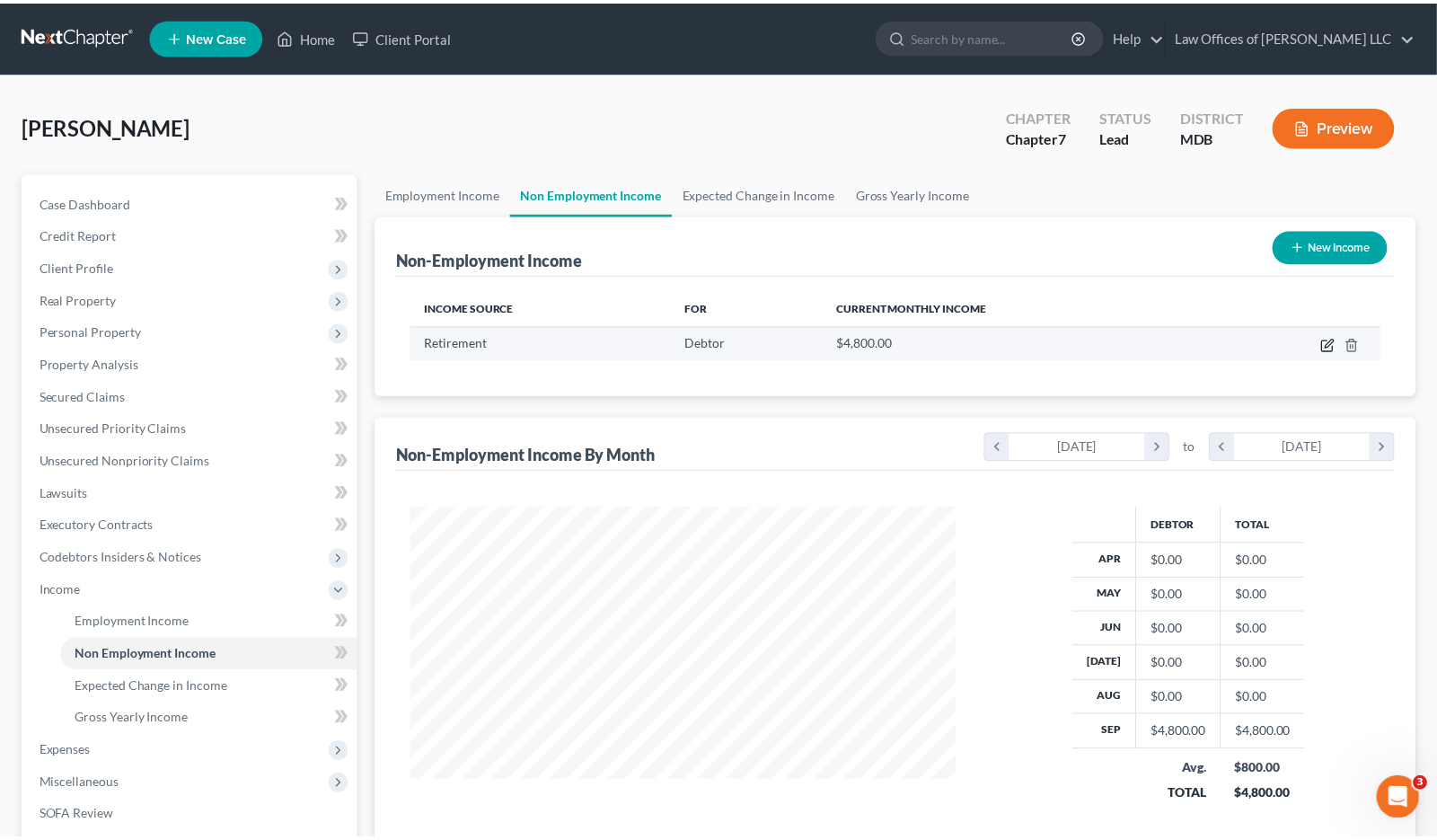
scroll to position [320, 593]
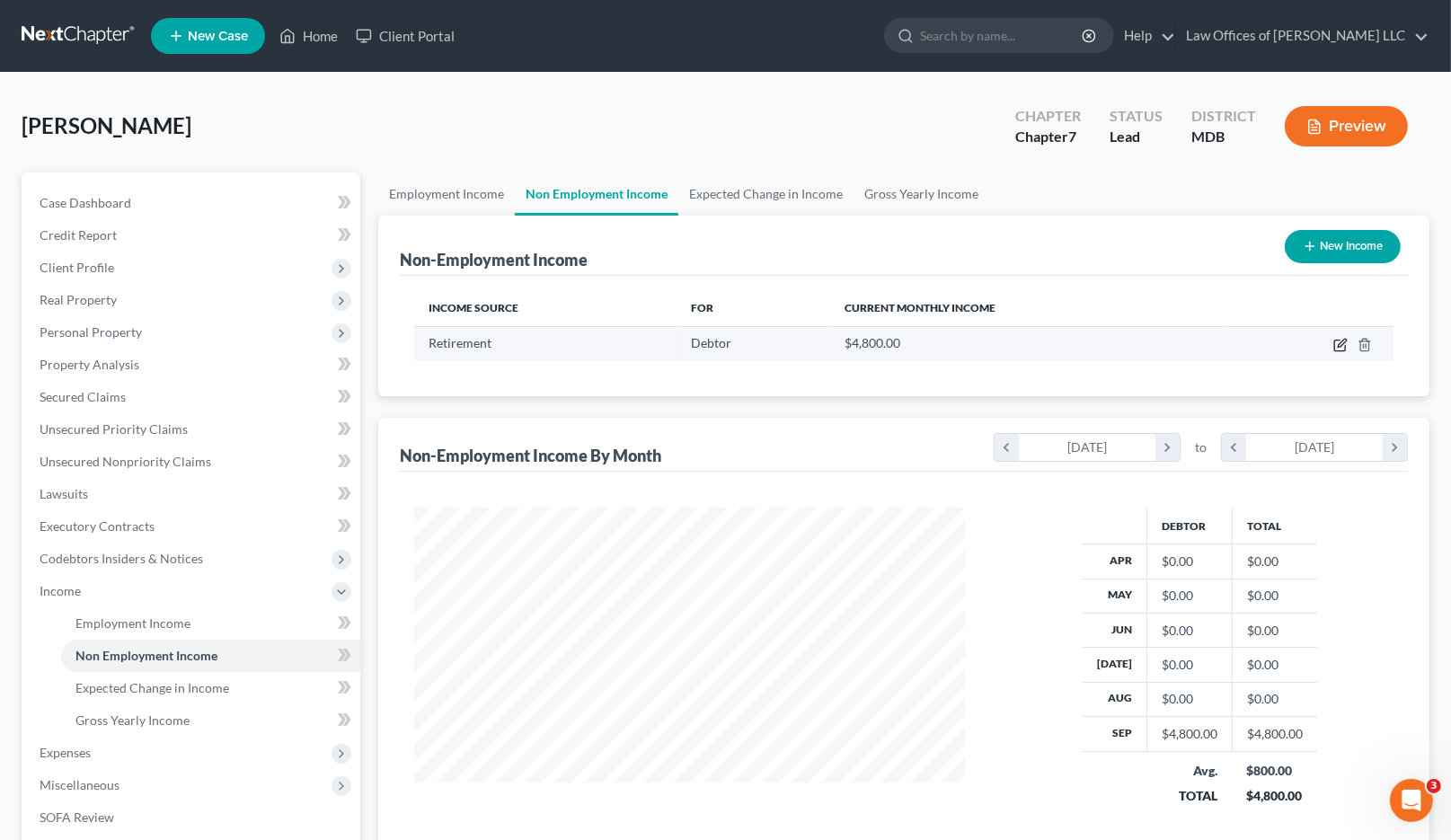
select select "3"
select select "0"
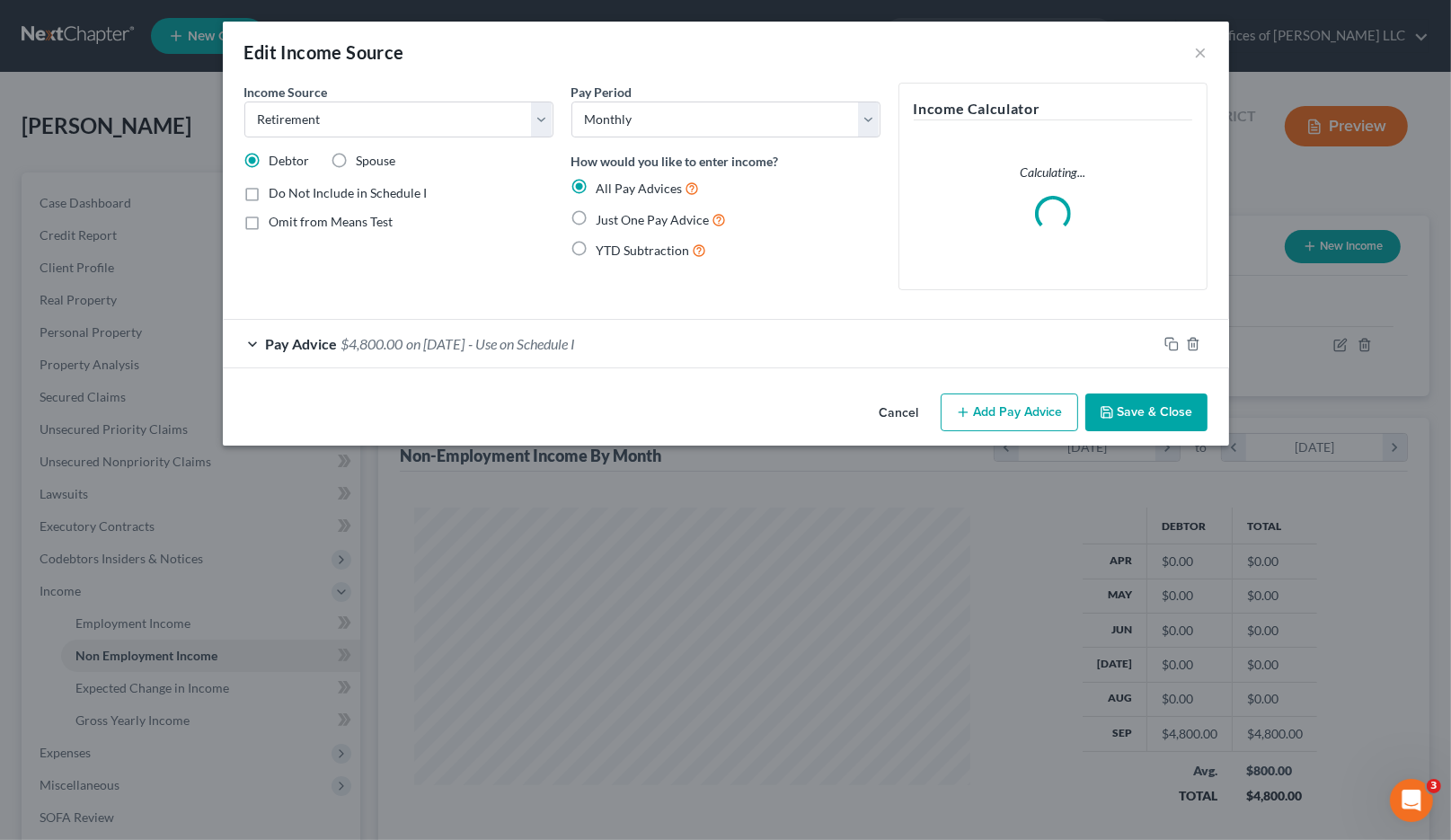
click at [597, 217] on label "Just One Pay Advice" at bounding box center [662, 219] width 130 height 21
click at [603, 217] on input "Just One Pay Advice" at bounding box center [609, 215] width 12 height 12
radio input "true"
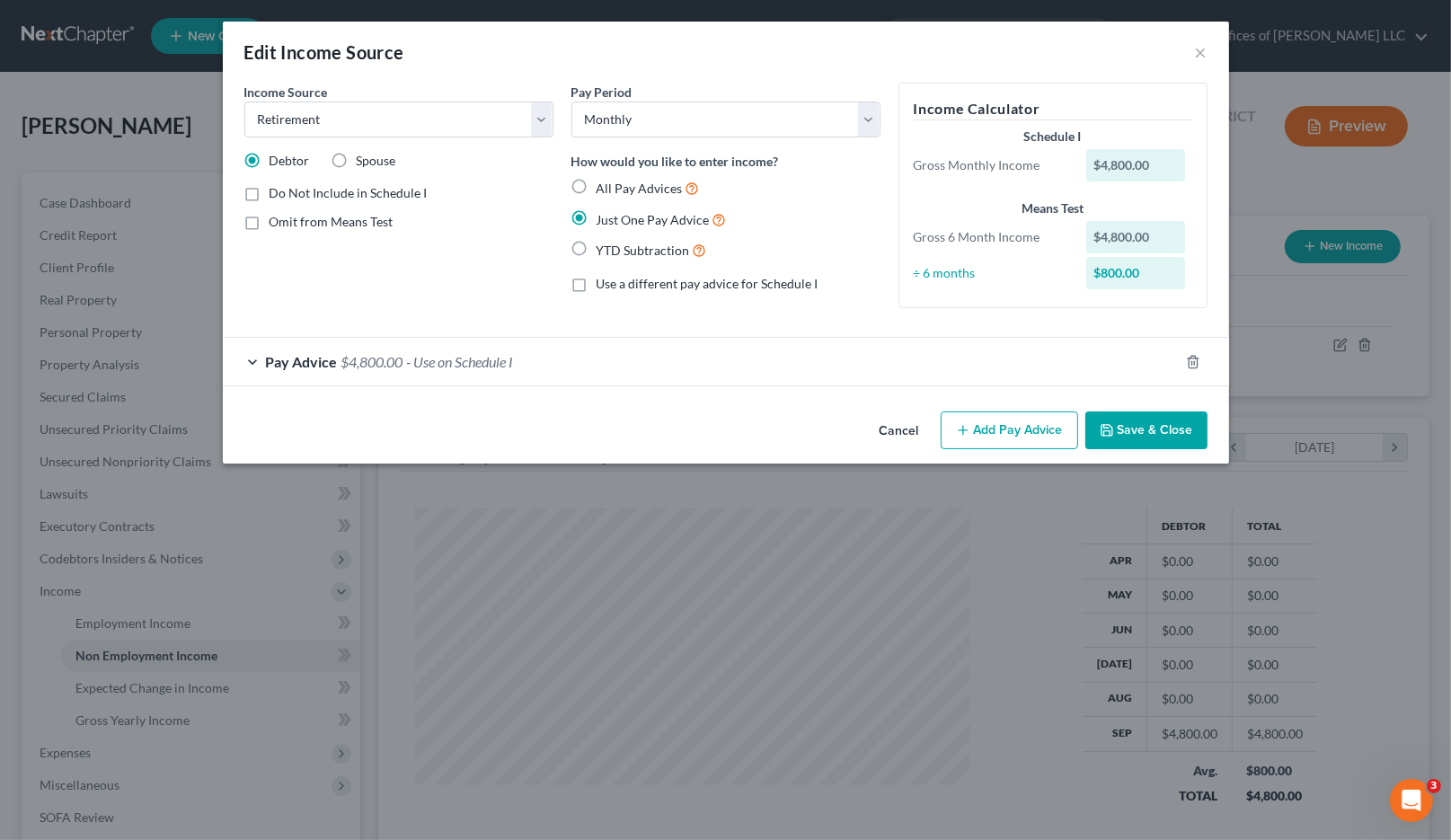
click at [1152, 424] on button "Save & Close" at bounding box center [1147, 430] width 123 height 37
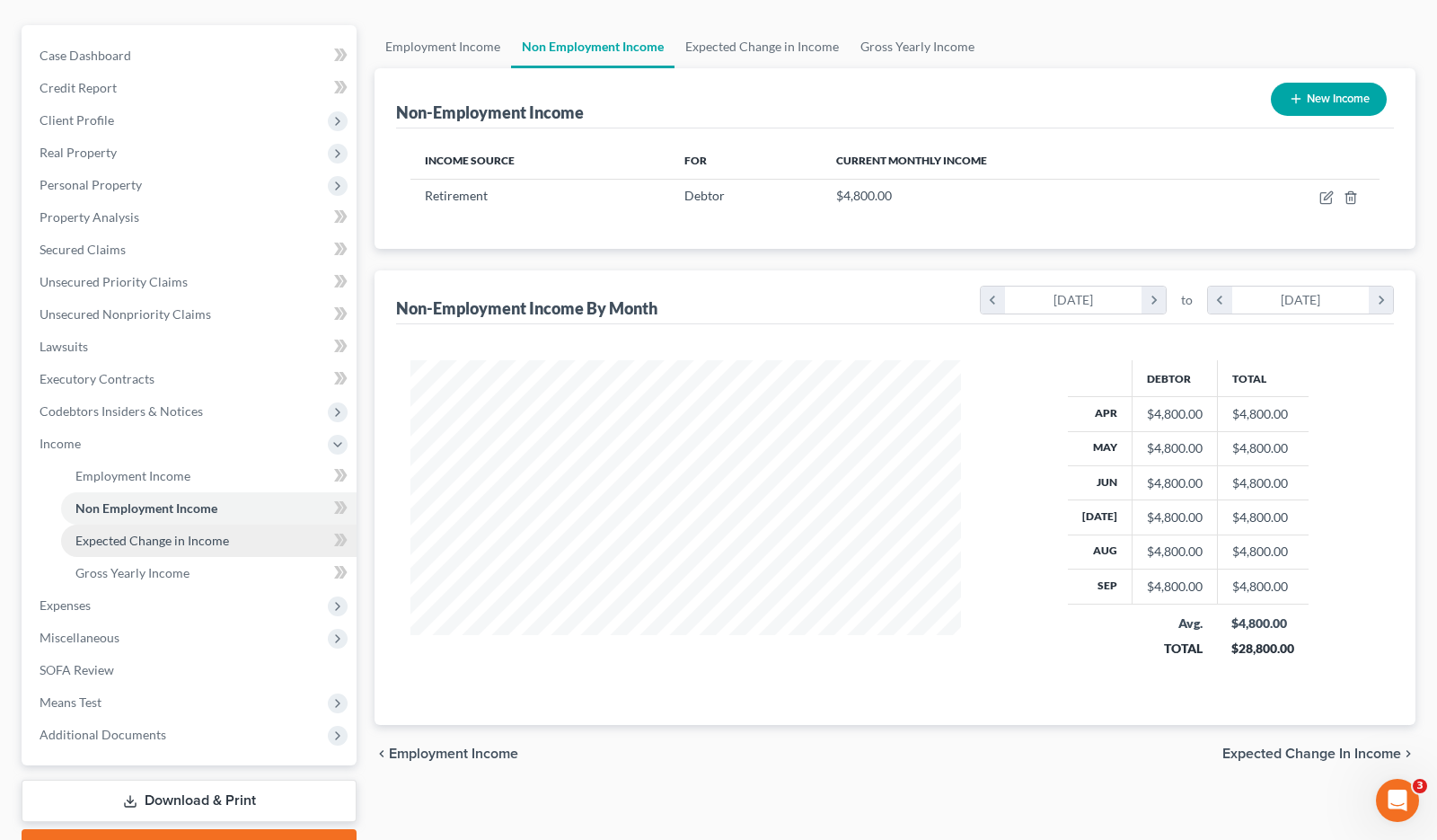
scroll to position [242, 0]
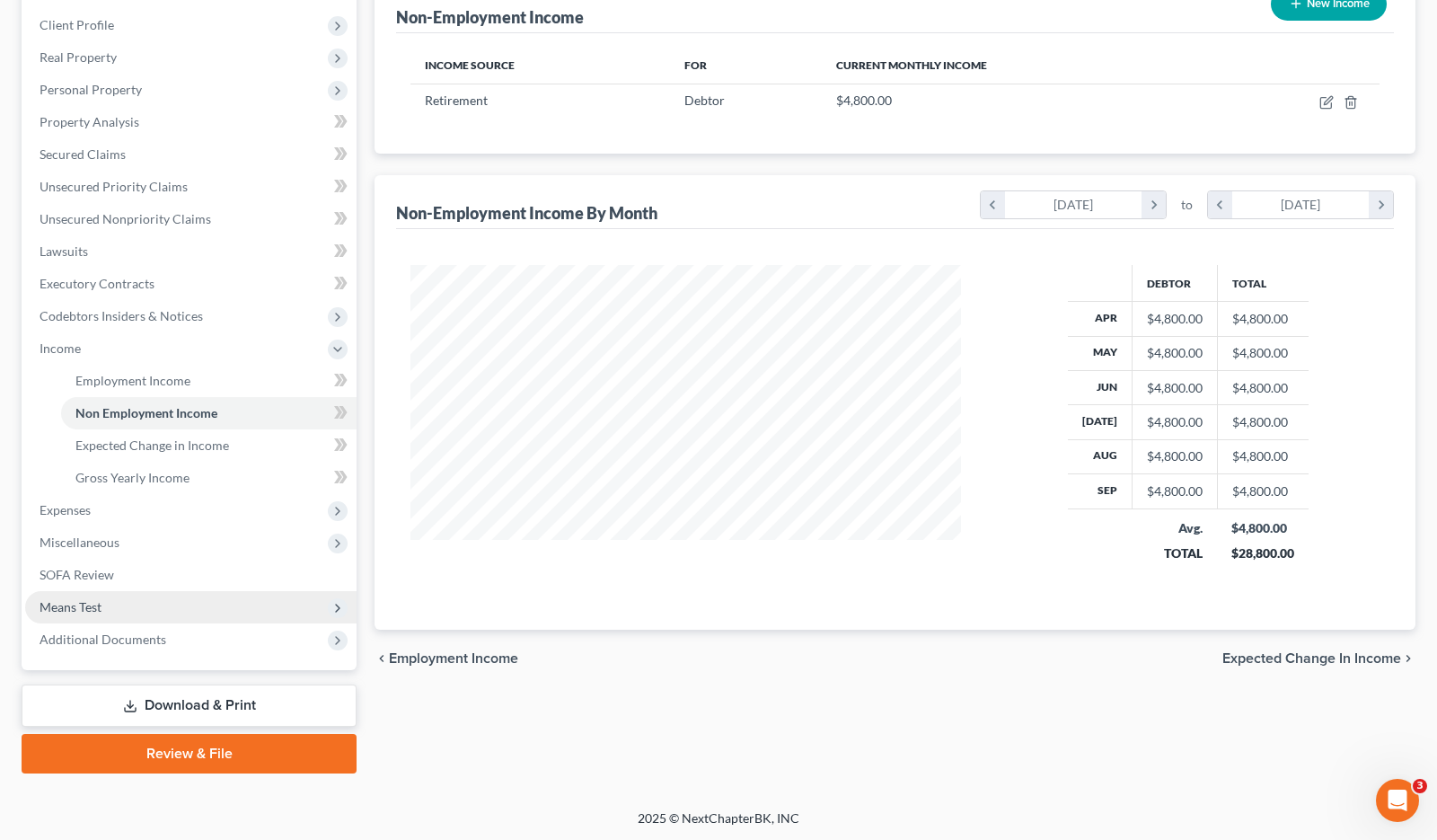
click at [149, 601] on span "Means Test" at bounding box center [191, 607] width 332 height 32
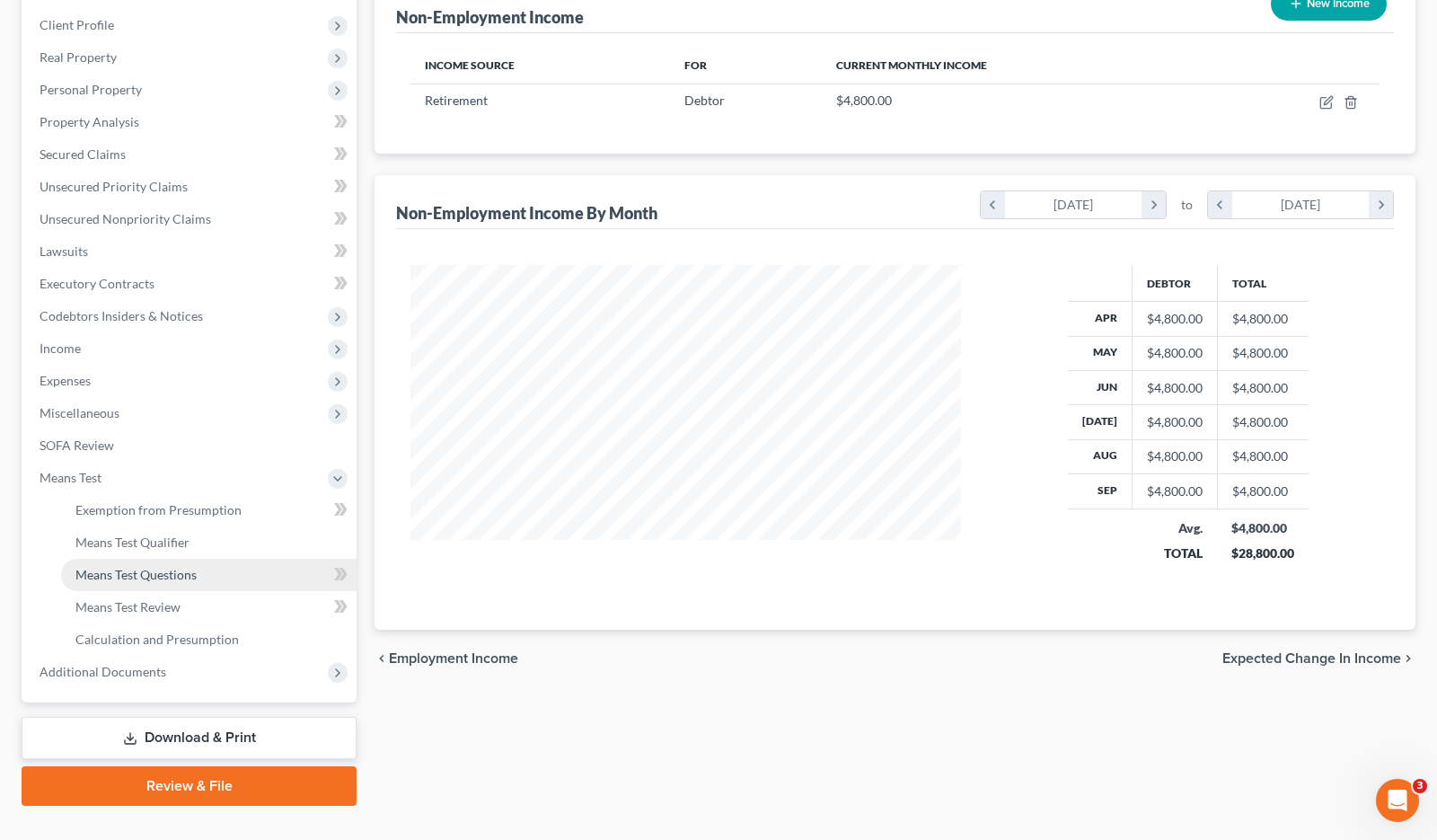
click at [154, 570] on span "Means Test Questions" at bounding box center [136, 574] width 122 height 16
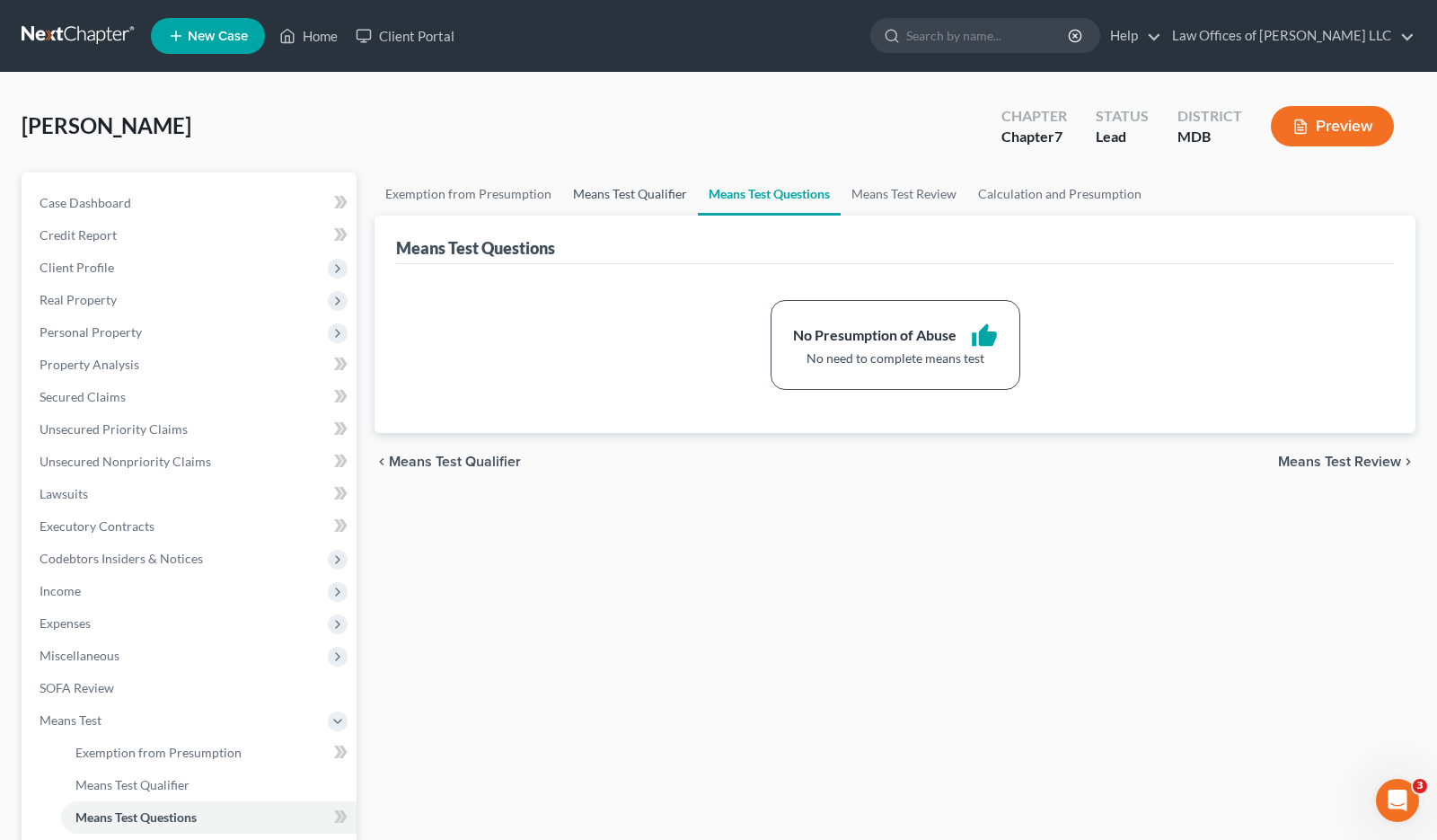
click at [620, 193] on link "Means Test Qualifier" at bounding box center [630, 194] width 135 height 43
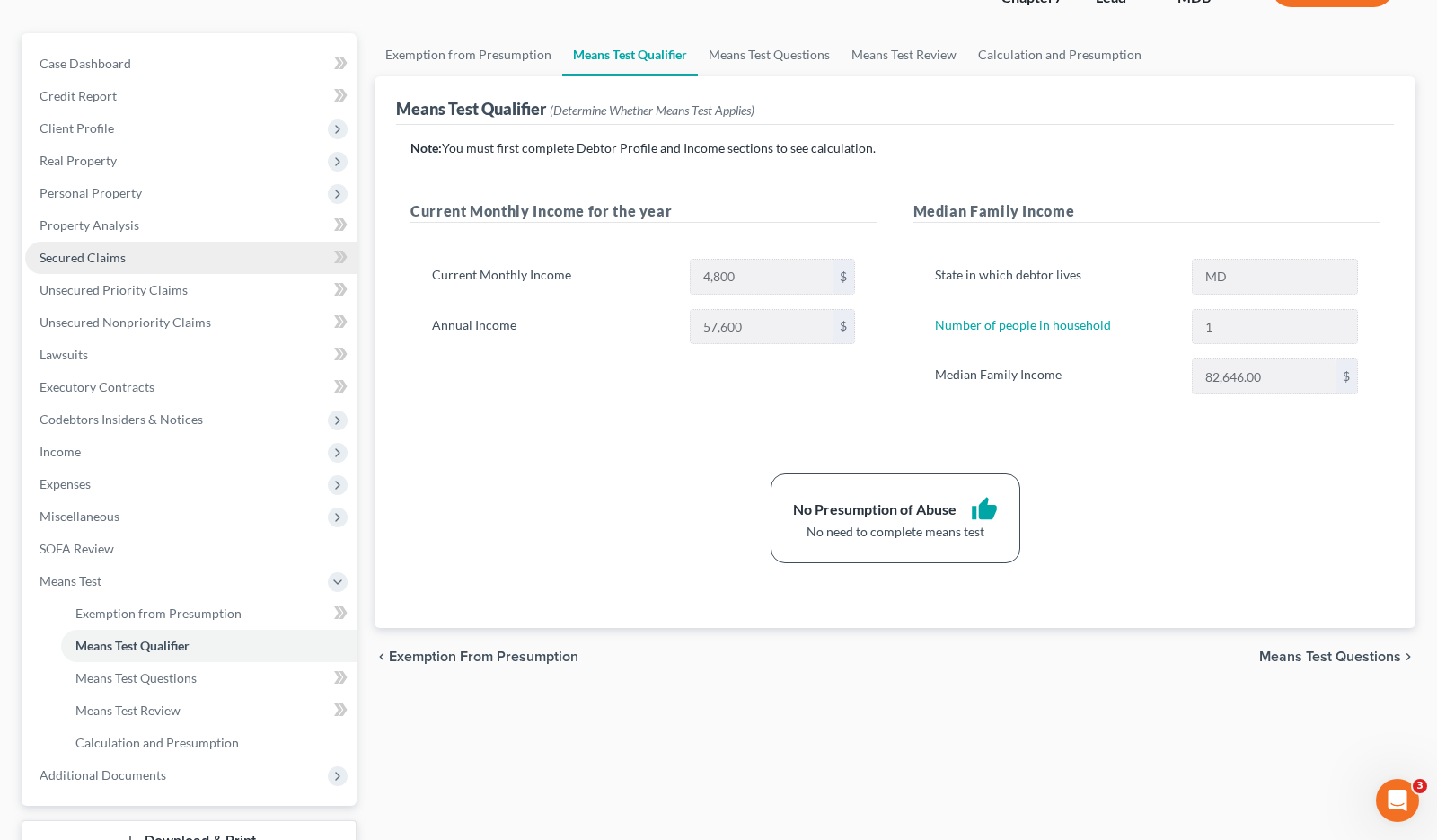
scroll to position [270, 0]
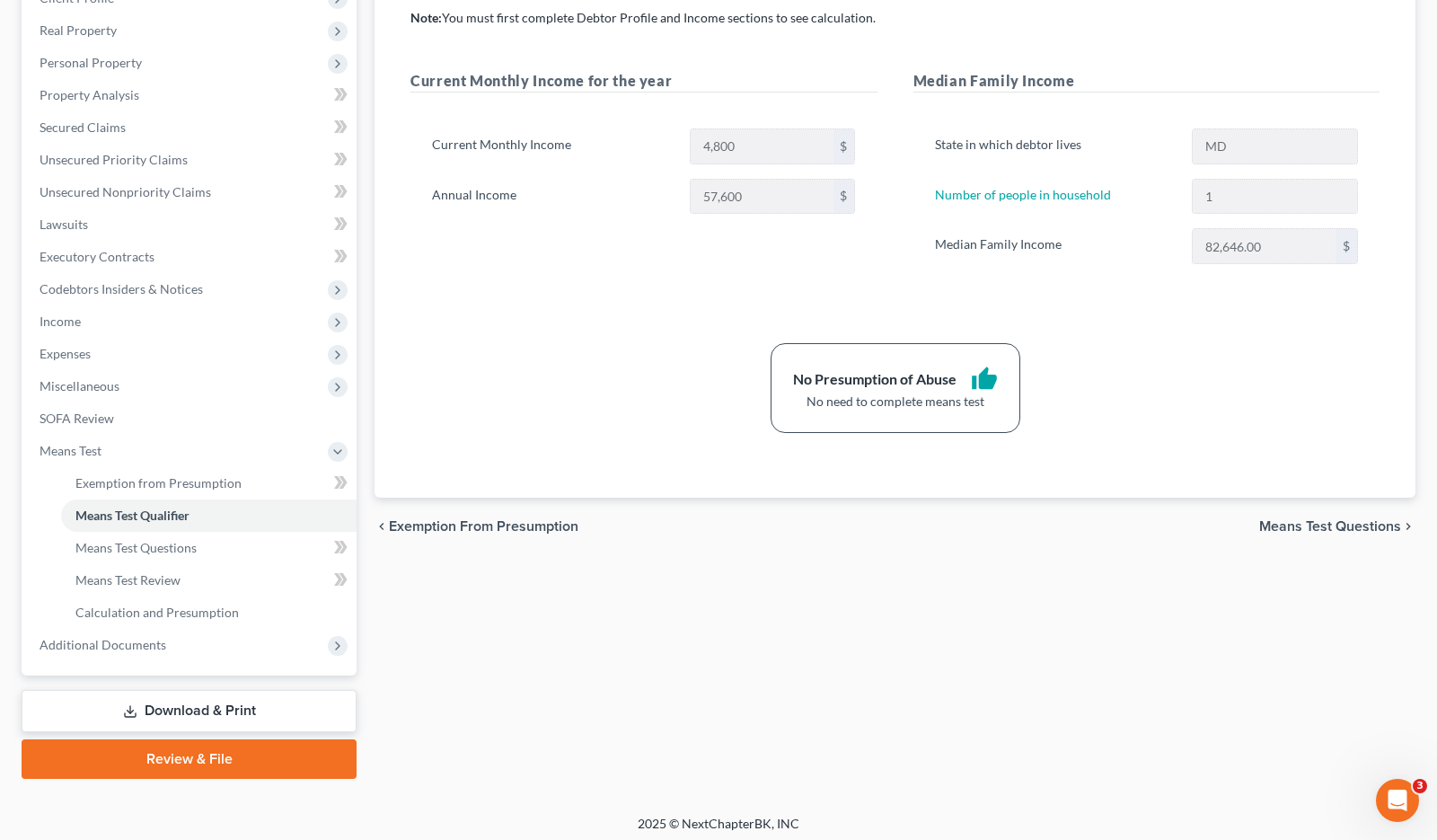
click at [248, 706] on link "Download & Print" at bounding box center [189, 711] width 335 height 42
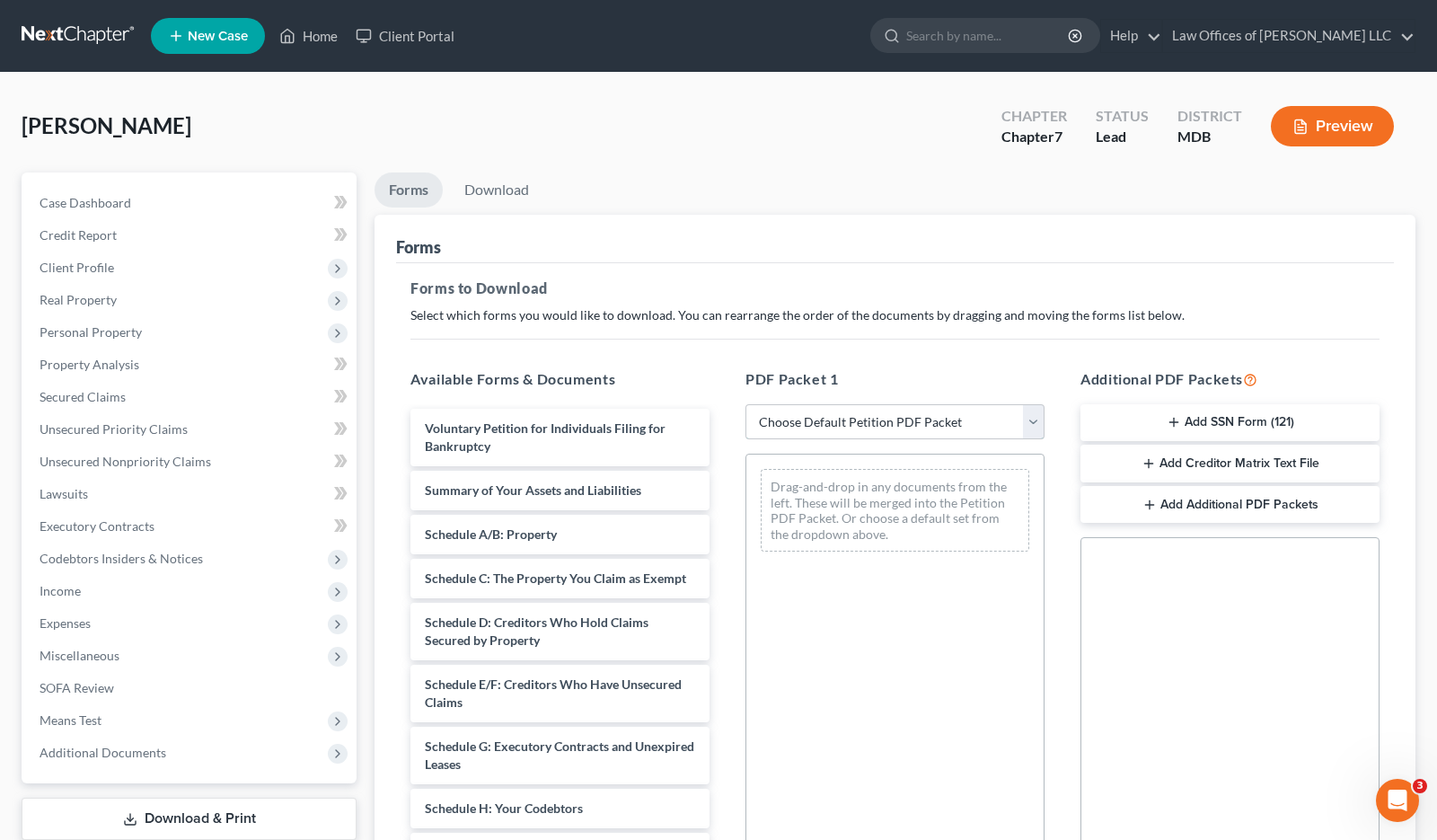
click at [834, 414] on select "Choose Default Petition PDF Packet Complete Bankruptcy Petition (all forms and …" at bounding box center [895, 421] width 299 height 36
select select "0"
click at [746, 404] on select "Choose Default Petition PDF Packet Complete Bankruptcy Petition (all forms and …" at bounding box center [895, 421] width 299 height 36
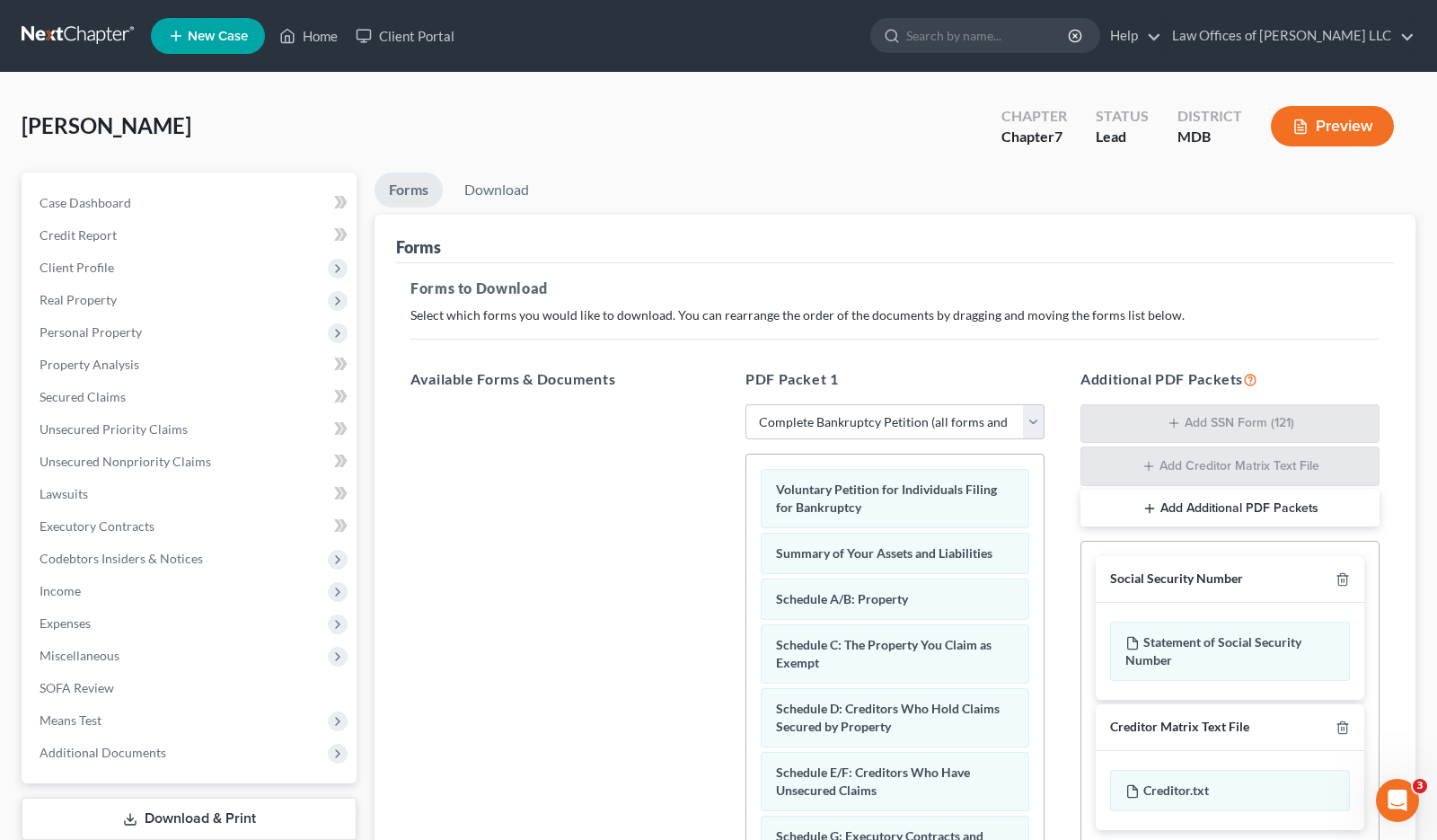
click at [905, 170] on div "Costello, James Upgraded Chapter Chapter 7 Status Lead District MDB Preview" at bounding box center [718, 133] width 1394 height 78
click at [123, 269] on span "Client Profile" at bounding box center [191, 267] width 332 height 32
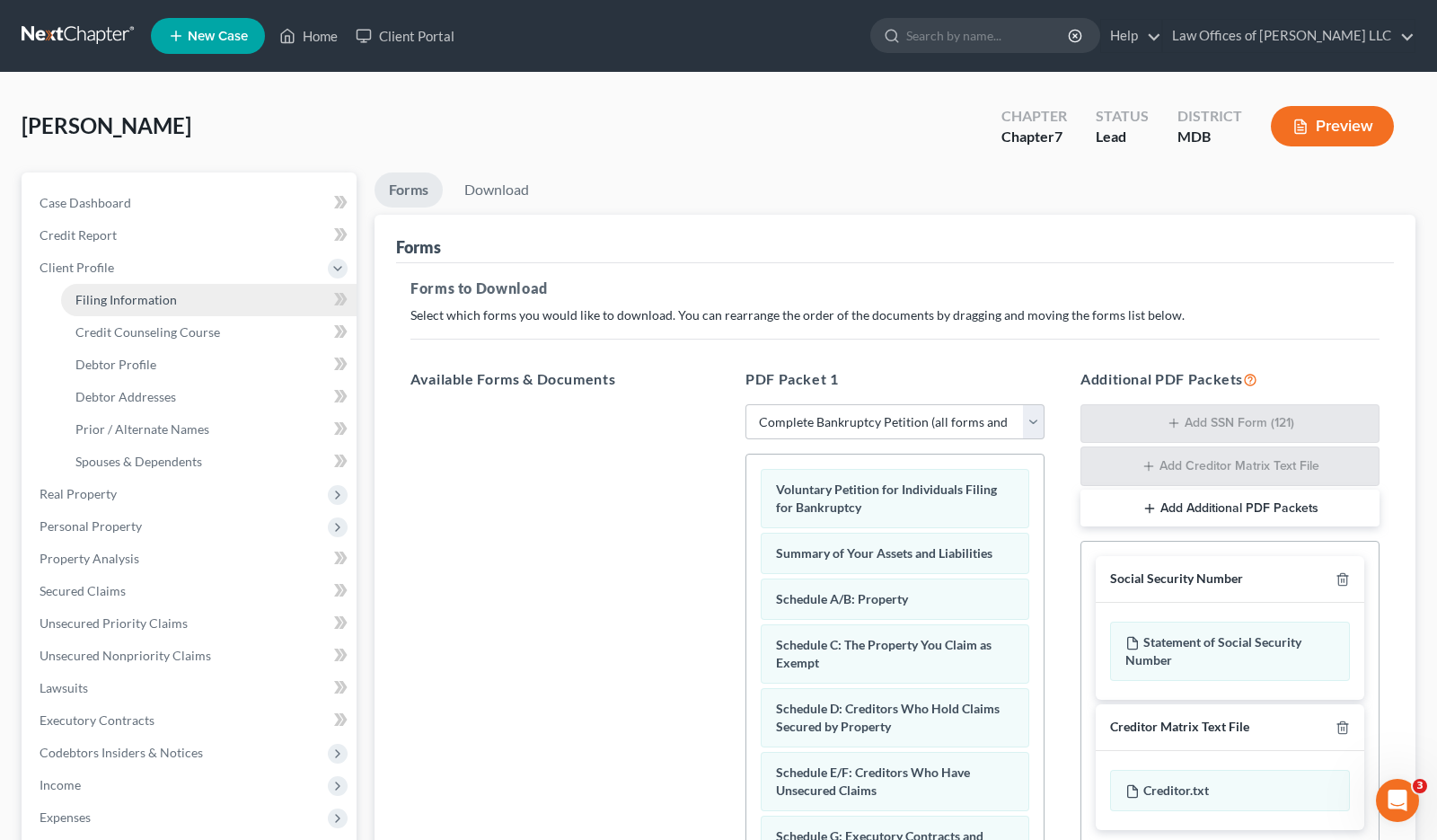
click at [190, 304] on link "Filing Information" at bounding box center [208, 300] width 295 height 32
select select "1"
select select "0"
select select "38"
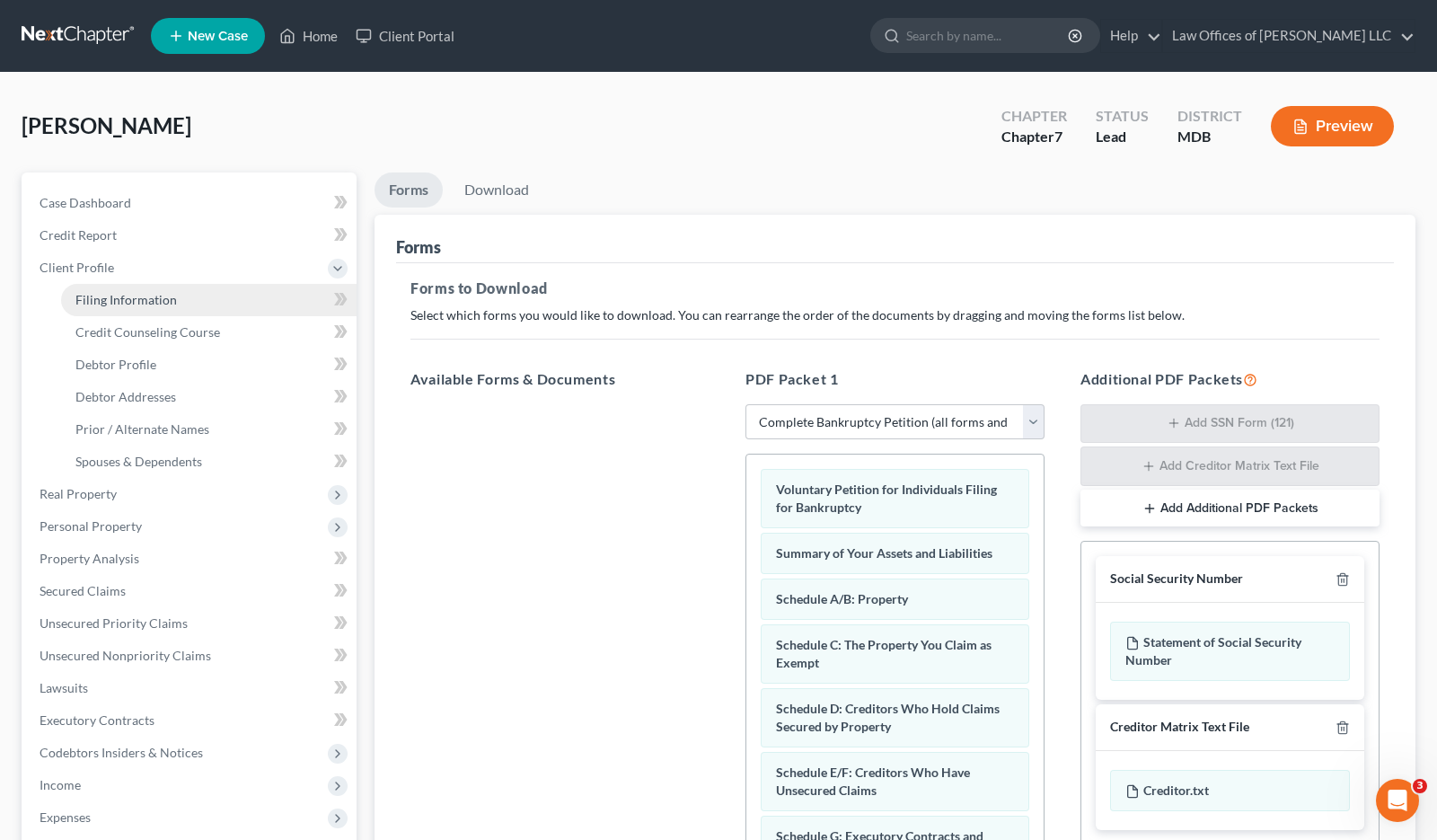
select select "0"
select select "21"
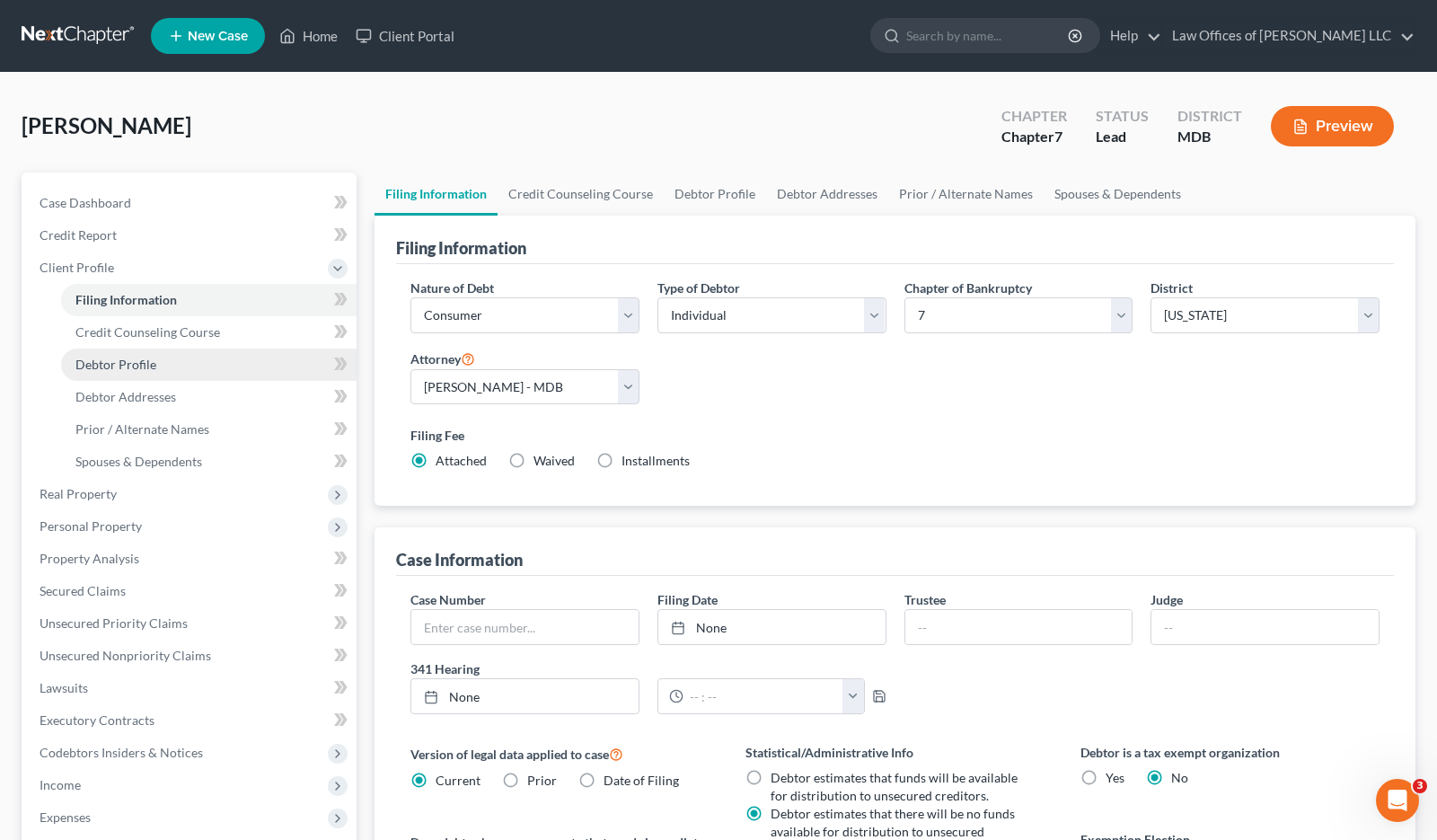
click at [136, 364] on span "Debtor Profile" at bounding box center [116, 364] width 80 height 16
select select "3"
select select "0"
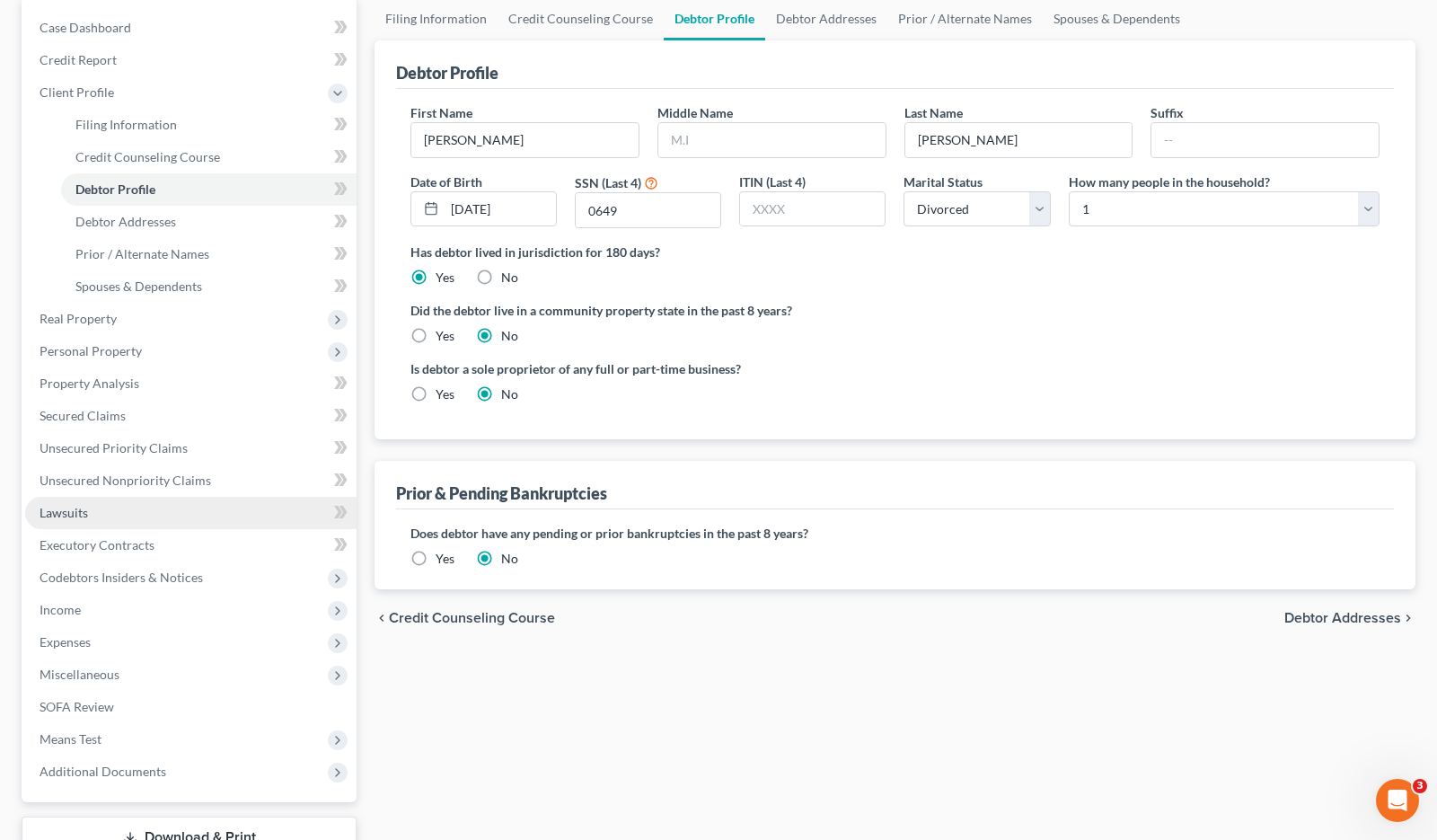
scroll to position [307, 0]
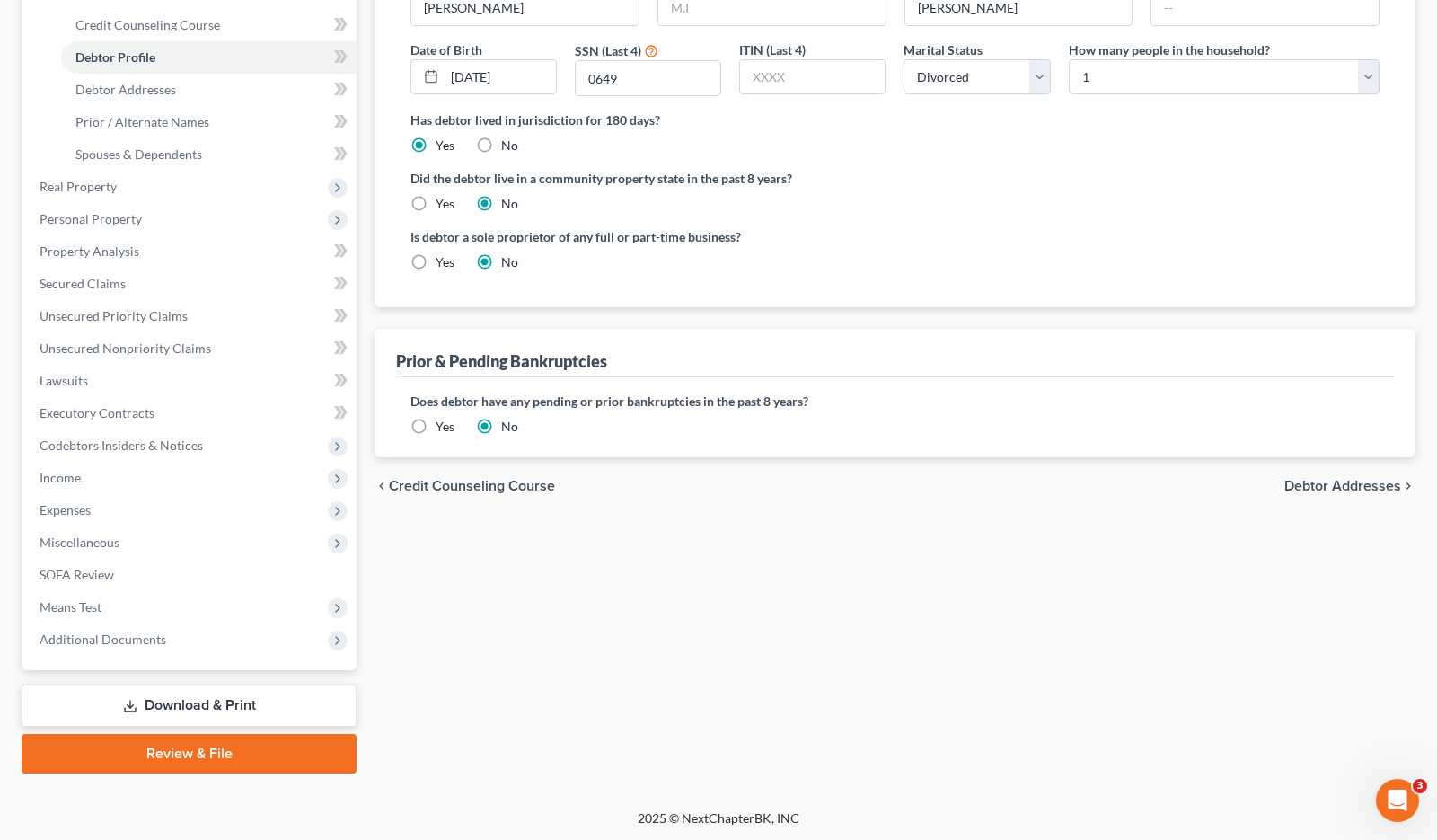
click at [261, 699] on link "Download & Print" at bounding box center [189, 706] width 335 height 42
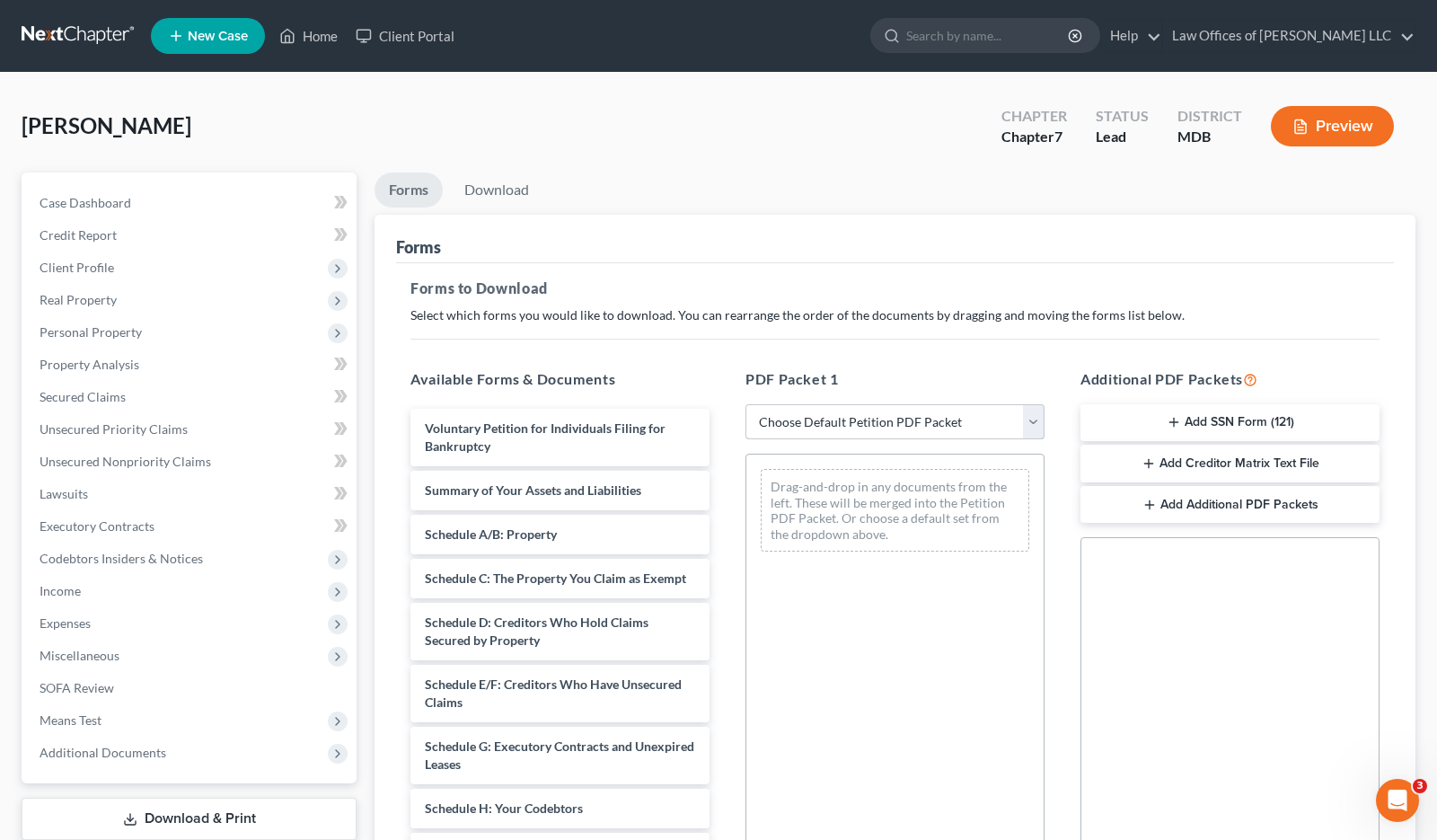
click at [862, 413] on select "Choose Default Petition PDF Packet Complete Bankruptcy Petition (all forms and …" at bounding box center [895, 421] width 299 height 36
select select "0"
click at [746, 404] on select "Choose Default Petition PDF Packet Complete Bankruptcy Petition (all forms and …" at bounding box center [895, 421] width 299 height 36
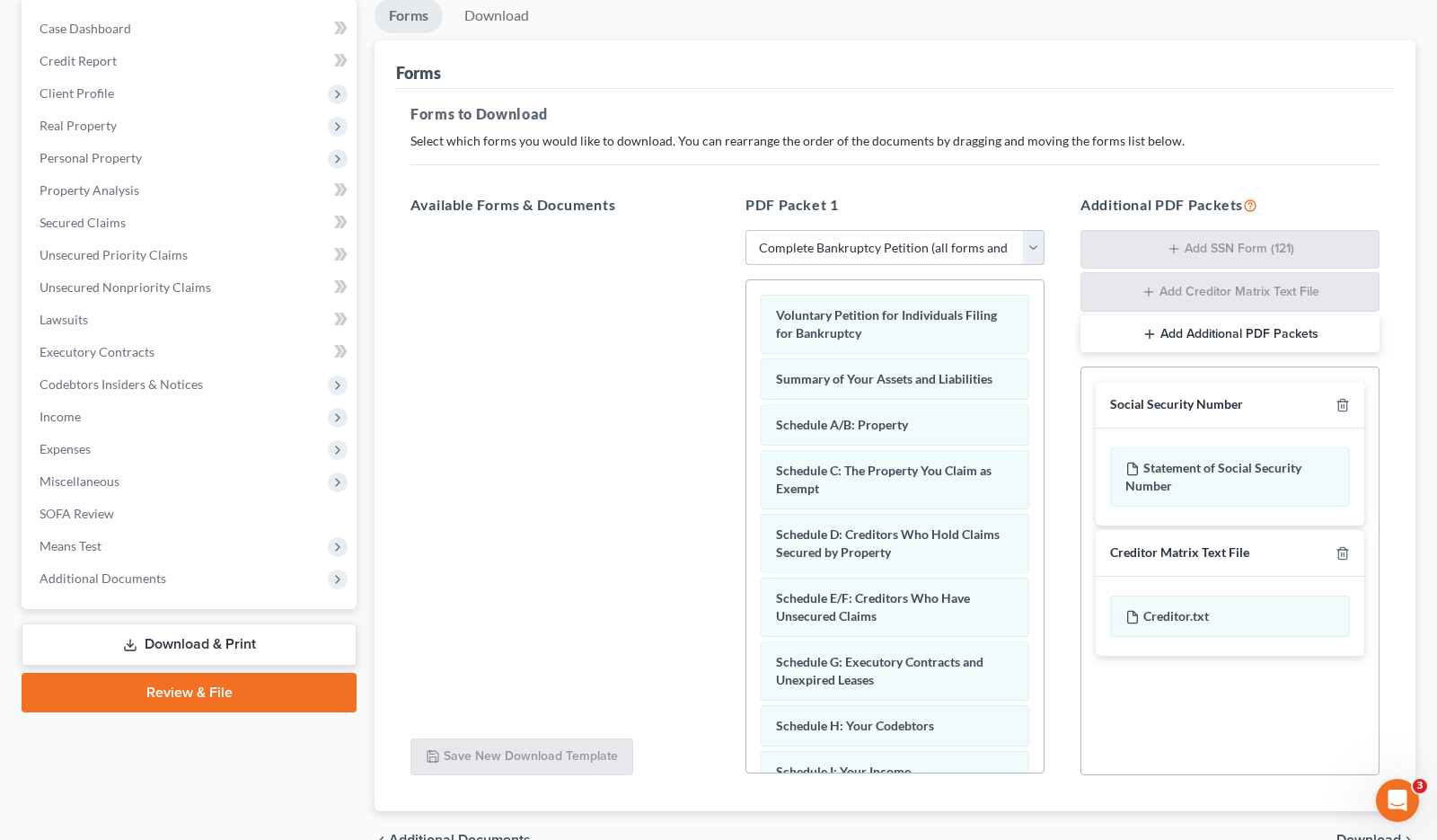
scroll to position [180, 0]
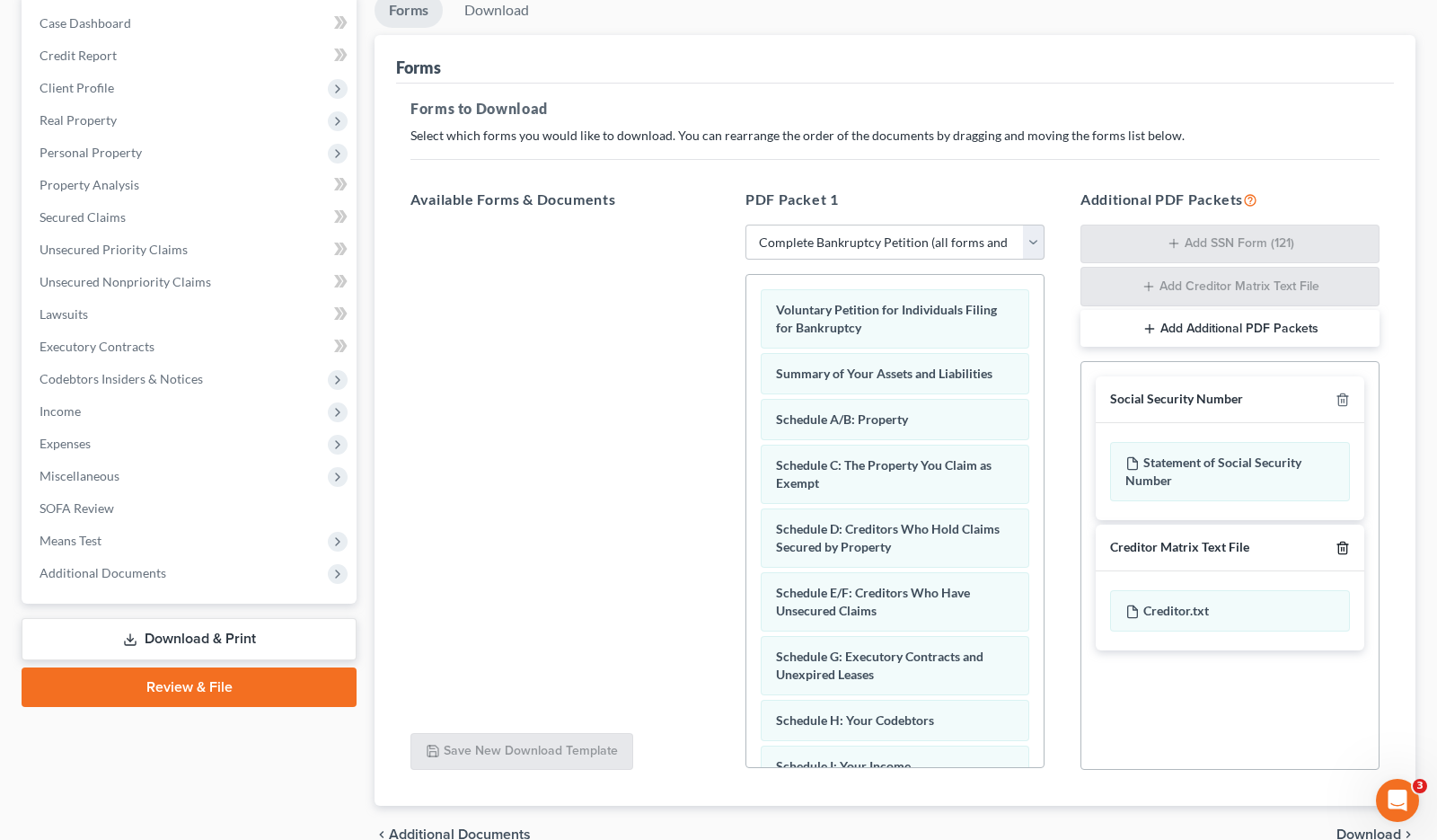
click at [1337, 544] on icon "button" at bounding box center [1343, 548] width 15 height 15
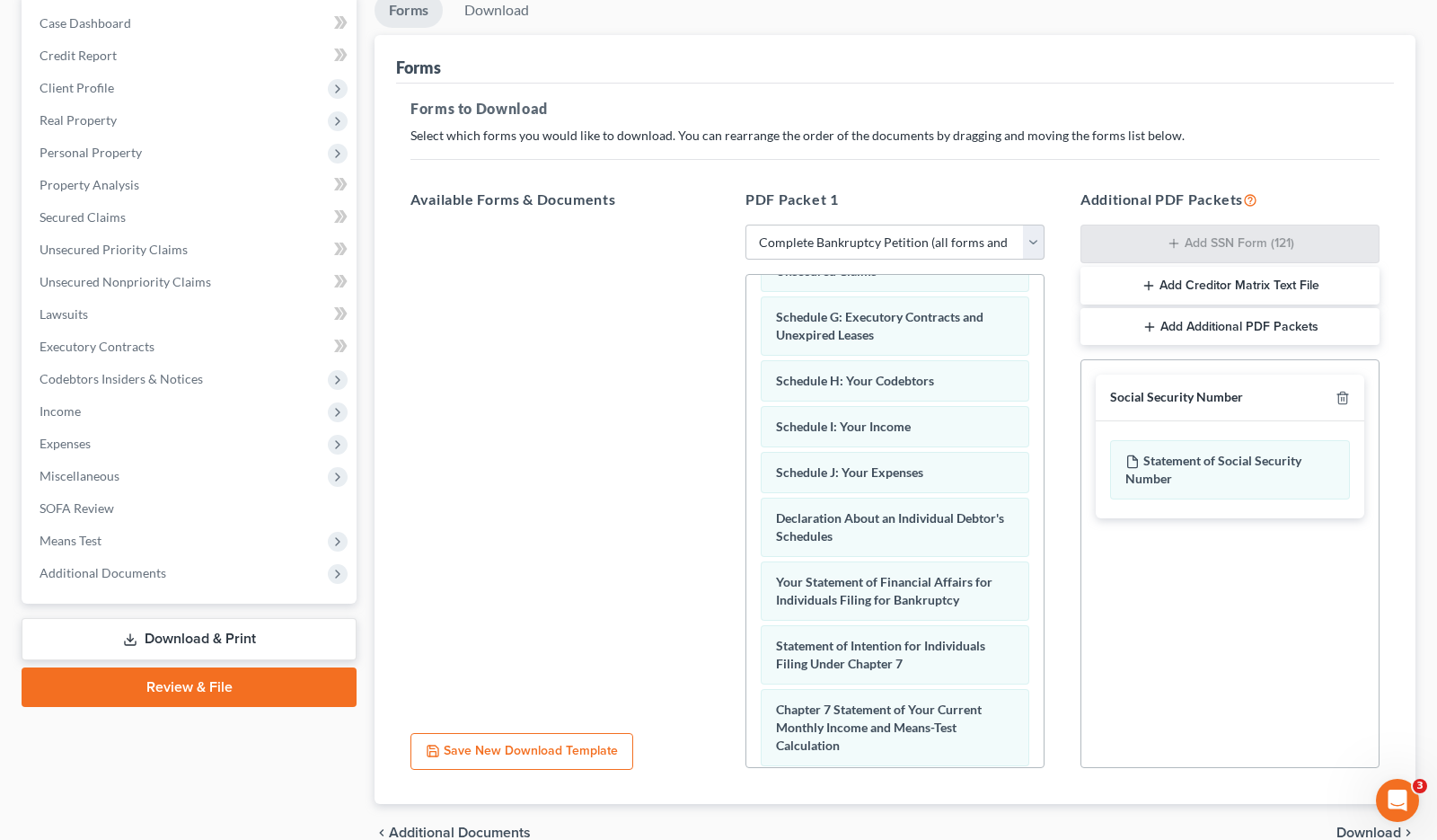
scroll to position [633, 0]
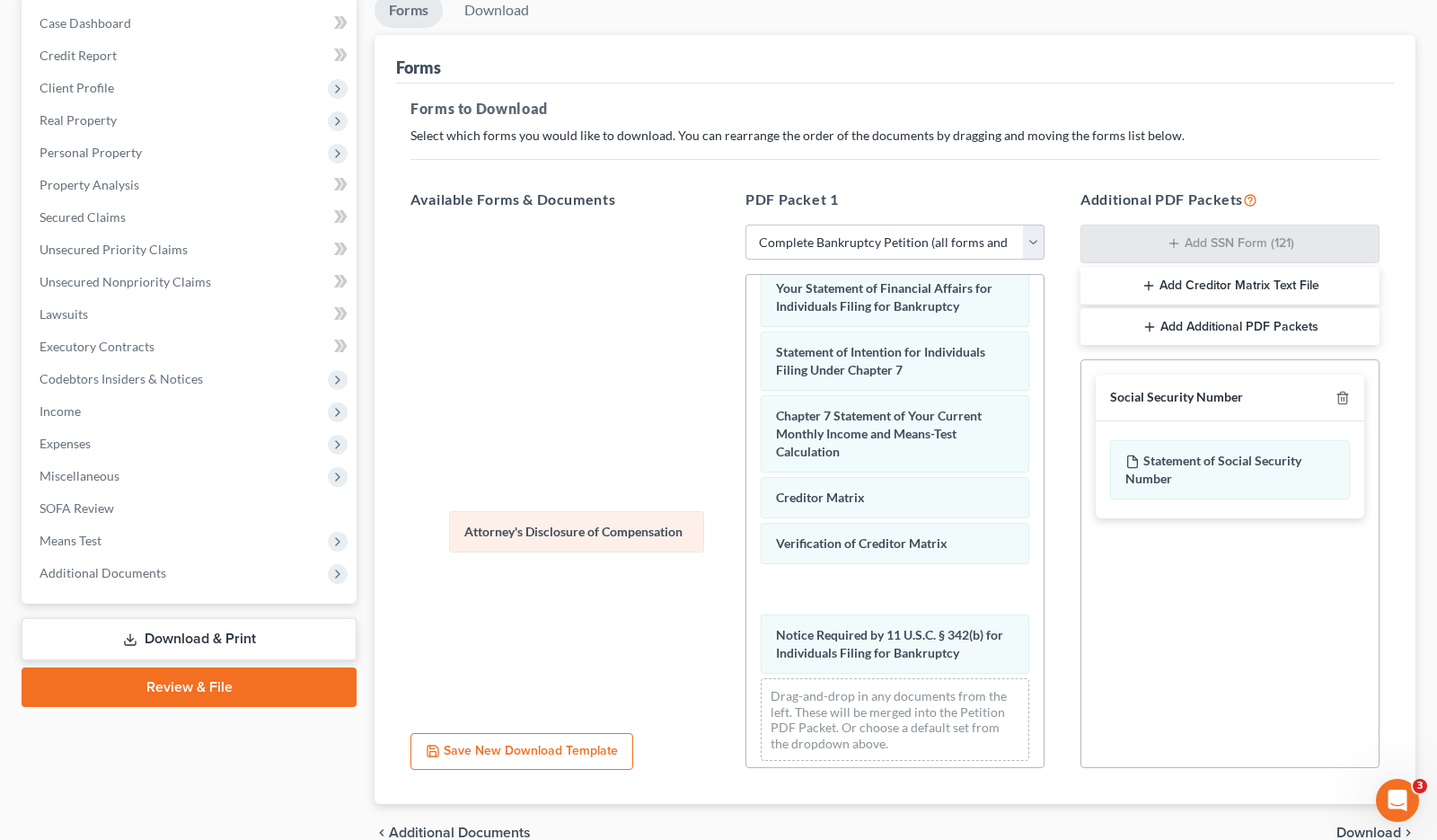
drag, startPoint x: 889, startPoint y: 651, endPoint x: 577, endPoint y: 538, distance: 331.8
click at [747, 538] on div "Attorney's Disclosure of Compensation Voluntary Petition for Individuals Filing…" at bounding box center [895, 208] width 297 height 1133
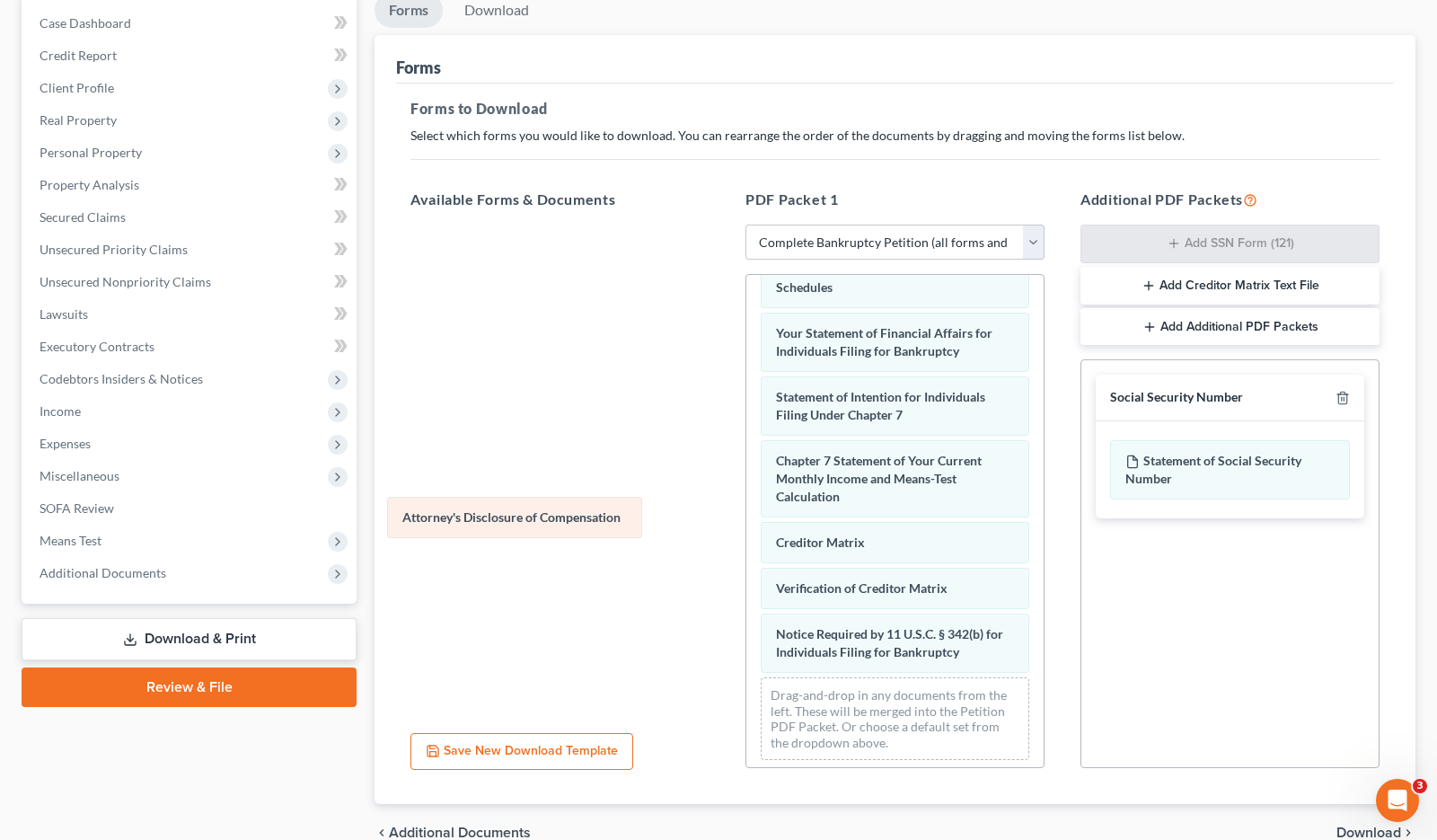
drag, startPoint x: 818, startPoint y: 581, endPoint x: 444, endPoint y: 516, distance: 379.6
click at [747, 516] on div "Attorney's Disclosure of Compensation Voluntary Petition for Individuals Filing…" at bounding box center [895, 230] width 297 height 1088
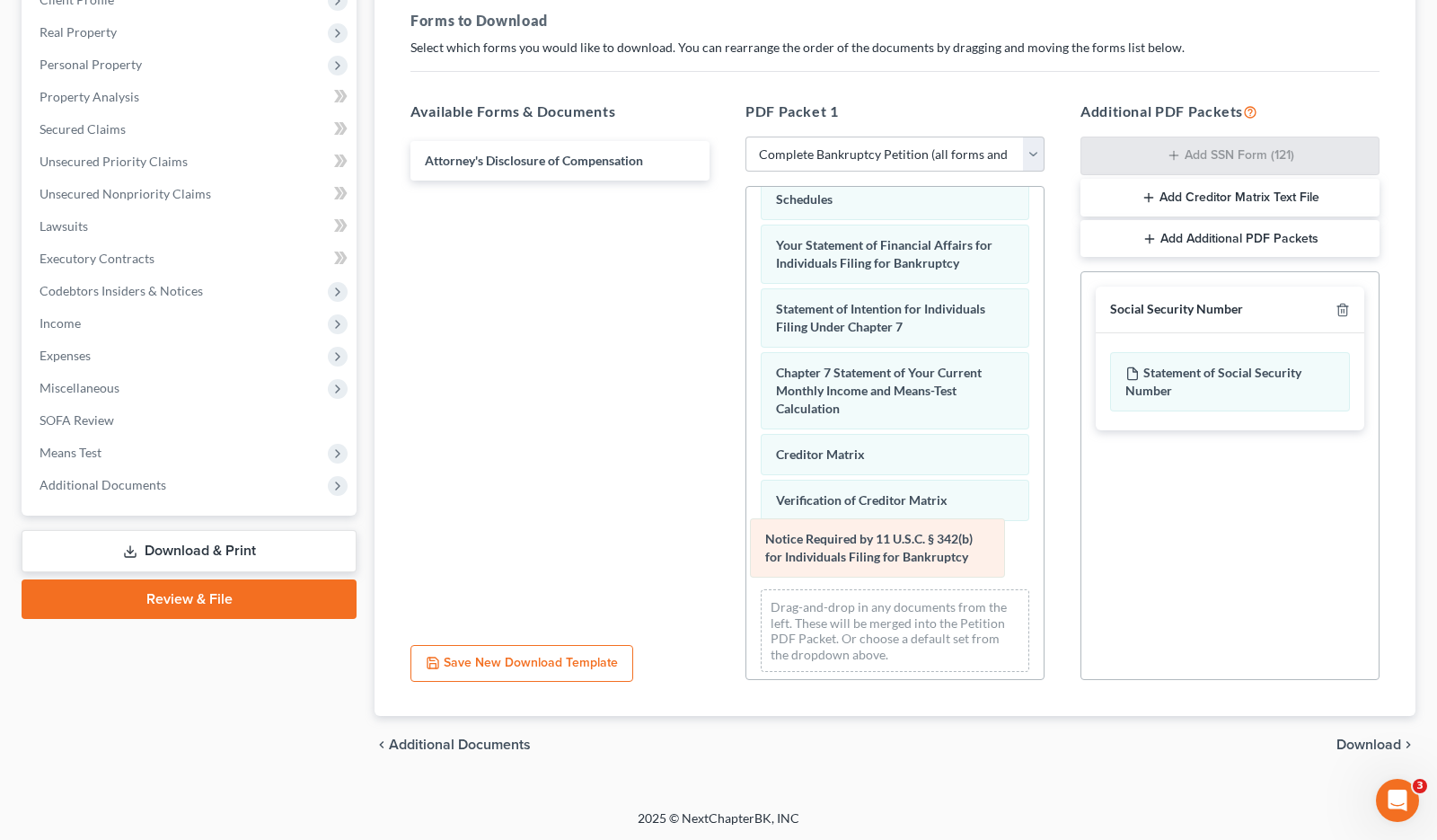
scroll to position [525, 0]
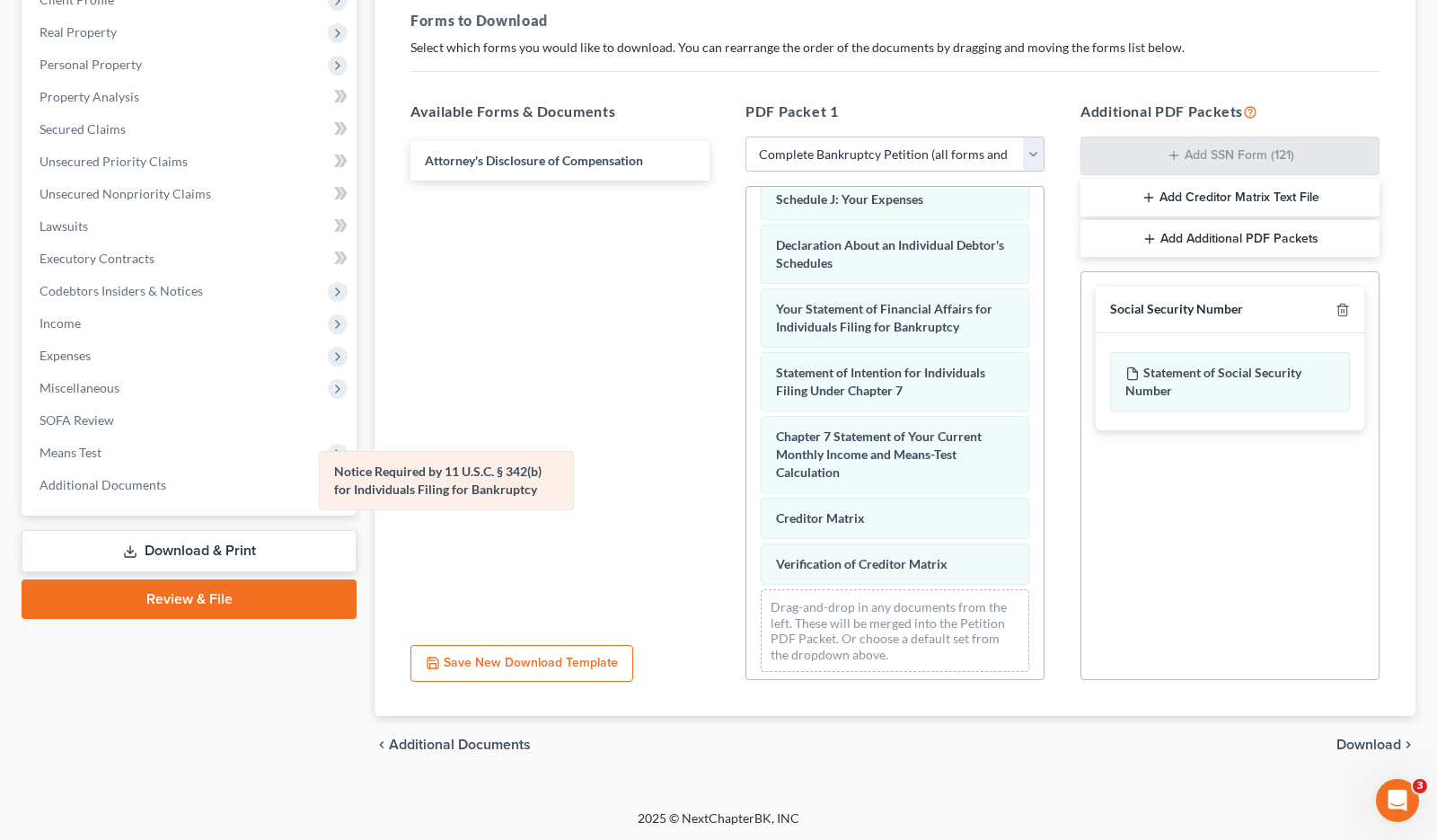
drag, startPoint x: 925, startPoint y: 554, endPoint x: 484, endPoint y: 487, distance: 446.1
click at [747, 487] on div "Notice Required by 11 U.S.C. § 342(b) for Individuals Filing for Bankruptcy Vol…" at bounding box center [895, 174] width 297 height 1024
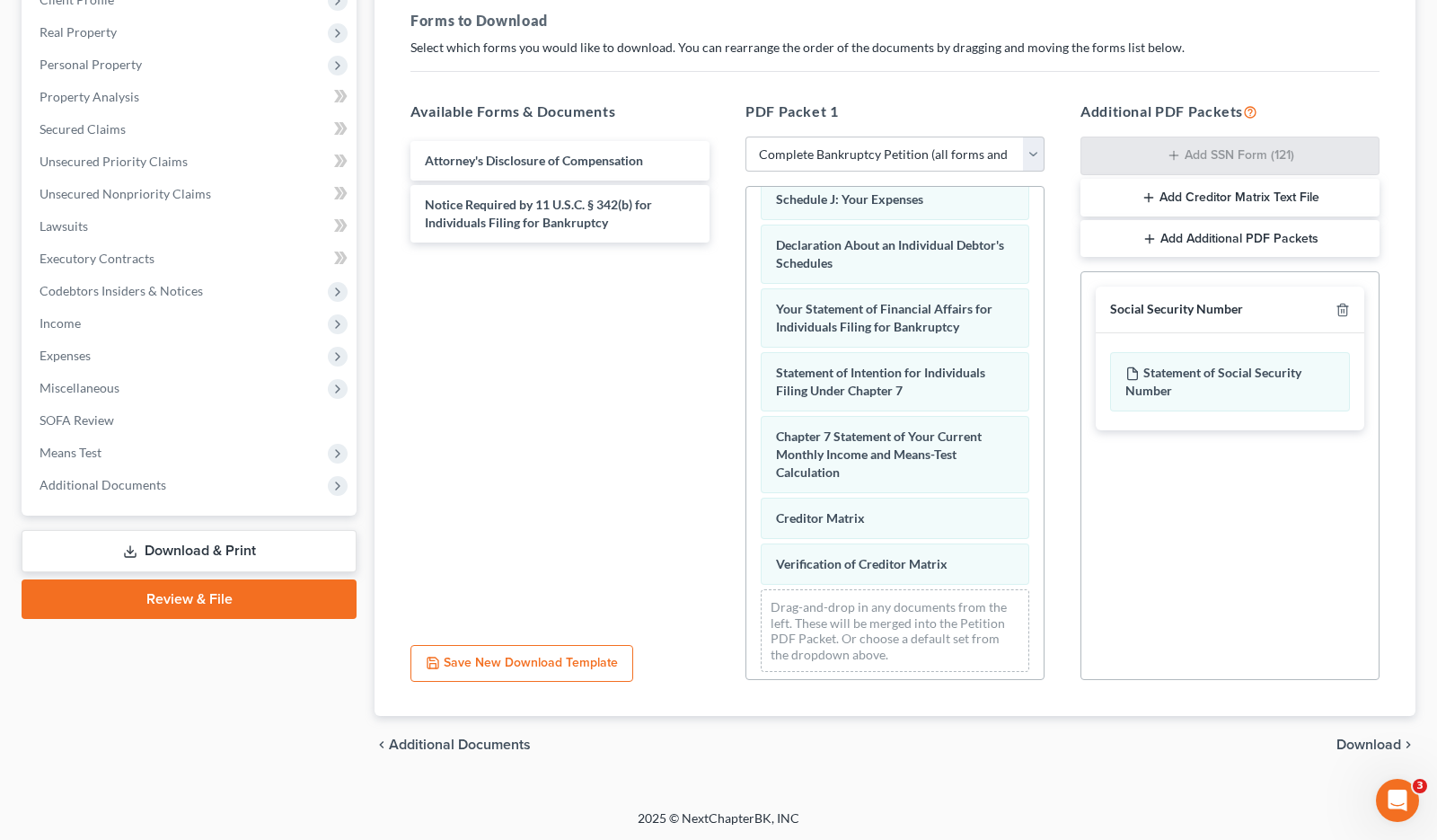
click at [1368, 743] on span "Download" at bounding box center [1368, 745] width 65 height 15
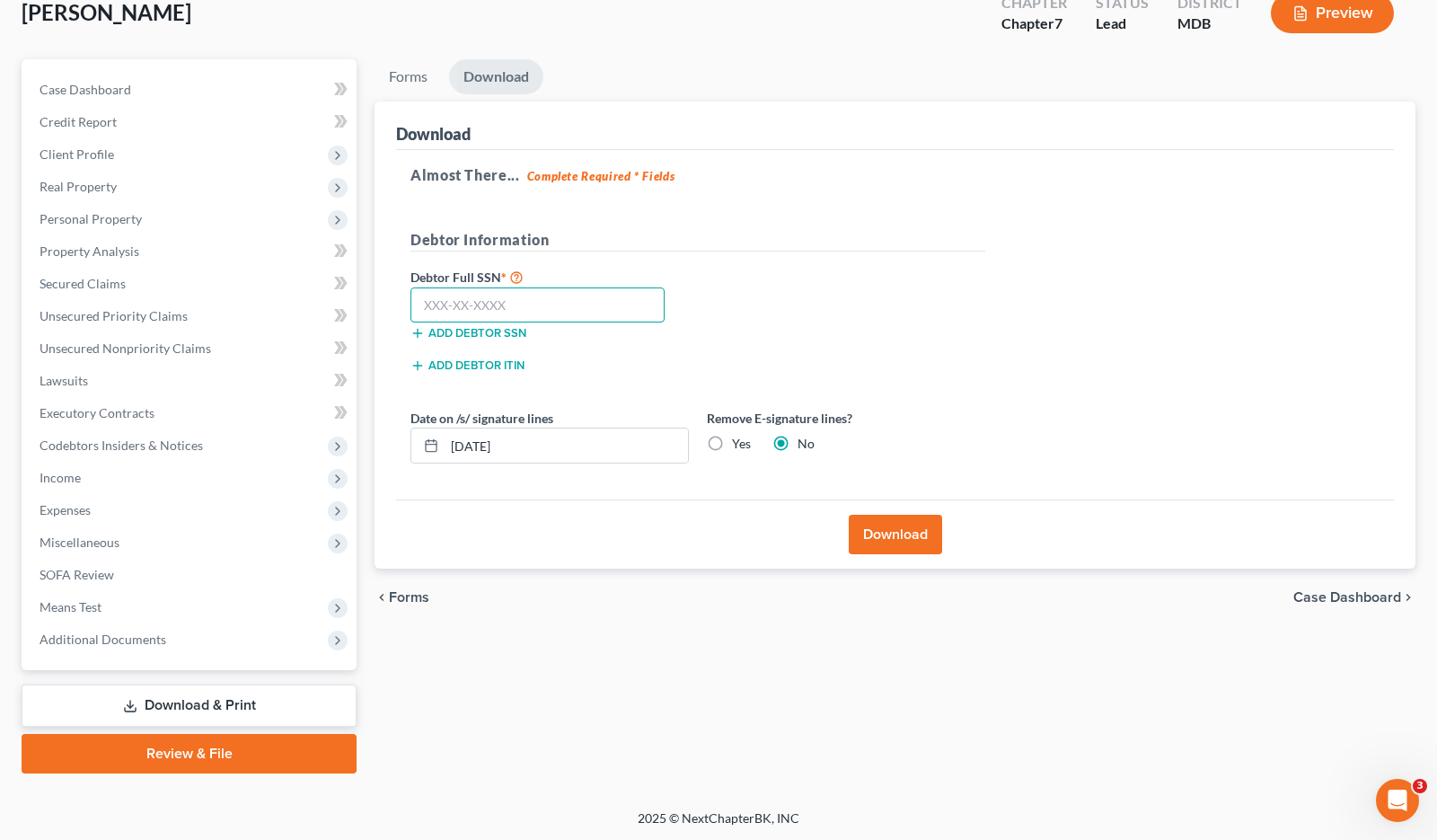
click at [590, 312] on input "text" at bounding box center [538, 304] width 254 height 36
type input "124-56-0649"
click at [886, 516] on button "Download" at bounding box center [896, 534] width 93 height 39
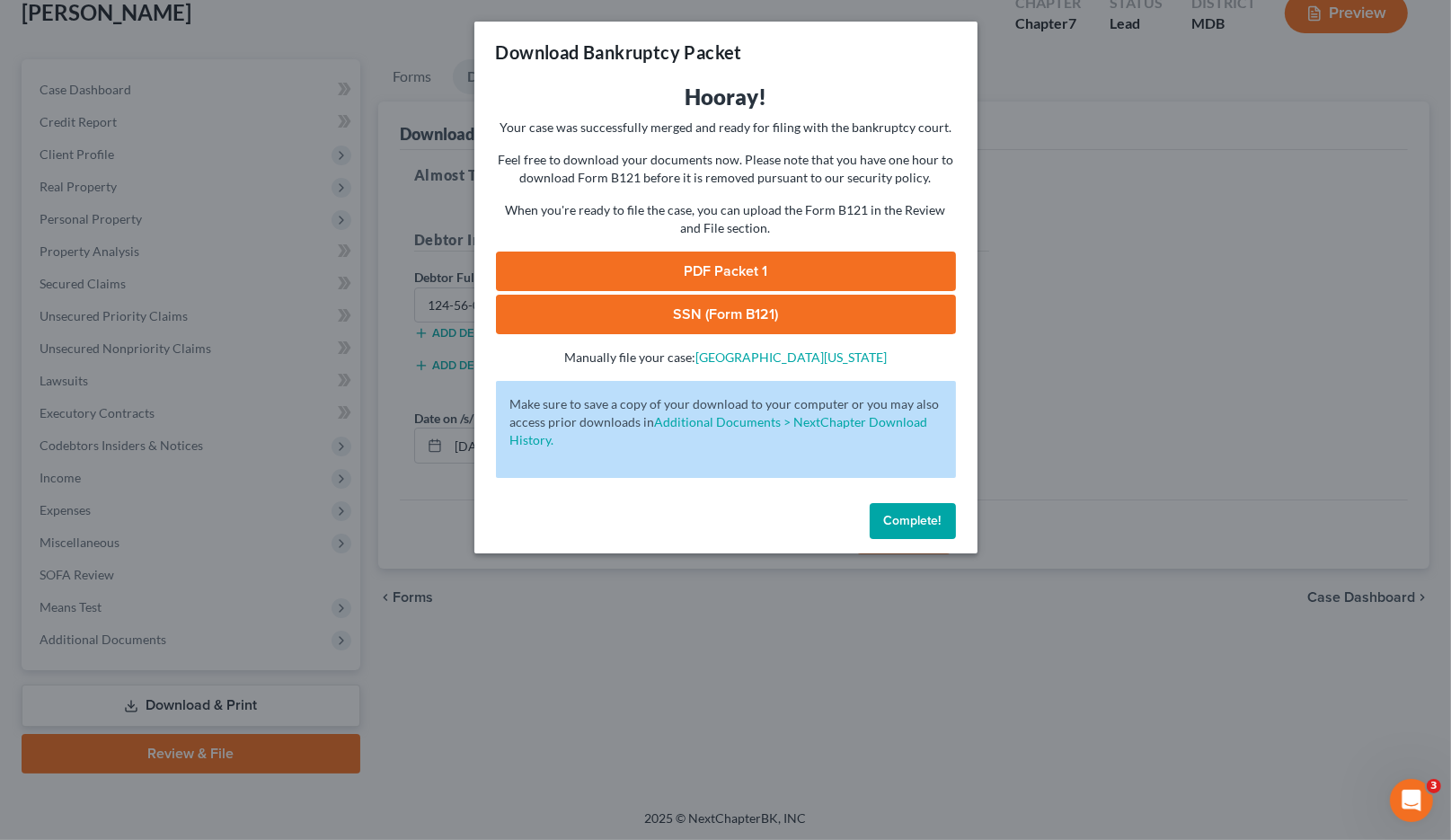
click at [827, 267] on link "PDF Packet 1" at bounding box center [725, 271] width 460 height 39
click at [833, 324] on link "SSN (Form B121)" at bounding box center [725, 314] width 460 height 39
click at [1164, 227] on div "Download Bankruptcy Packet Hooray! Your case was successfully merged and ready …" at bounding box center [725, 420] width 1451 height 840
